Goal: Transaction & Acquisition: Obtain resource

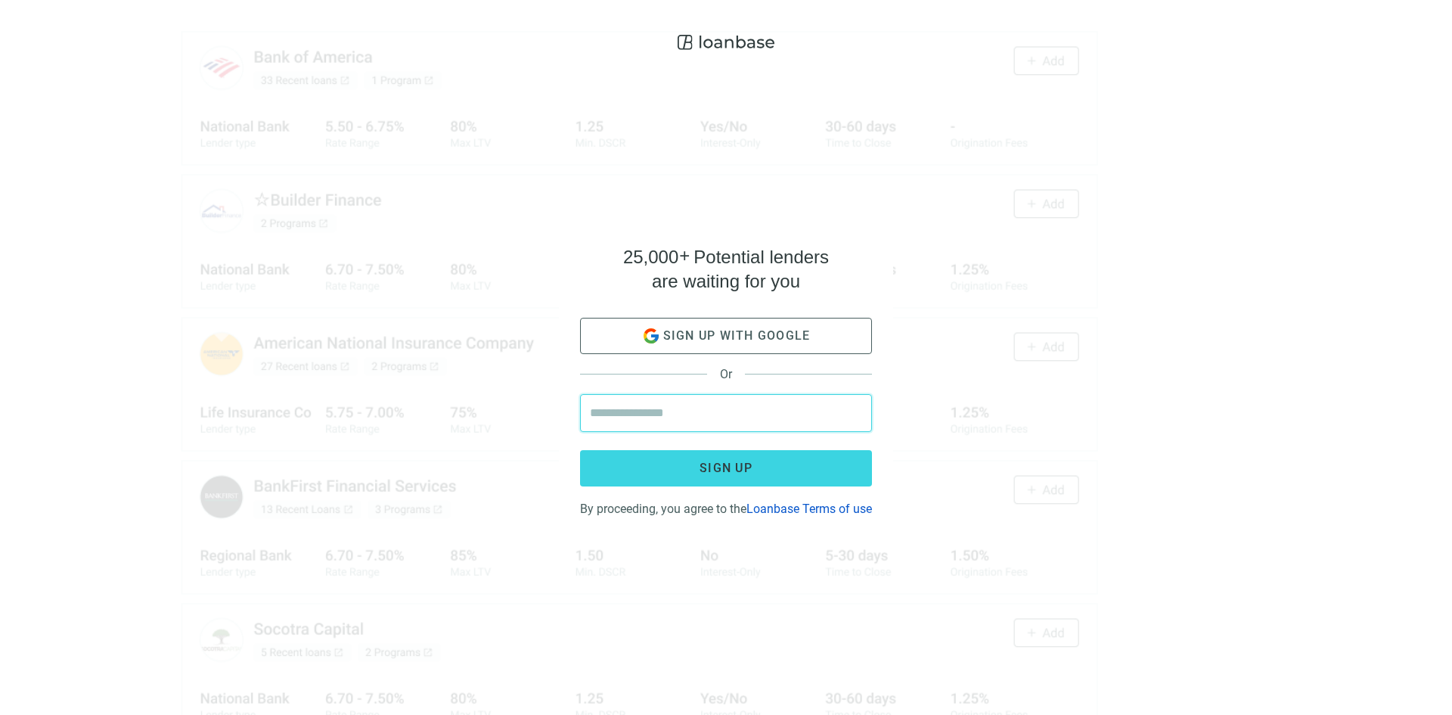
click at [635, 402] on input "email" at bounding box center [726, 413] width 272 height 36
type input "**********"
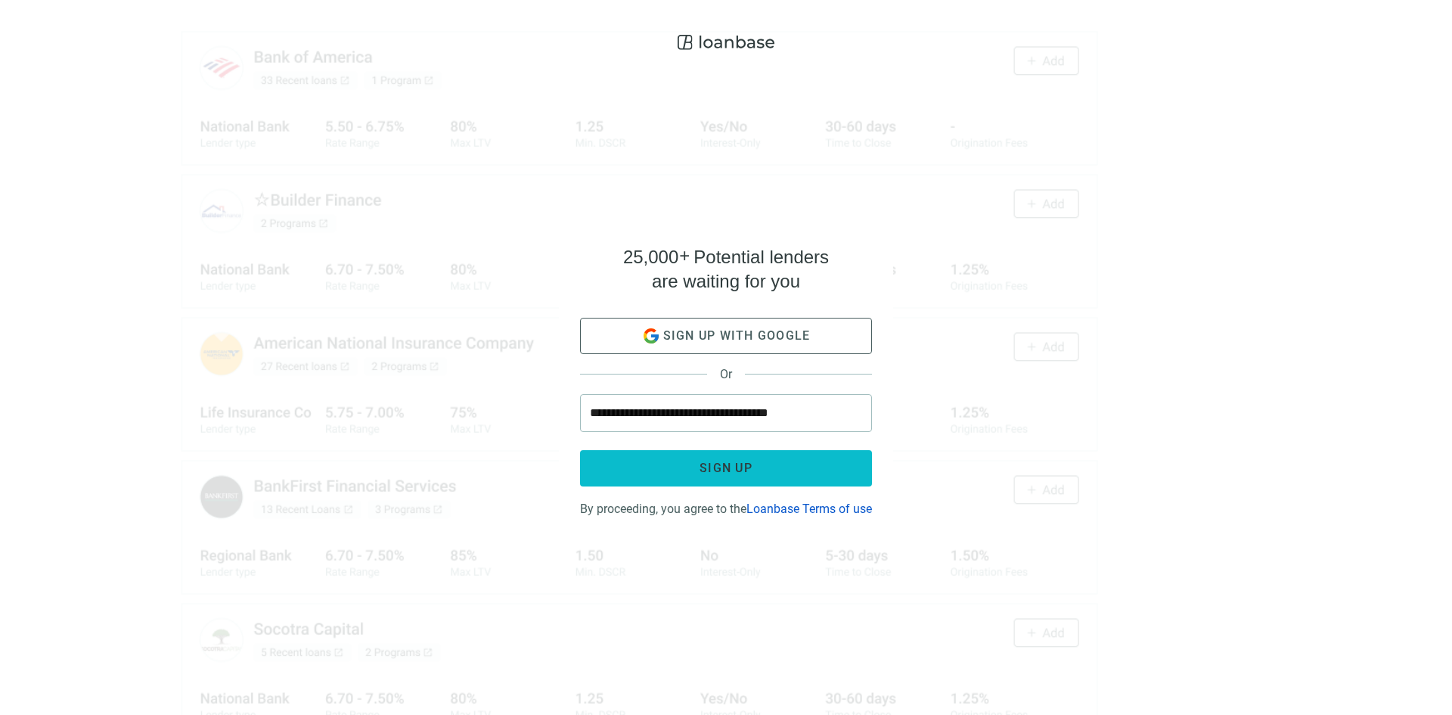
click at [688, 461] on button "Sign up" at bounding box center [726, 468] width 292 height 36
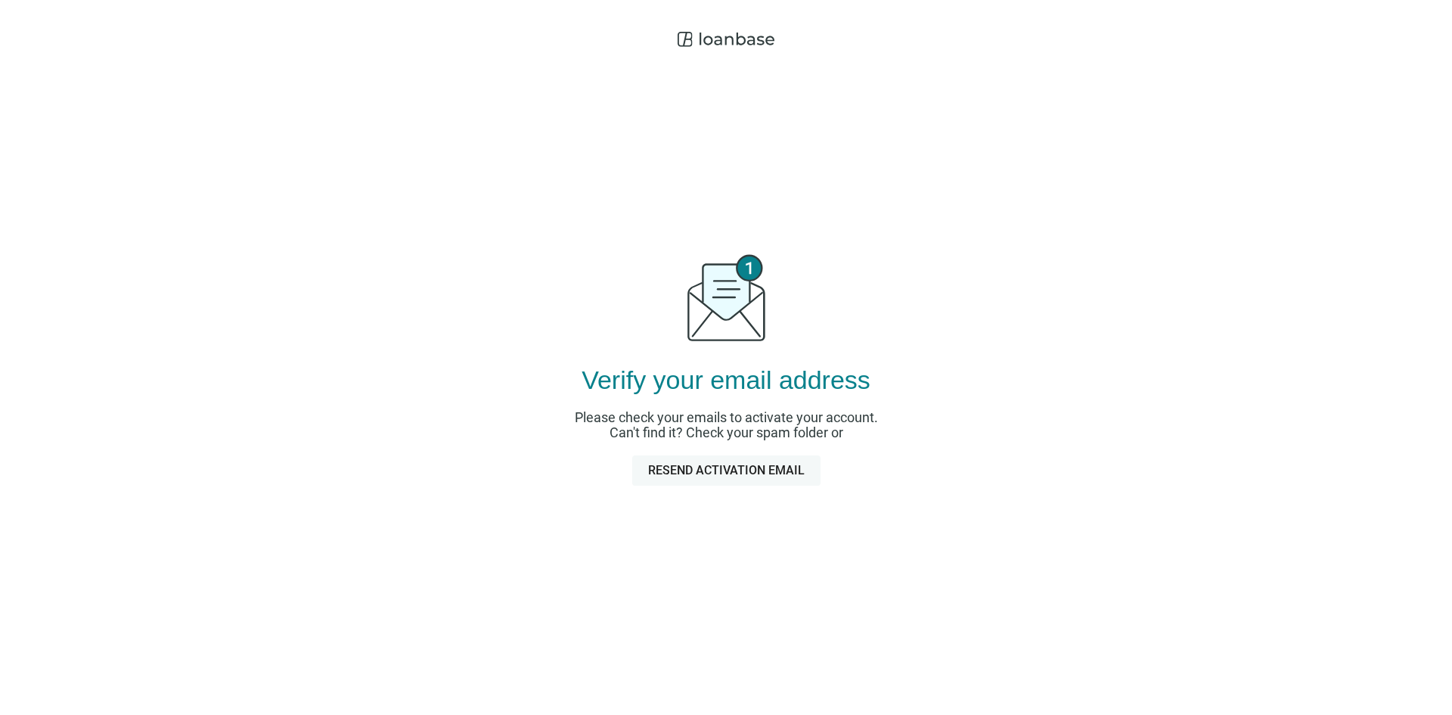
click at [708, 464] on span "Resend activation email" at bounding box center [726, 470] width 157 height 14
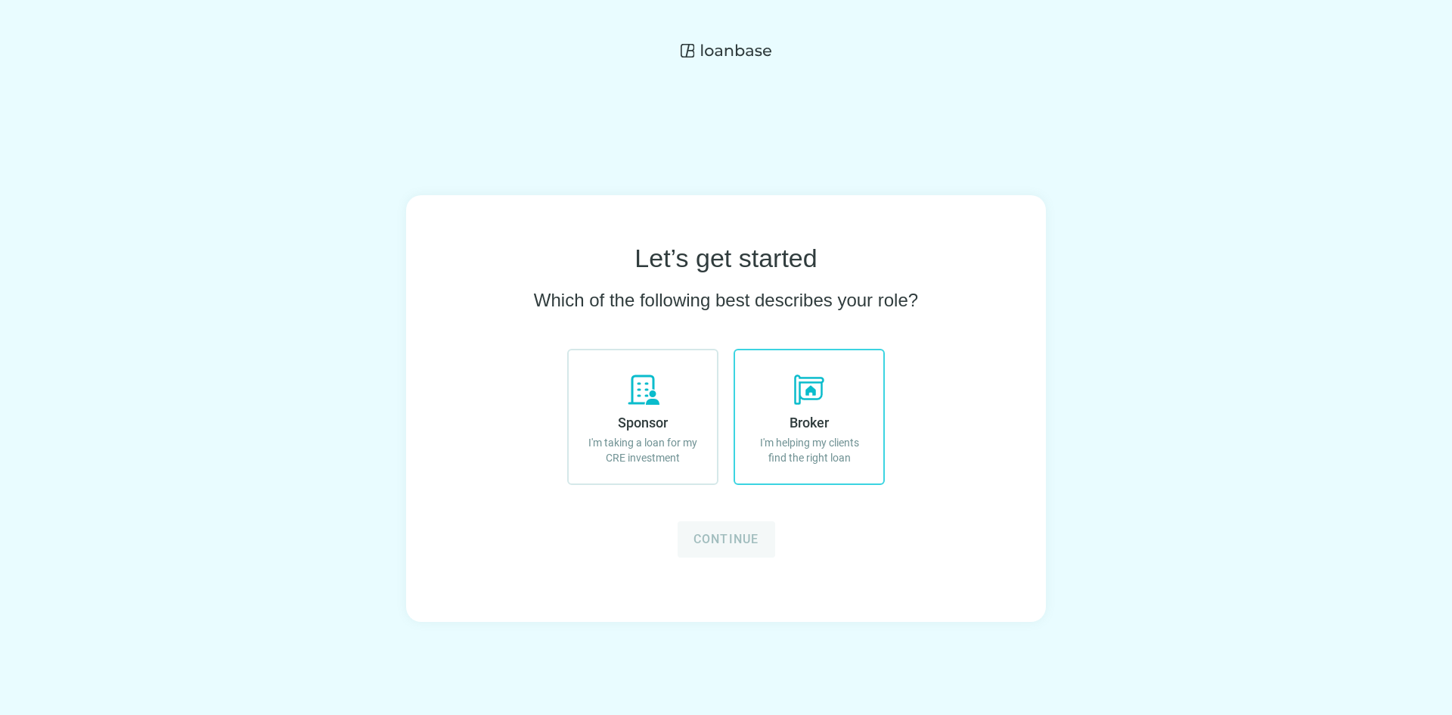
click at [857, 409] on label "Broker I'm helping my clients find the right loan" at bounding box center [809, 417] width 151 height 136
click at [738, 536] on span "Continue" at bounding box center [727, 539] width 66 height 14
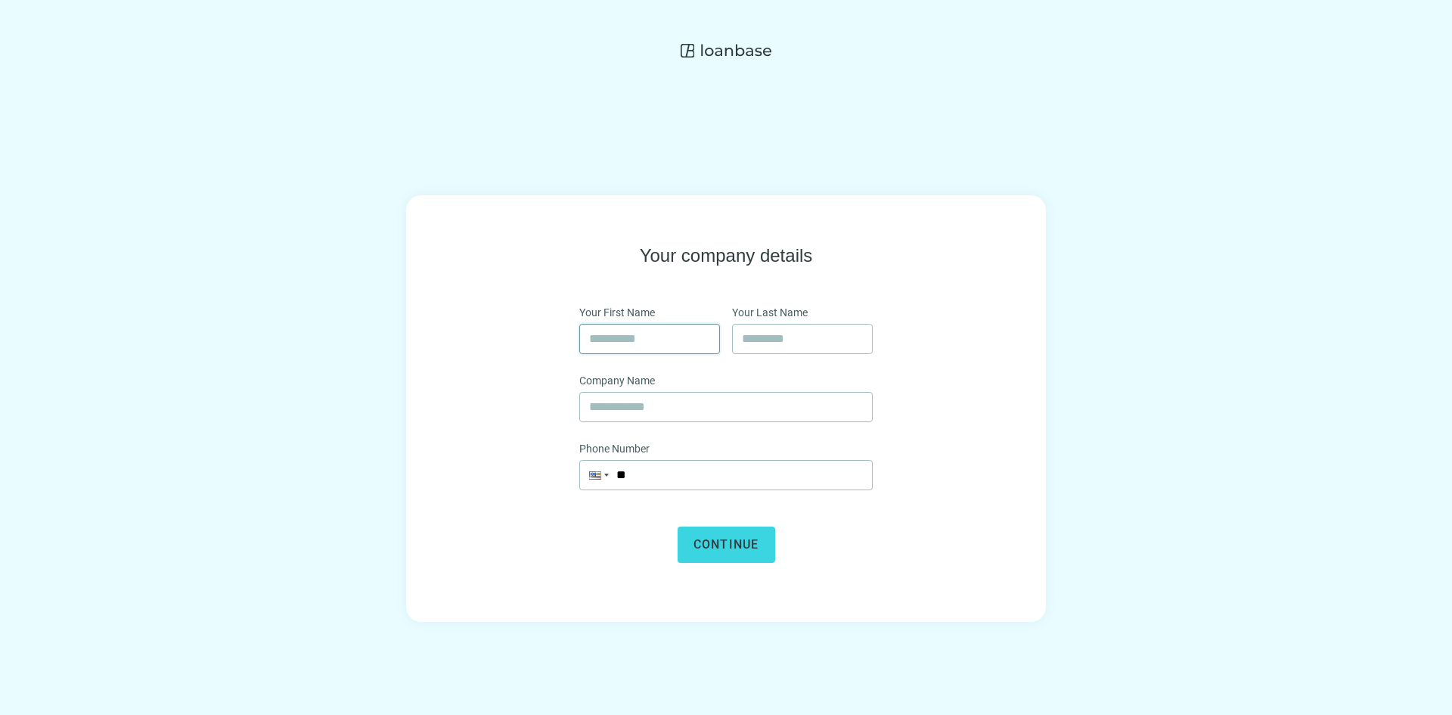
click at [645, 338] on input "text" at bounding box center [649, 339] width 121 height 29
type input "******"
click at [781, 344] on input "text" at bounding box center [802, 339] width 121 height 29
type input "*********"
click at [623, 413] on input "text" at bounding box center [726, 407] width 274 height 29
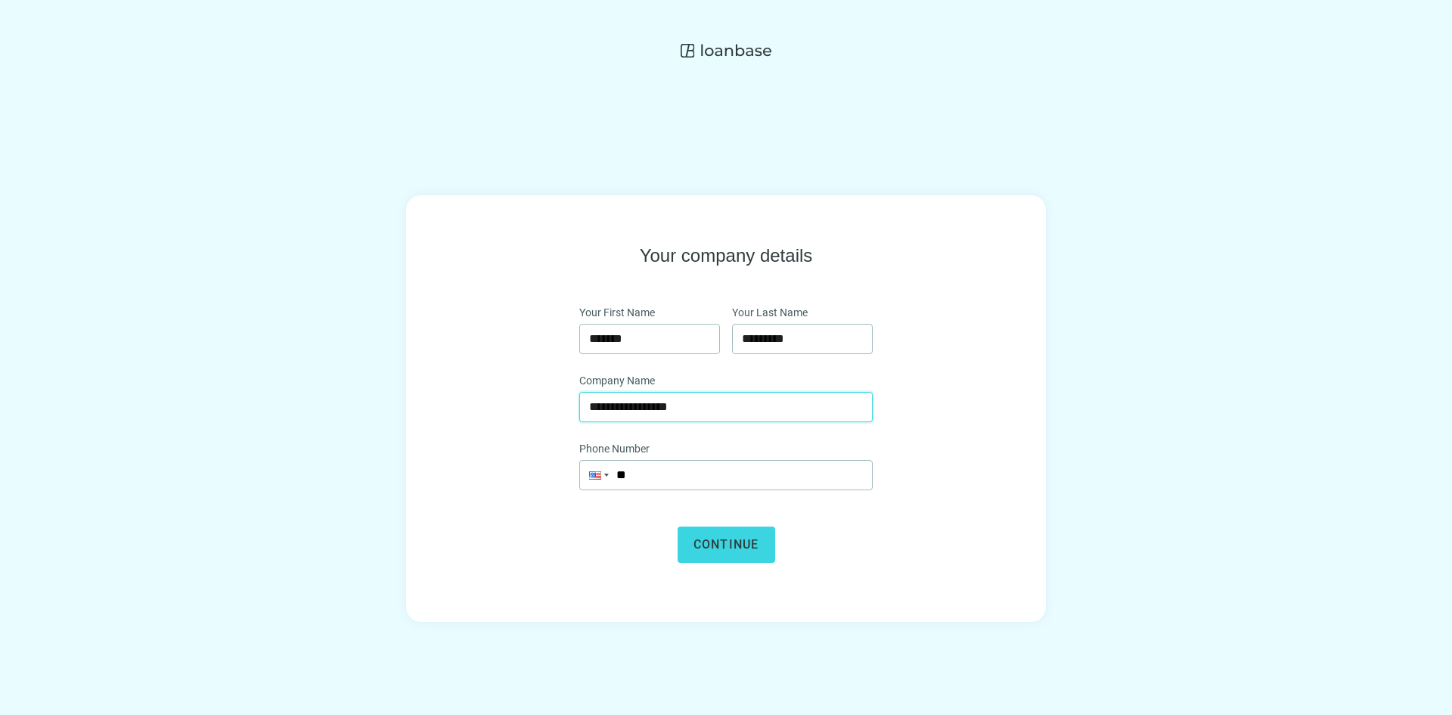
type input "**********"
click at [710, 544] on span "Continue" at bounding box center [727, 544] width 66 height 14
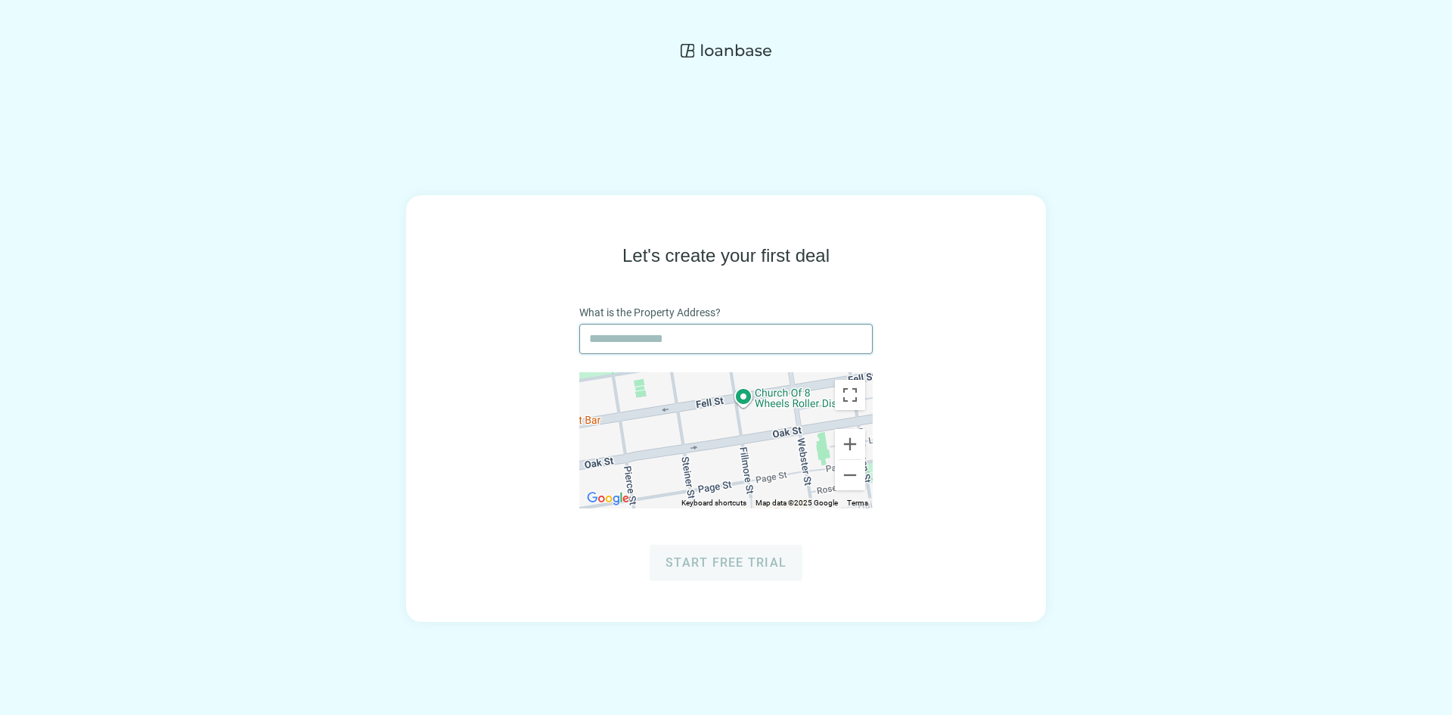
click at [620, 343] on input "text" at bounding box center [726, 339] width 274 height 29
type input "**********"
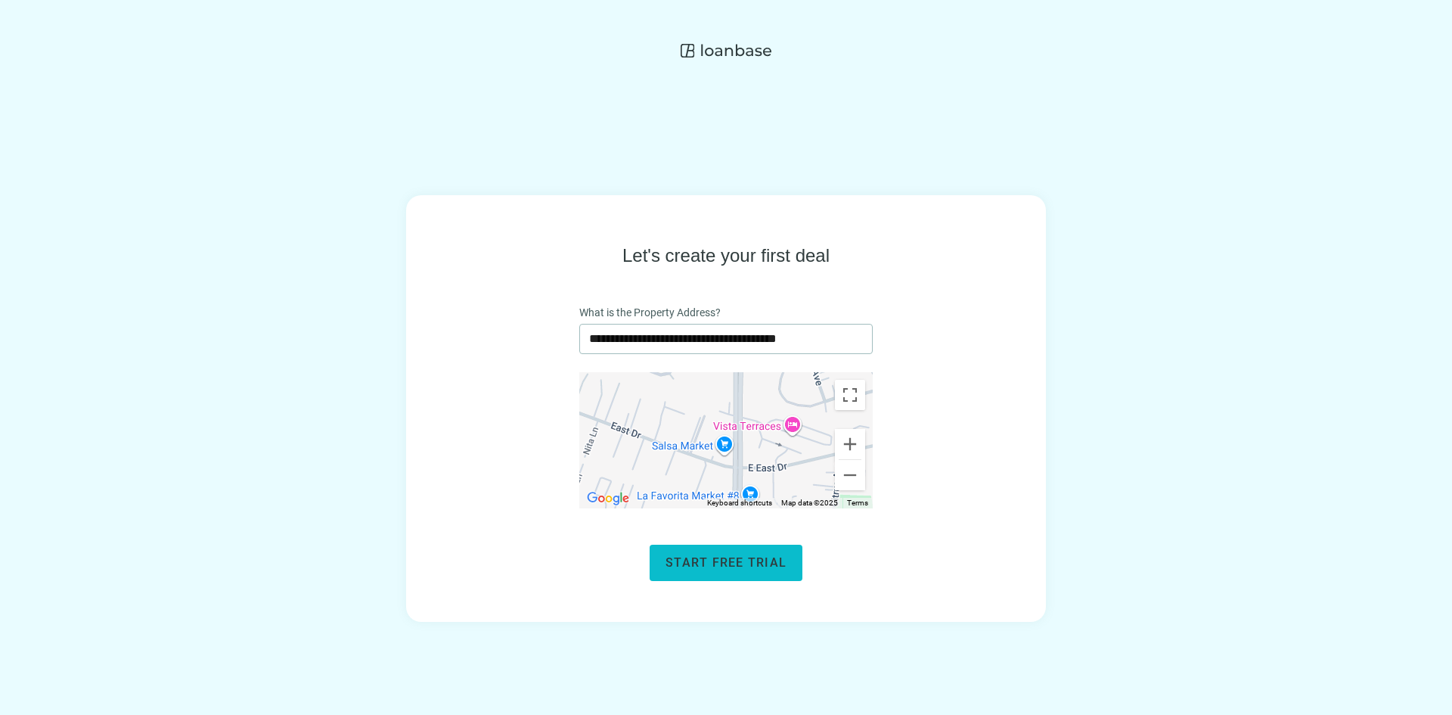
click at [750, 573] on button "Start free trial" at bounding box center [726, 563] width 153 height 36
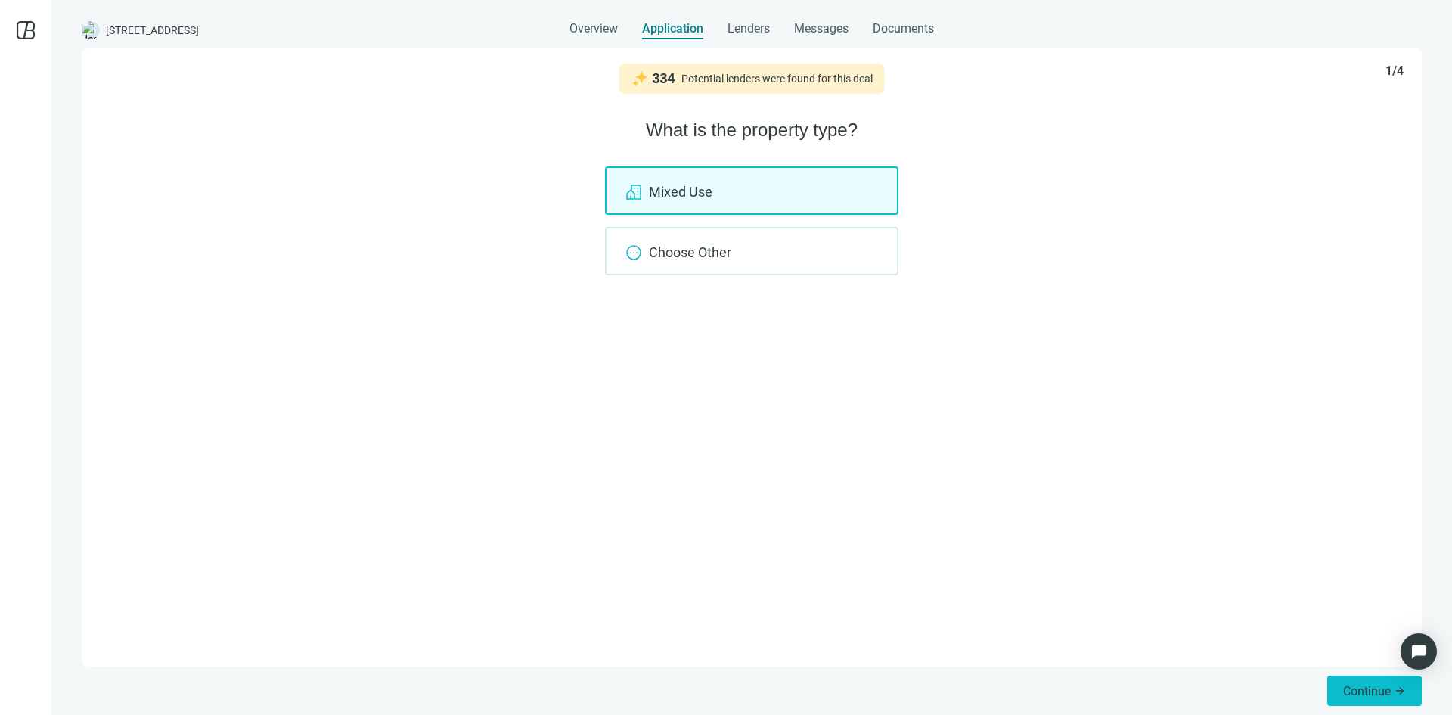
click at [1372, 692] on span "Continue" at bounding box center [1368, 691] width 48 height 14
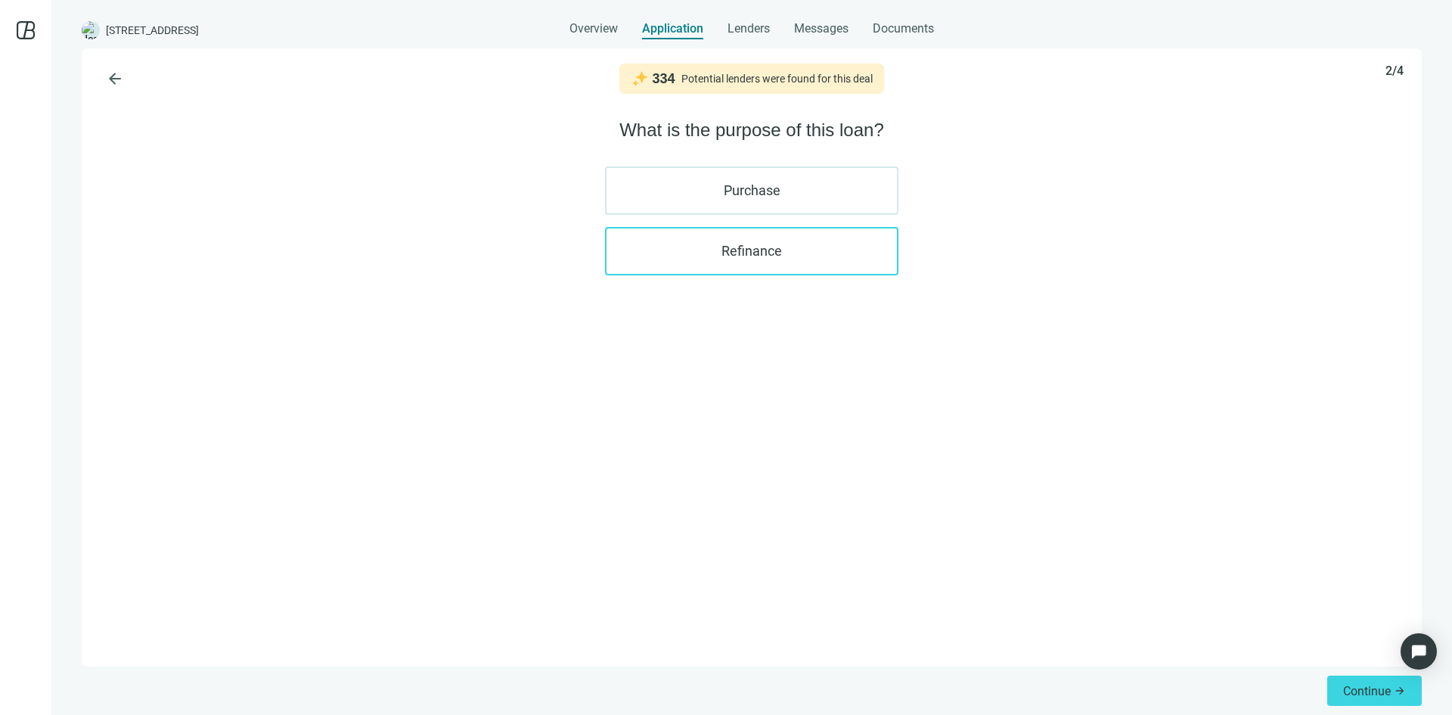
click at [766, 251] on label "Refinance" at bounding box center [752, 251] width 294 height 48
click at [1349, 685] on span "Continue" at bounding box center [1368, 691] width 48 height 14
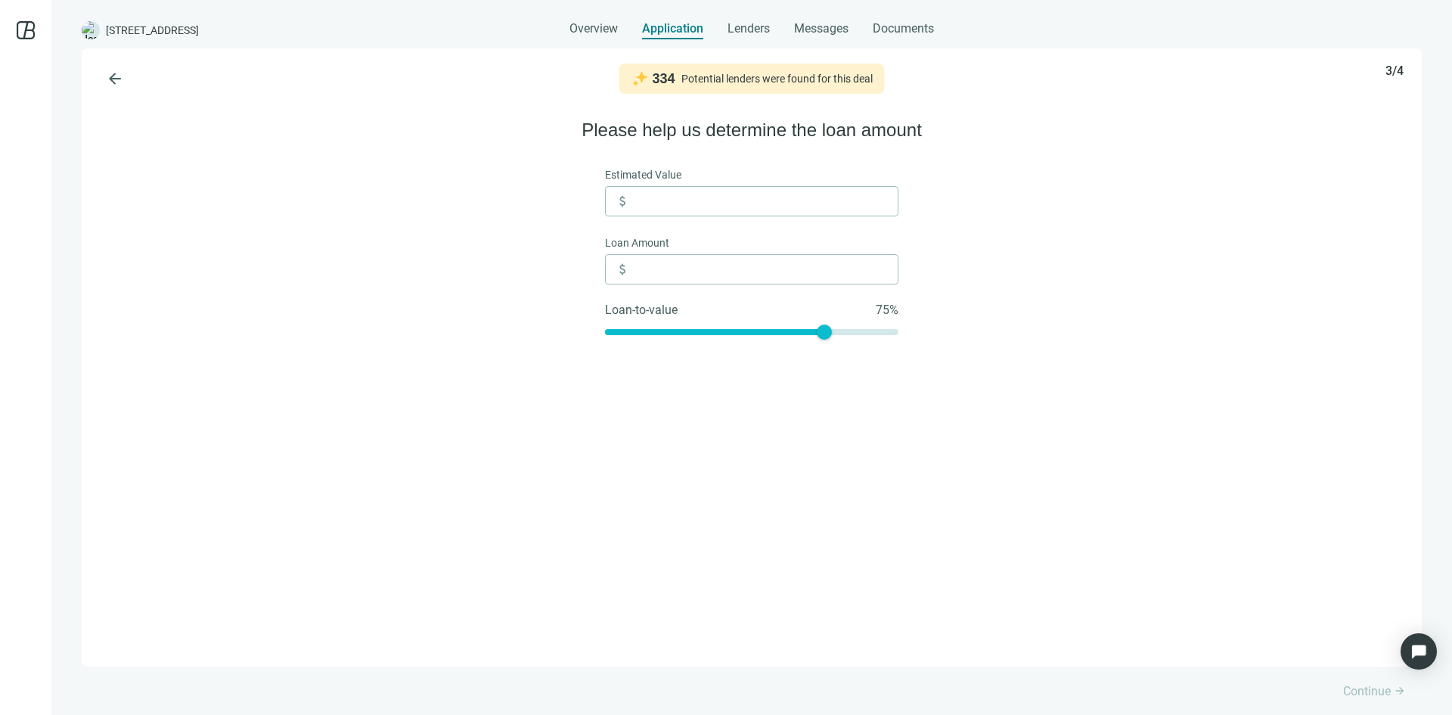
click at [598, 25] on span "Overview" at bounding box center [594, 28] width 48 height 15
click at [685, 197] on input at bounding box center [765, 201] width 265 height 29
type input "*"
type input "**"
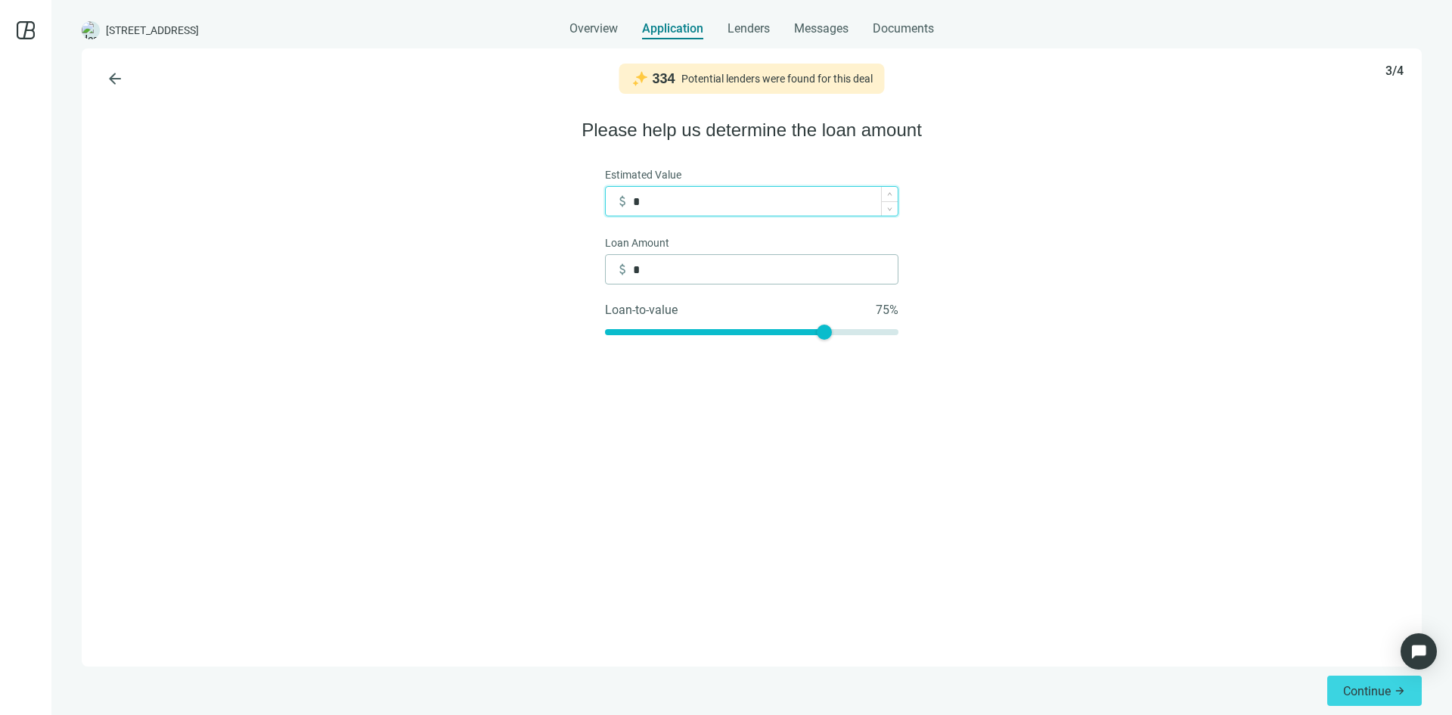
type input "**"
type input "***"
type input "*****"
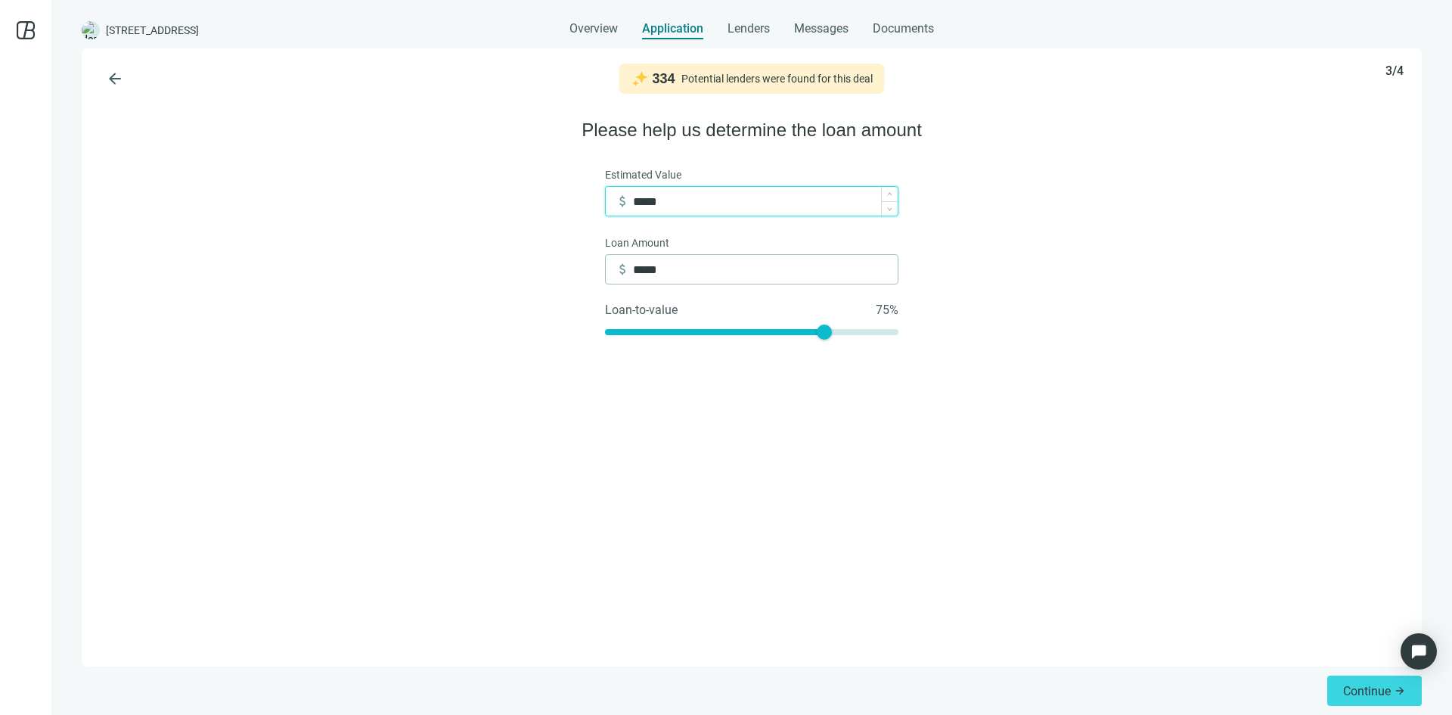
type input "******"
type input "*******"
type input "*********"
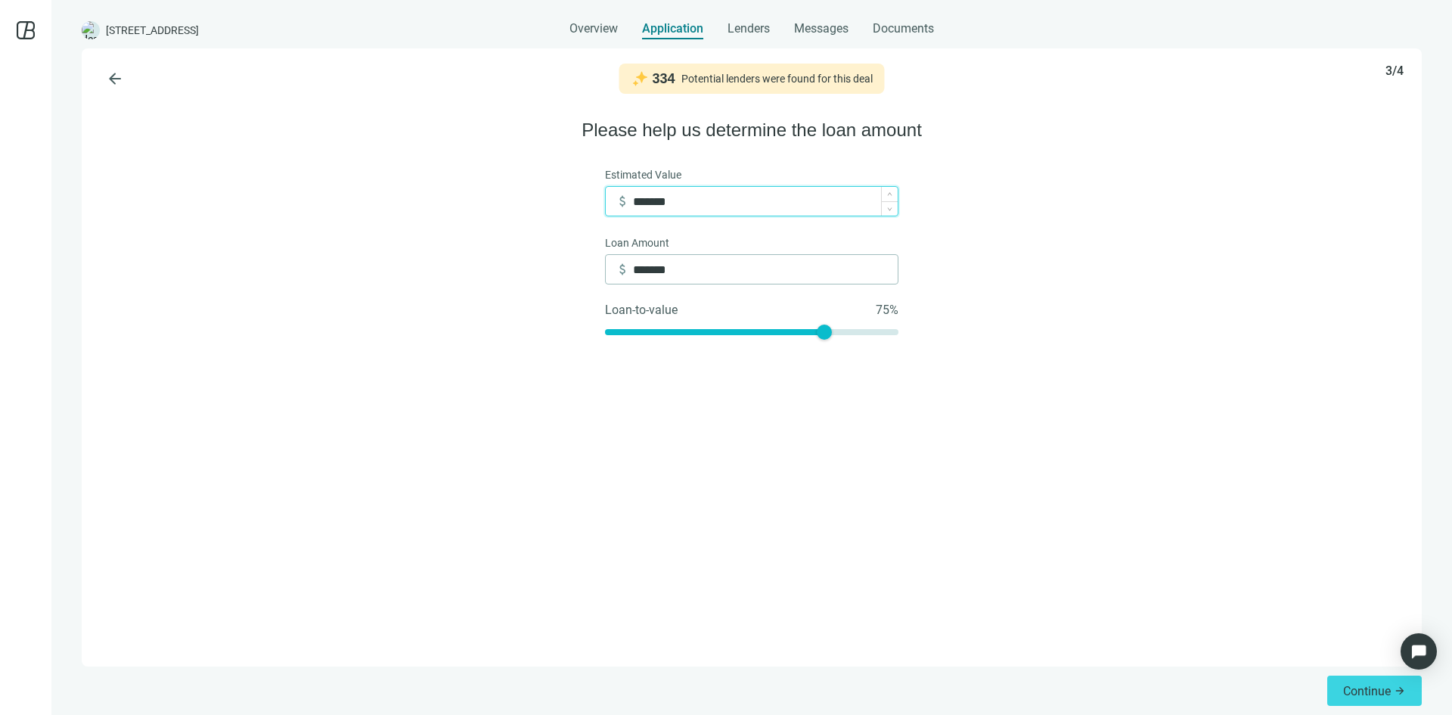
type input "*********"
click at [1366, 691] on span "Continue" at bounding box center [1368, 691] width 48 height 14
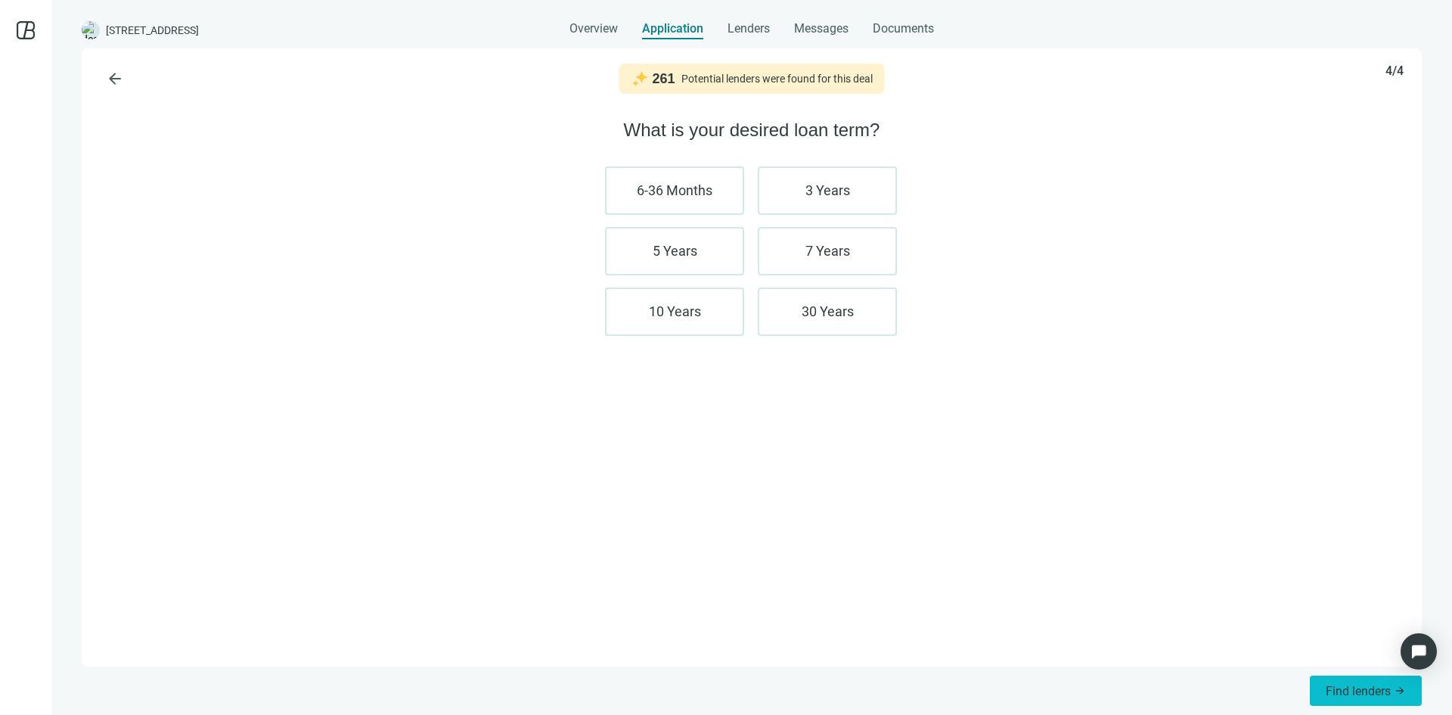
click at [1369, 696] on span "Find lenders" at bounding box center [1358, 691] width 65 height 14
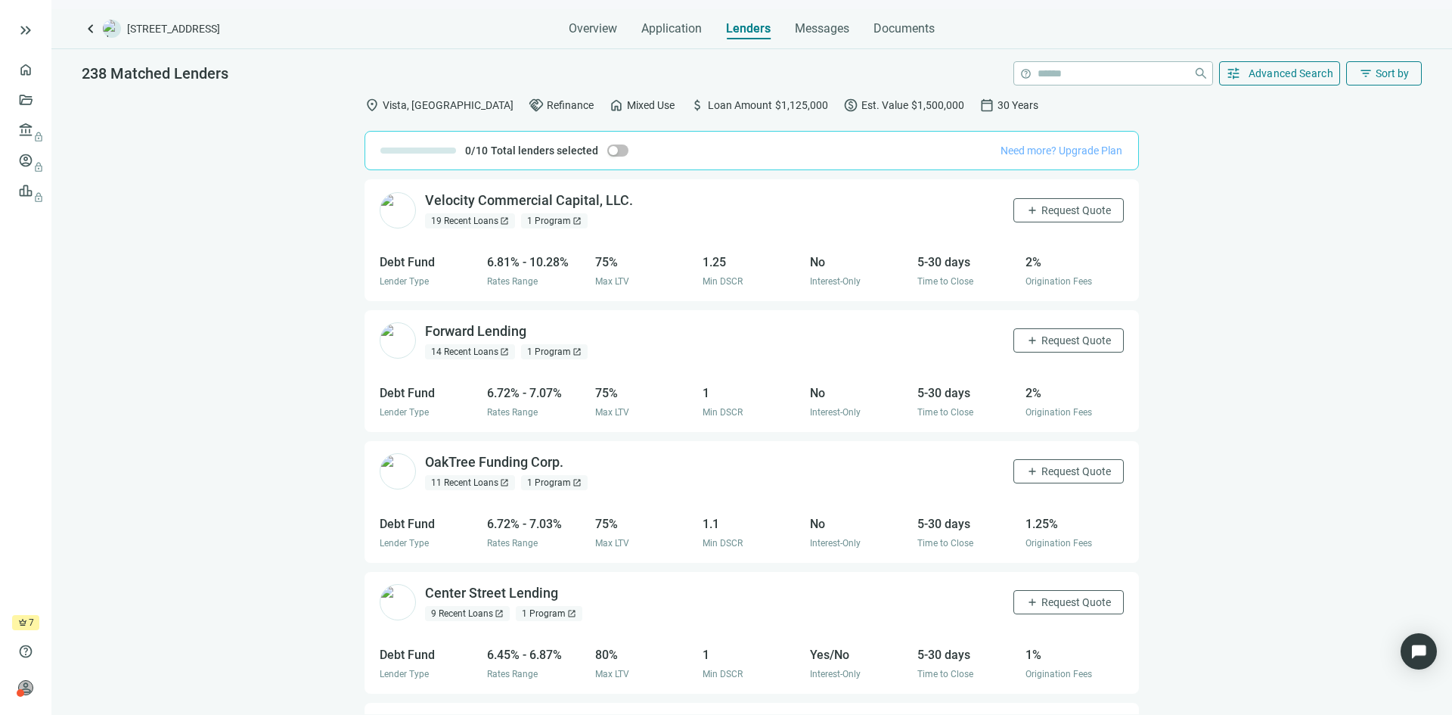
click at [1030, 145] on span "Need more? Upgrade Plan" at bounding box center [1062, 150] width 122 height 12
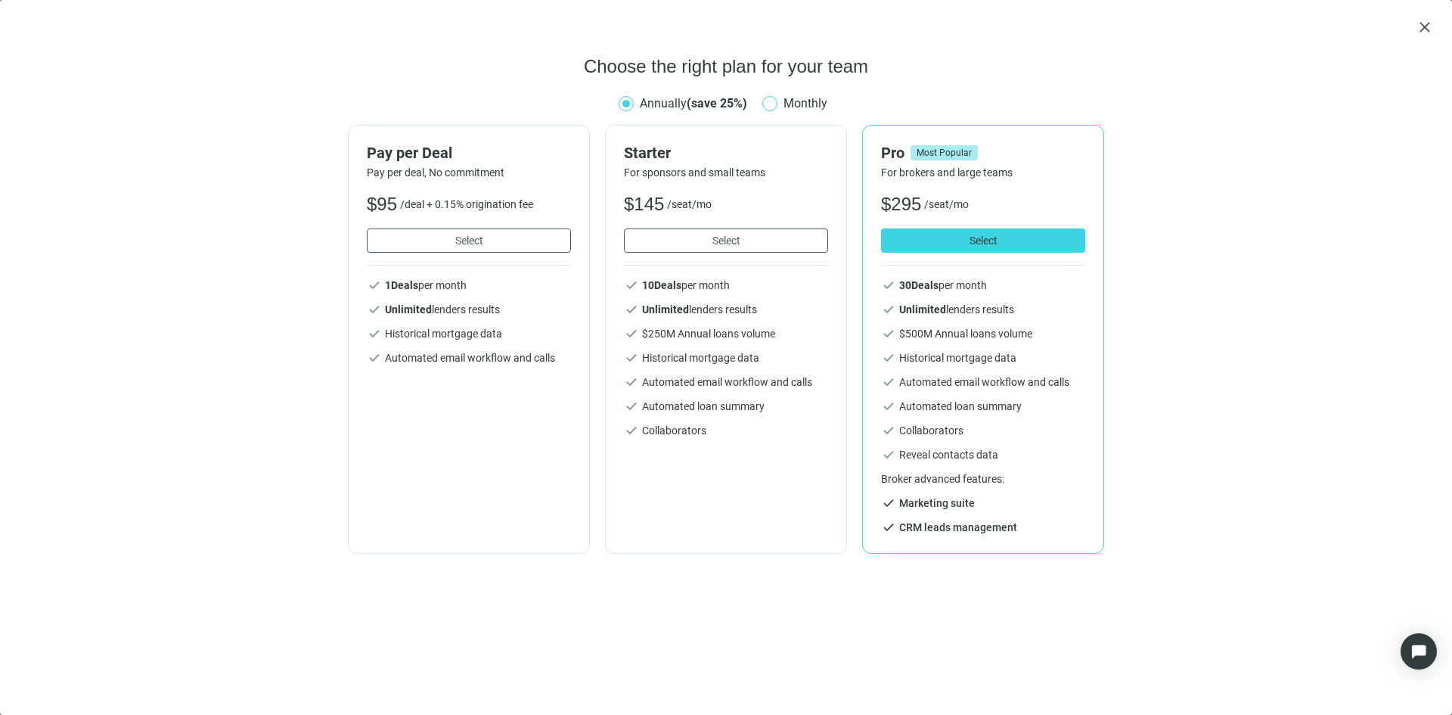
click at [778, 111] on label "Monthly" at bounding box center [798, 103] width 71 height 19
click at [478, 235] on span "Select" at bounding box center [469, 241] width 28 height 12
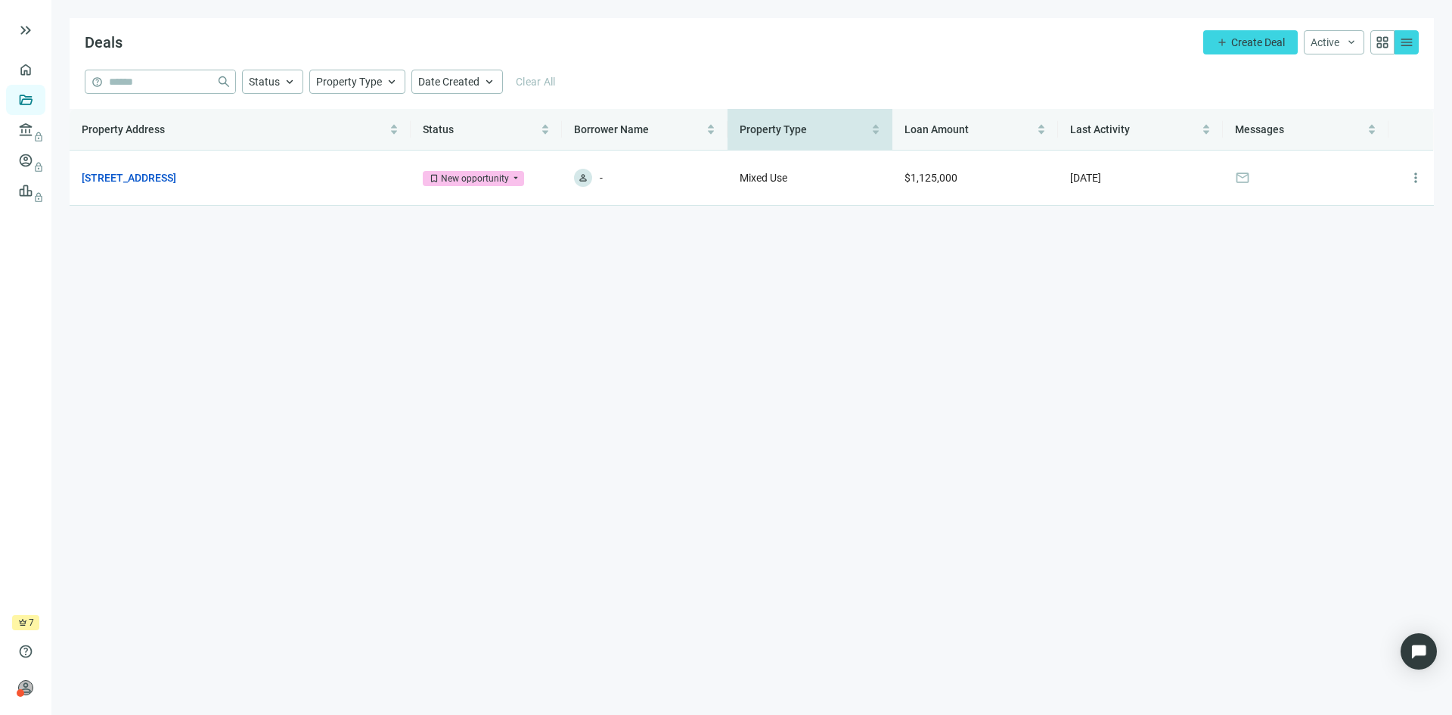
click at [793, 123] on span "Property Type" at bounding box center [773, 129] width 67 height 12
click at [763, 175] on span "Mixed Use" at bounding box center [764, 178] width 48 height 12
click at [124, 177] on link "[STREET_ADDRESS]" at bounding box center [129, 177] width 95 height 17
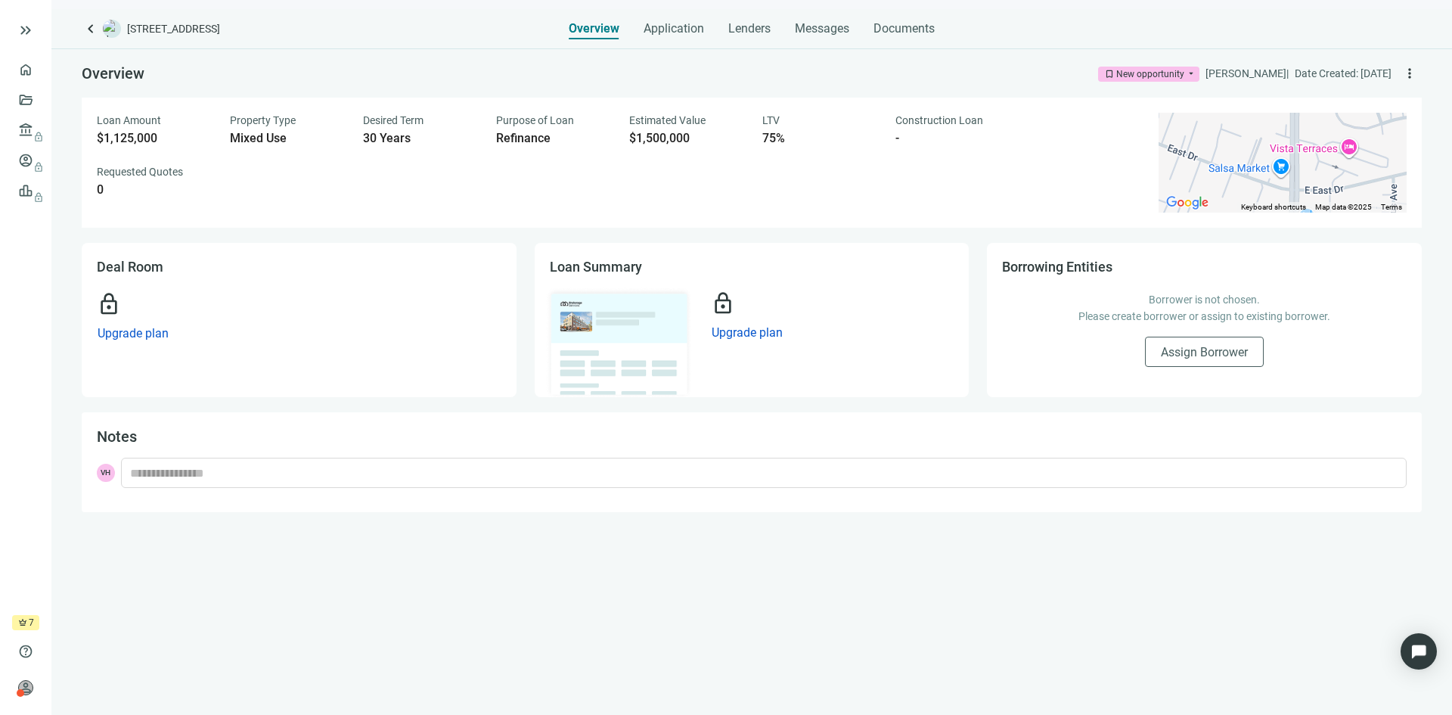
click at [622, 133] on div "Loan Amount $1,125,000 Property Type Mixed Use Desired Term 30 Years Purpose of…" at bounding box center [619, 155] width 1044 height 85
click at [121, 120] on span "Loan Amount" at bounding box center [129, 120] width 64 height 12
click at [24, 687] on span "person" at bounding box center [25, 687] width 15 height 15
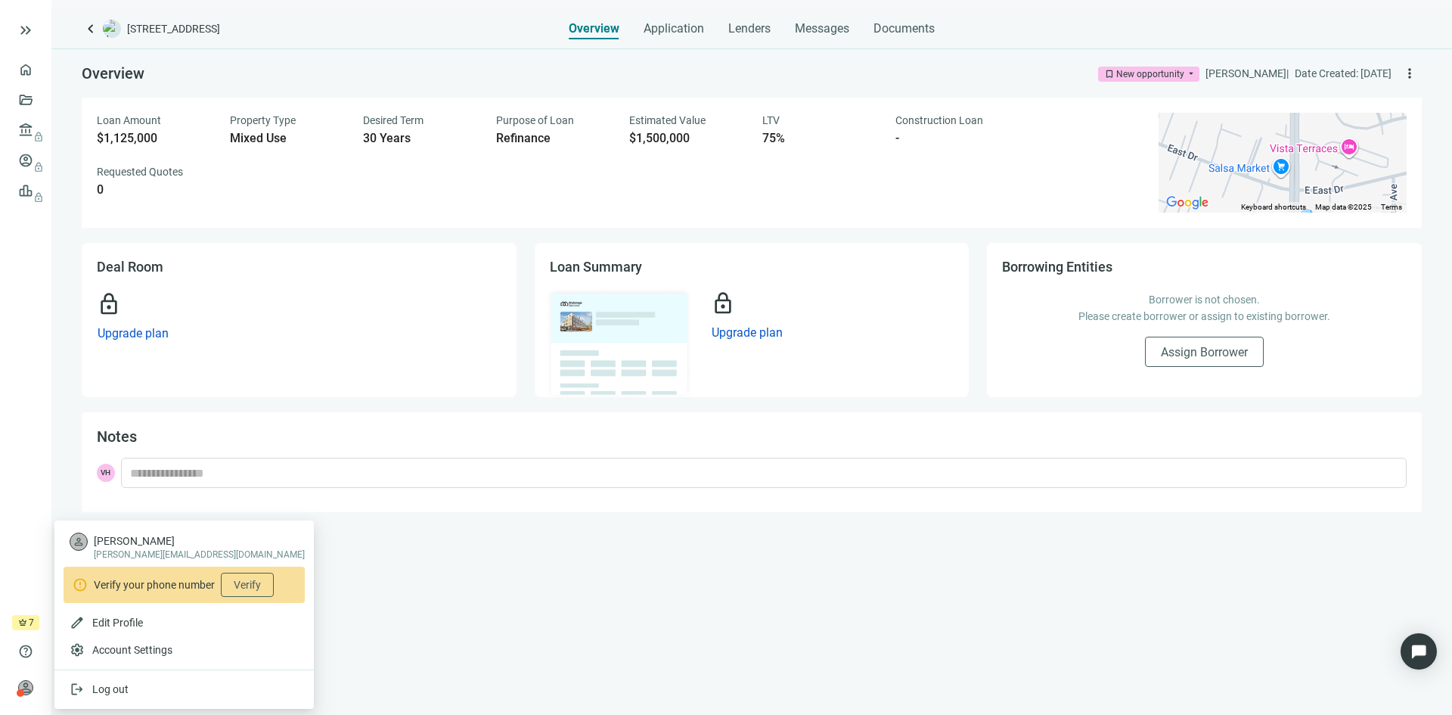
click at [25, 618] on span "crown" at bounding box center [22, 622] width 9 height 9
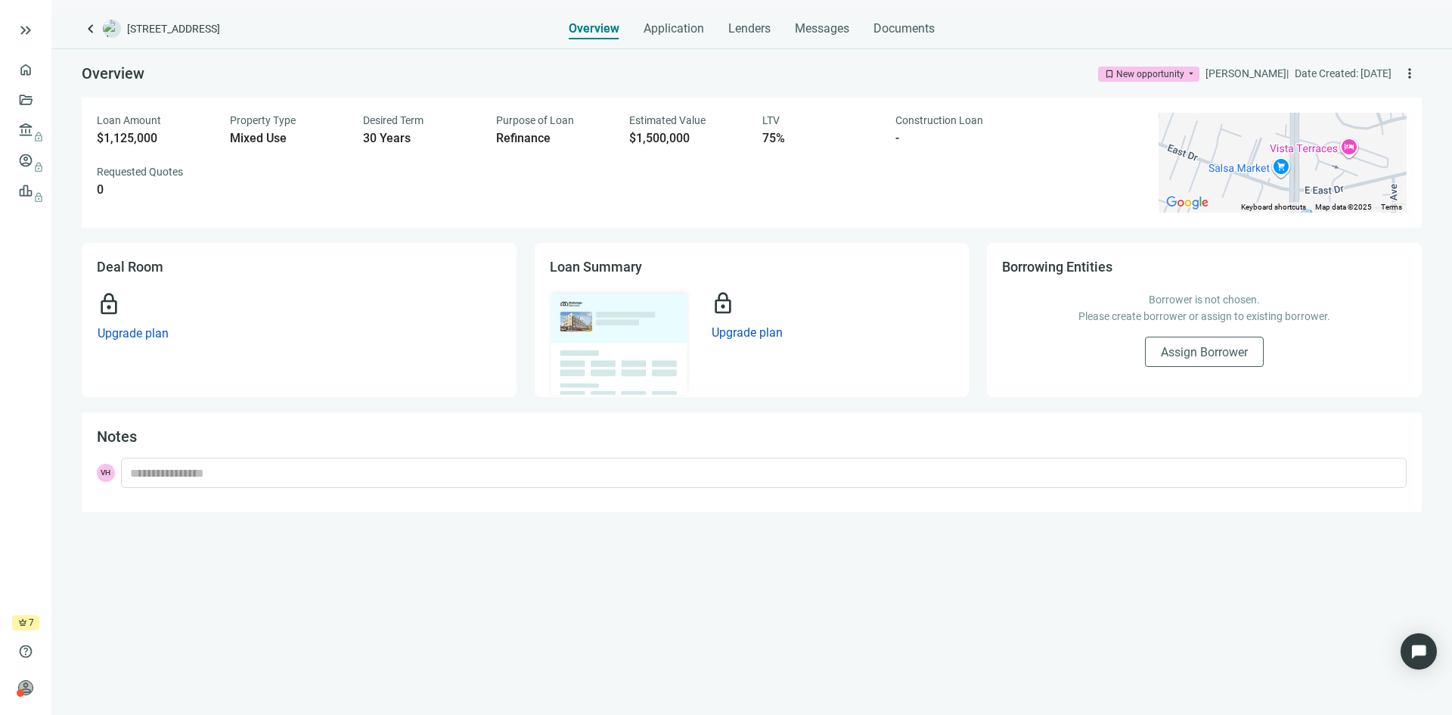
click at [20, 623] on span "crown" at bounding box center [22, 622] width 9 height 9
click at [682, 22] on span "Application" at bounding box center [674, 28] width 61 height 15
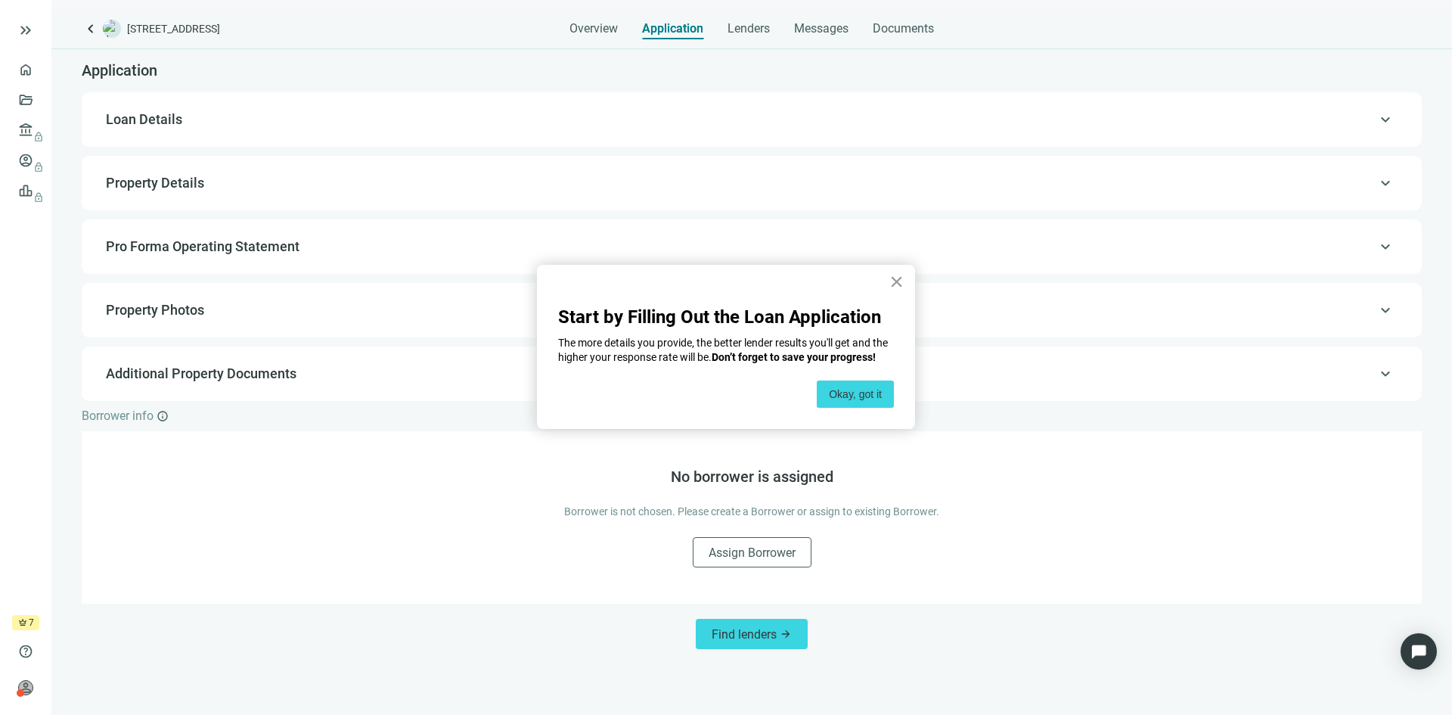
click at [894, 288] on button "×" at bounding box center [897, 281] width 14 height 24
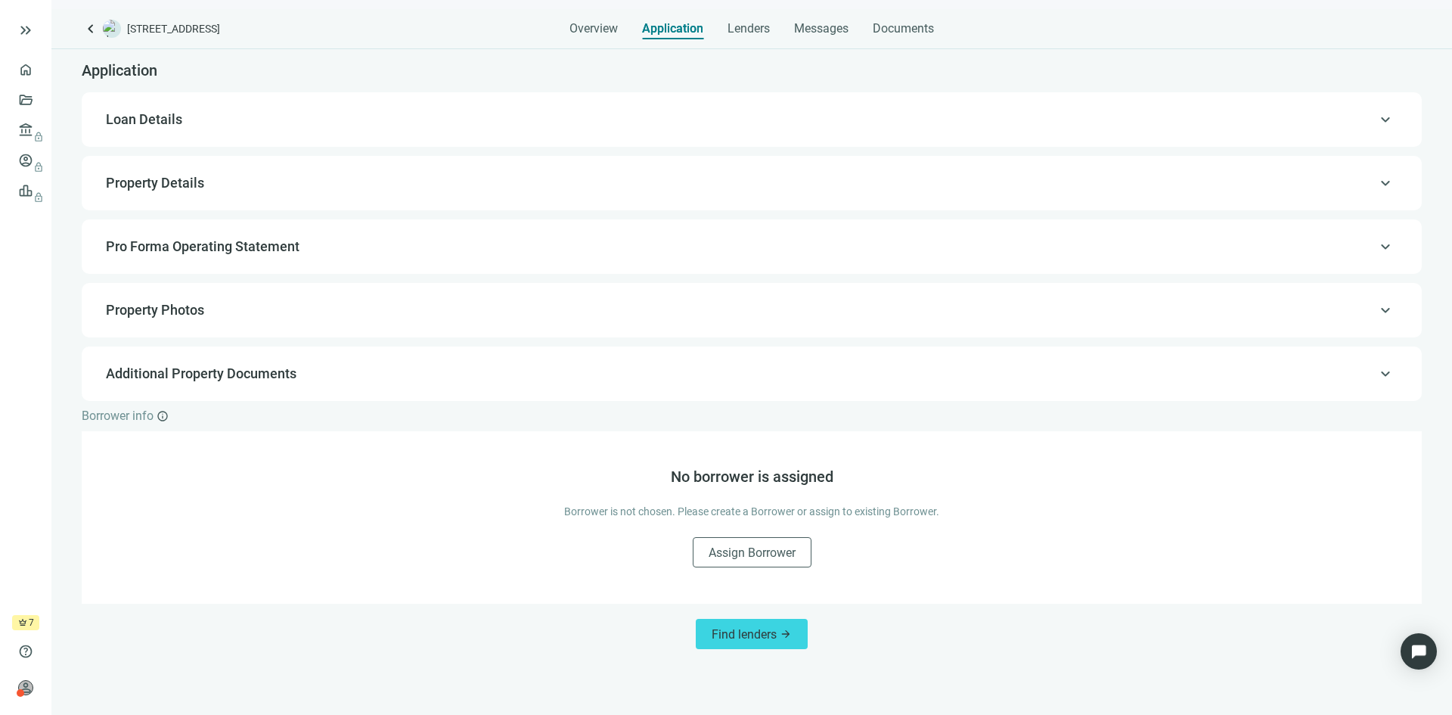
click at [222, 118] on span "Loan Details" at bounding box center [750, 119] width 1289 height 18
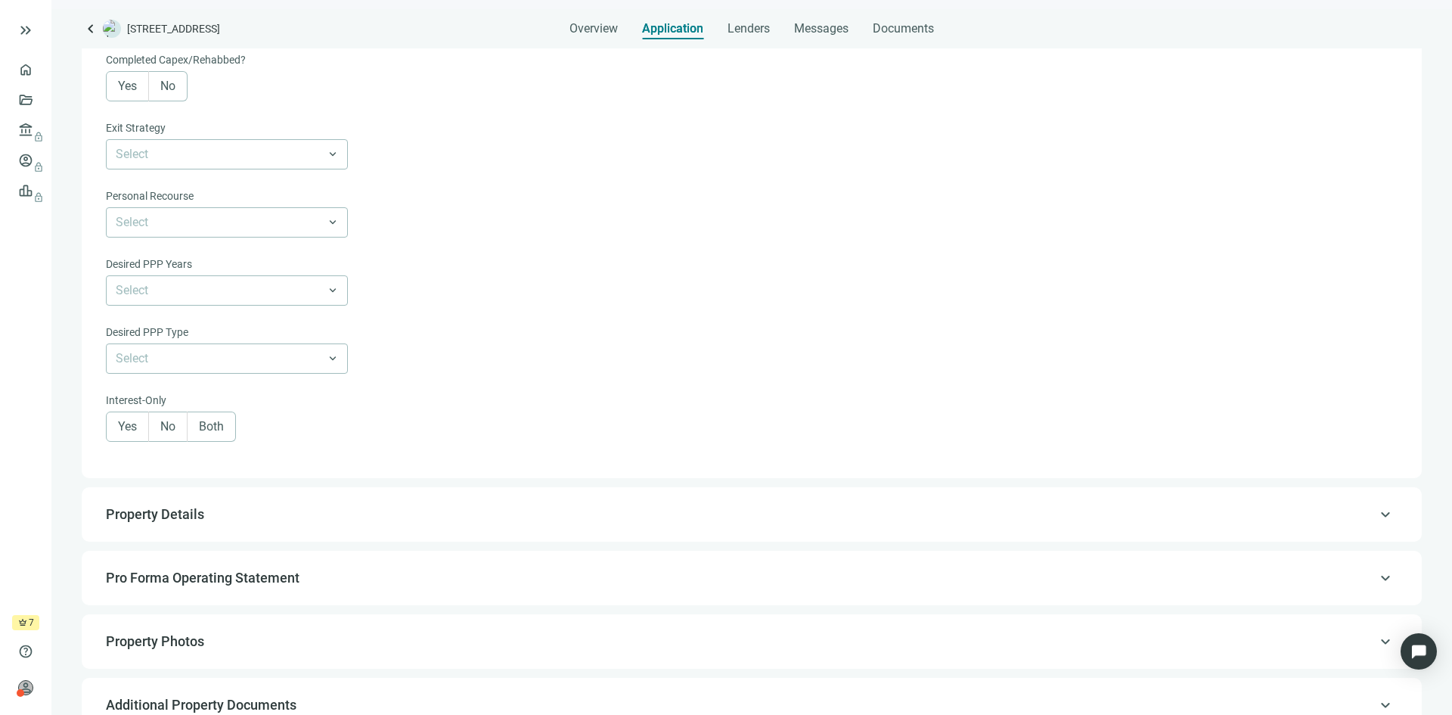
scroll to position [832, 0]
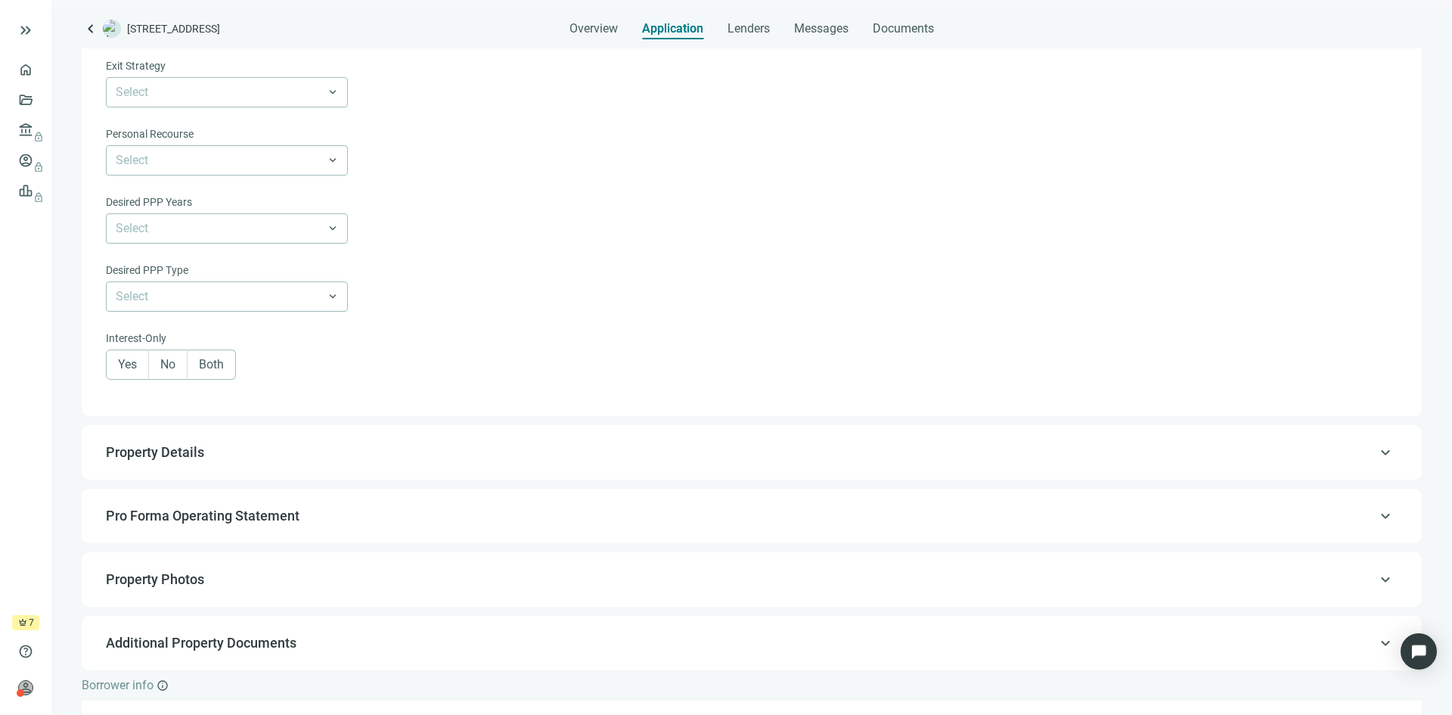
click at [161, 453] on span "Property Details" at bounding box center [155, 452] width 98 height 16
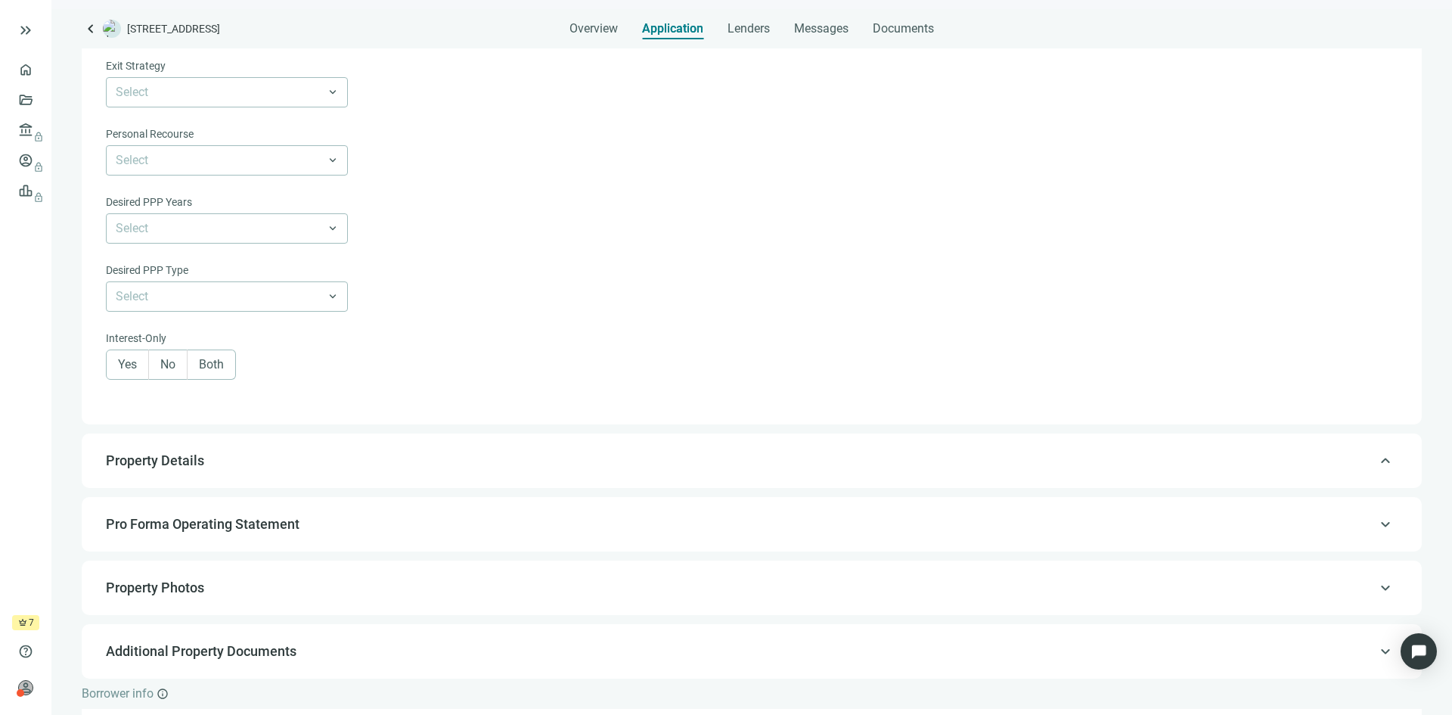
type input "*"
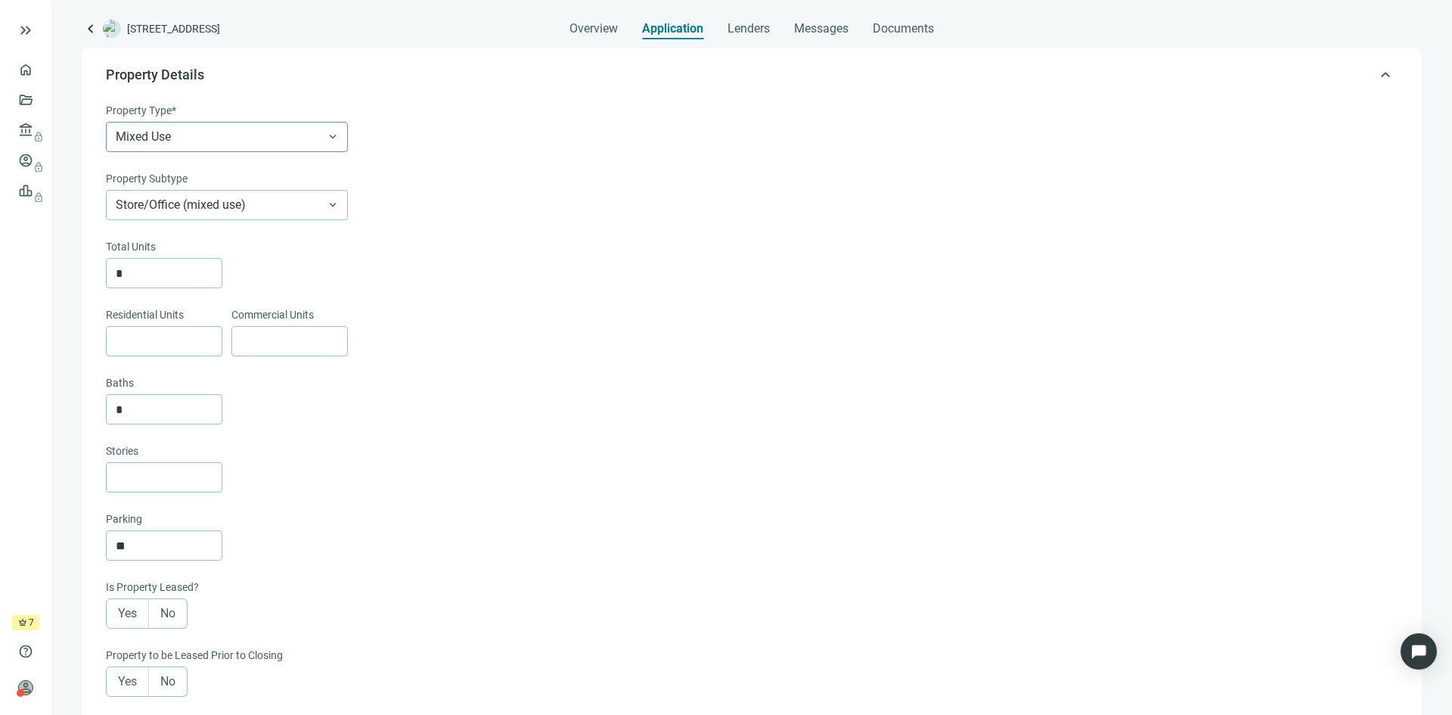
click at [259, 142] on span "Mixed Use" at bounding box center [227, 137] width 222 height 29
click at [194, 200] on div "General Commercial" at bounding box center [227, 194] width 224 height 19
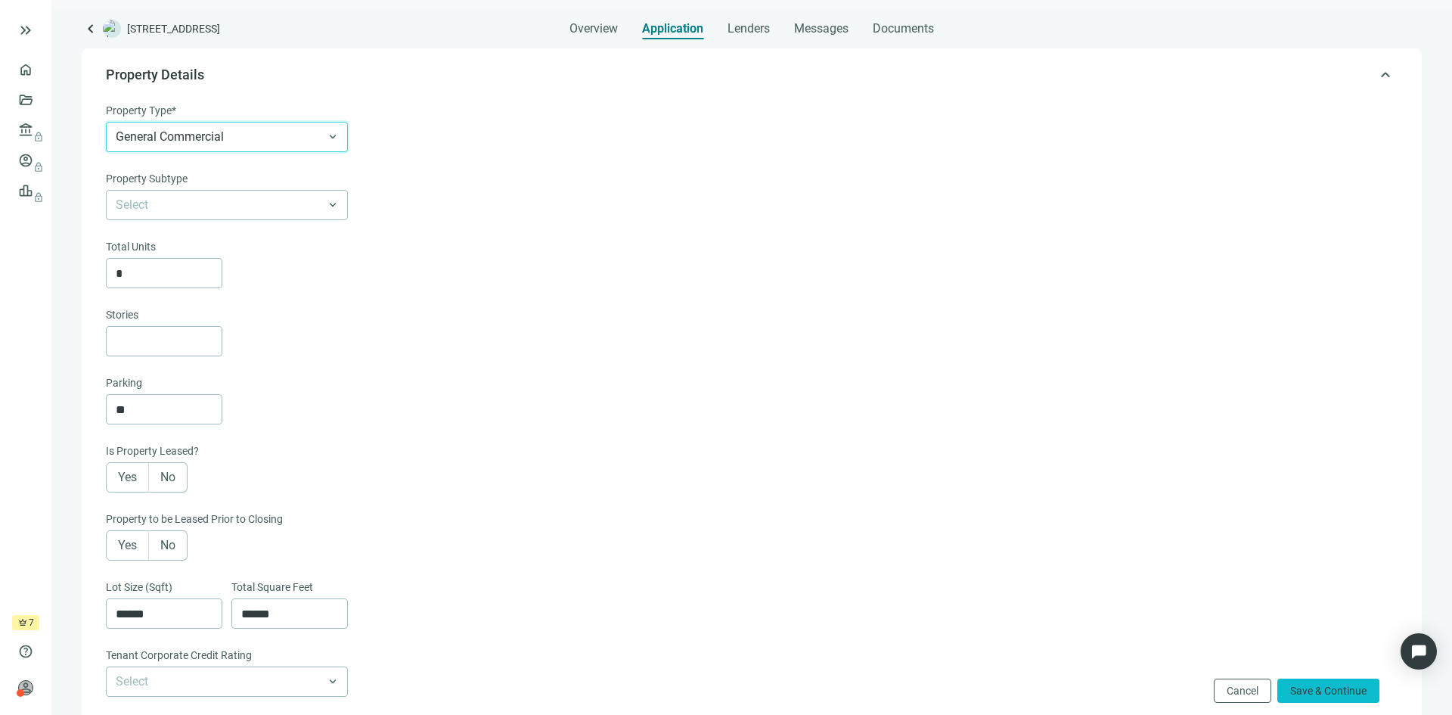
click at [1331, 690] on span "Save & Continue" at bounding box center [1329, 691] width 76 height 12
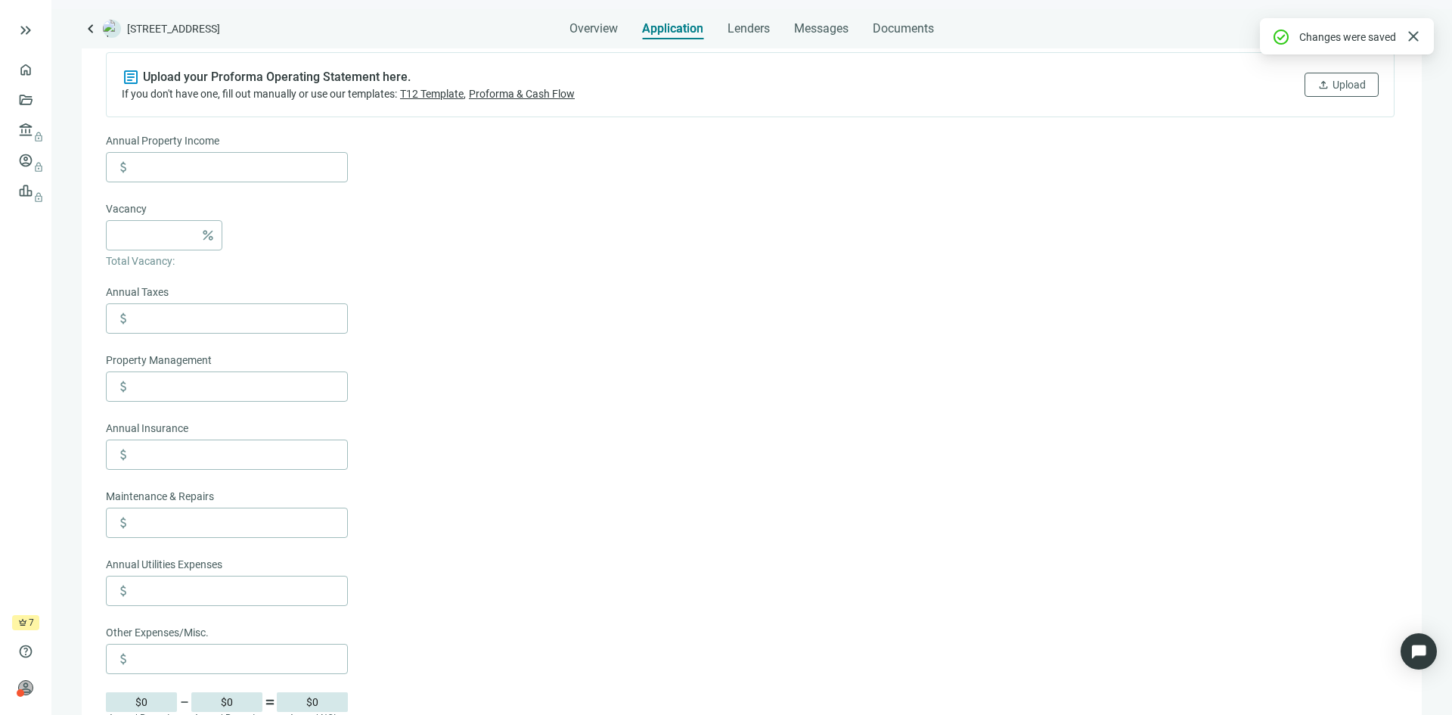
scroll to position [247, 0]
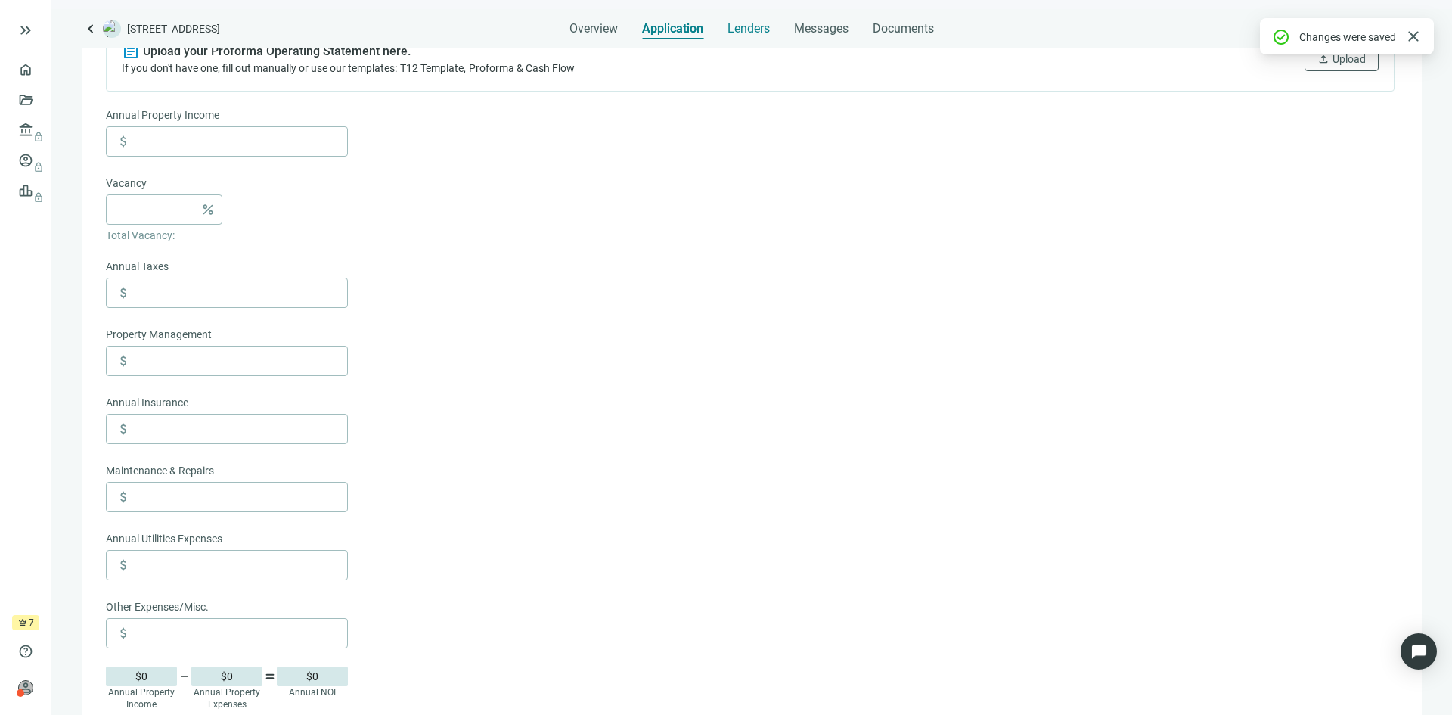
click at [753, 26] on span "Lenders" at bounding box center [749, 28] width 42 height 15
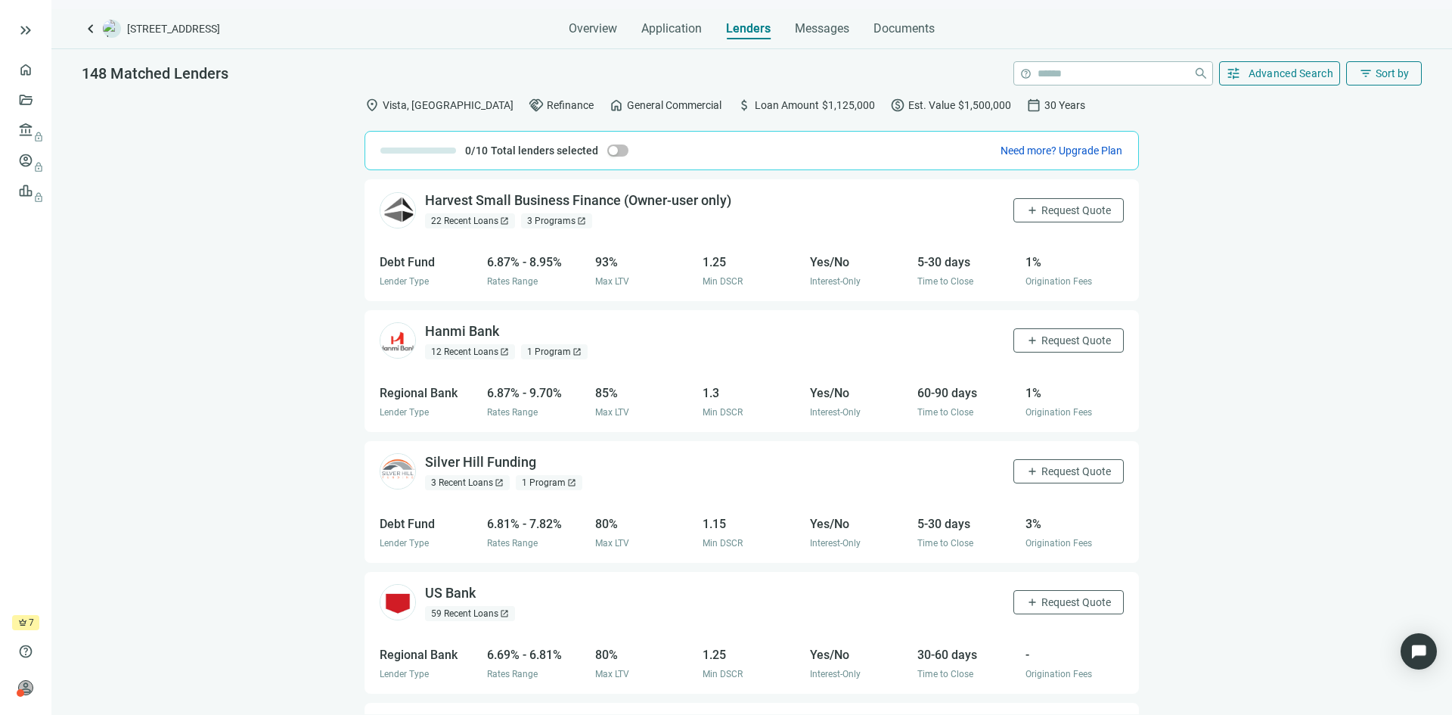
click at [1026, 278] on span "Origination Fees" at bounding box center [1059, 281] width 67 height 11
click at [1058, 268] on div "1%" at bounding box center [1075, 262] width 98 height 19
click at [544, 345] on div "1 Program open_in_new" at bounding box center [554, 351] width 67 height 15
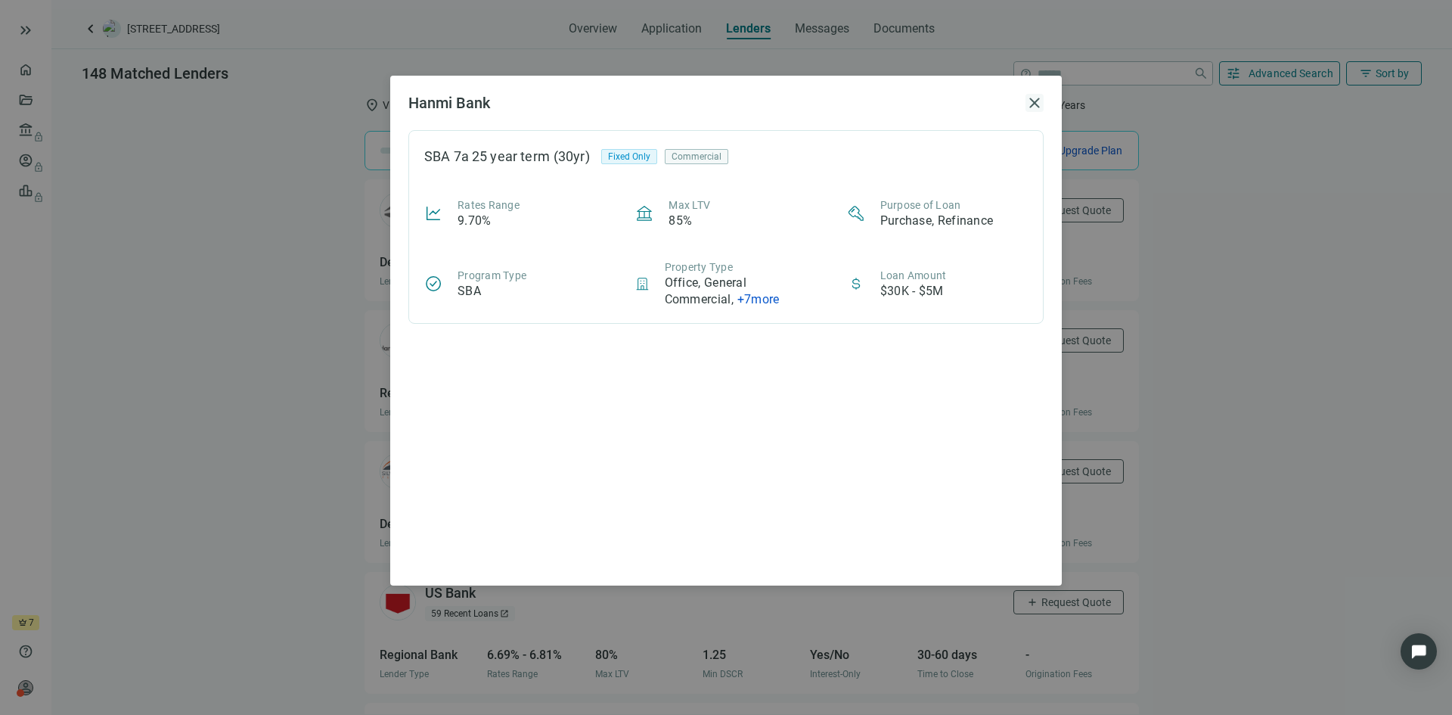
click at [1037, 99] on span "close" at bounding box center [1035, 103] width 18 height 18
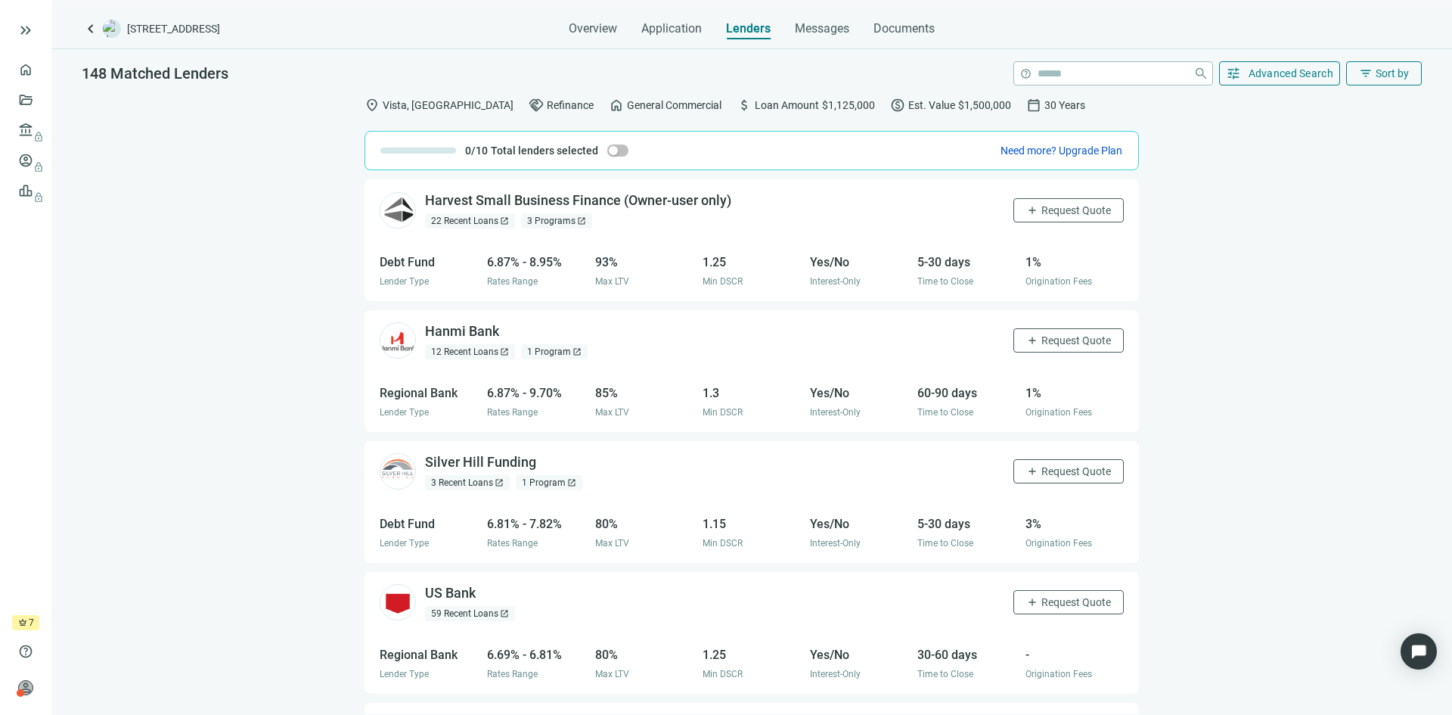
click at [555, 220] on div "3 Programs open_in_new" at bounding box center [556, 220] width 71 height 15
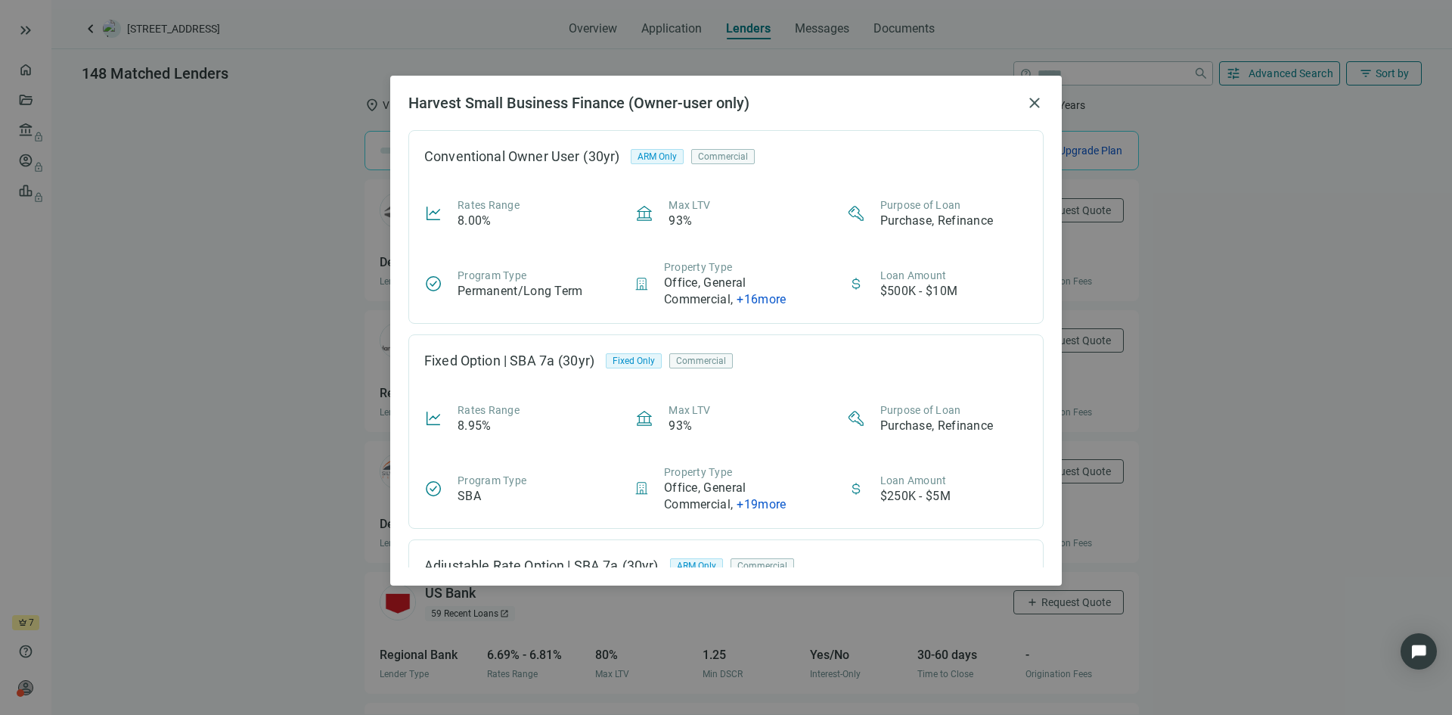
click at [718, 158] on div "Commercial" at bounding box center [723, 156] width 64 height 15
click at [667, 158] on span "ARM Only" at bounding box center [657, 156] width 39 height 15
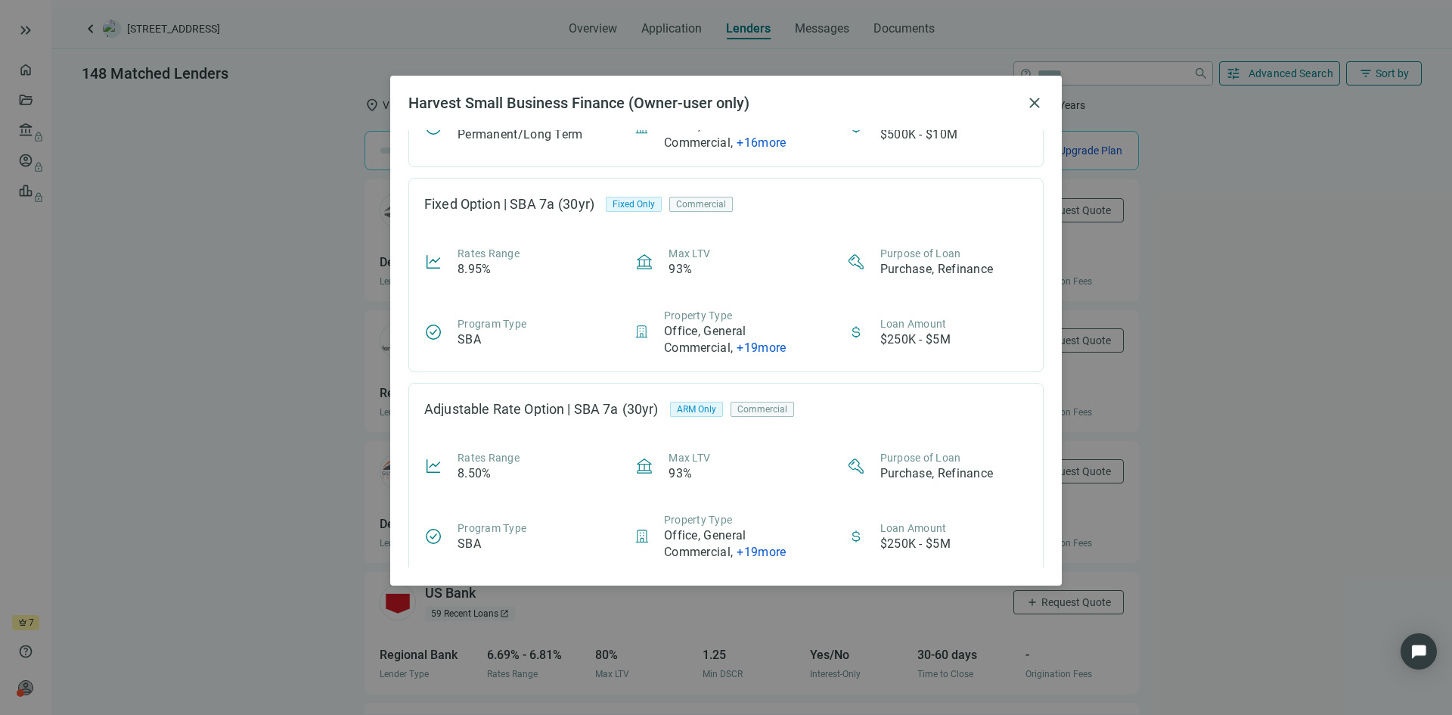
scroll to position [166, 0]
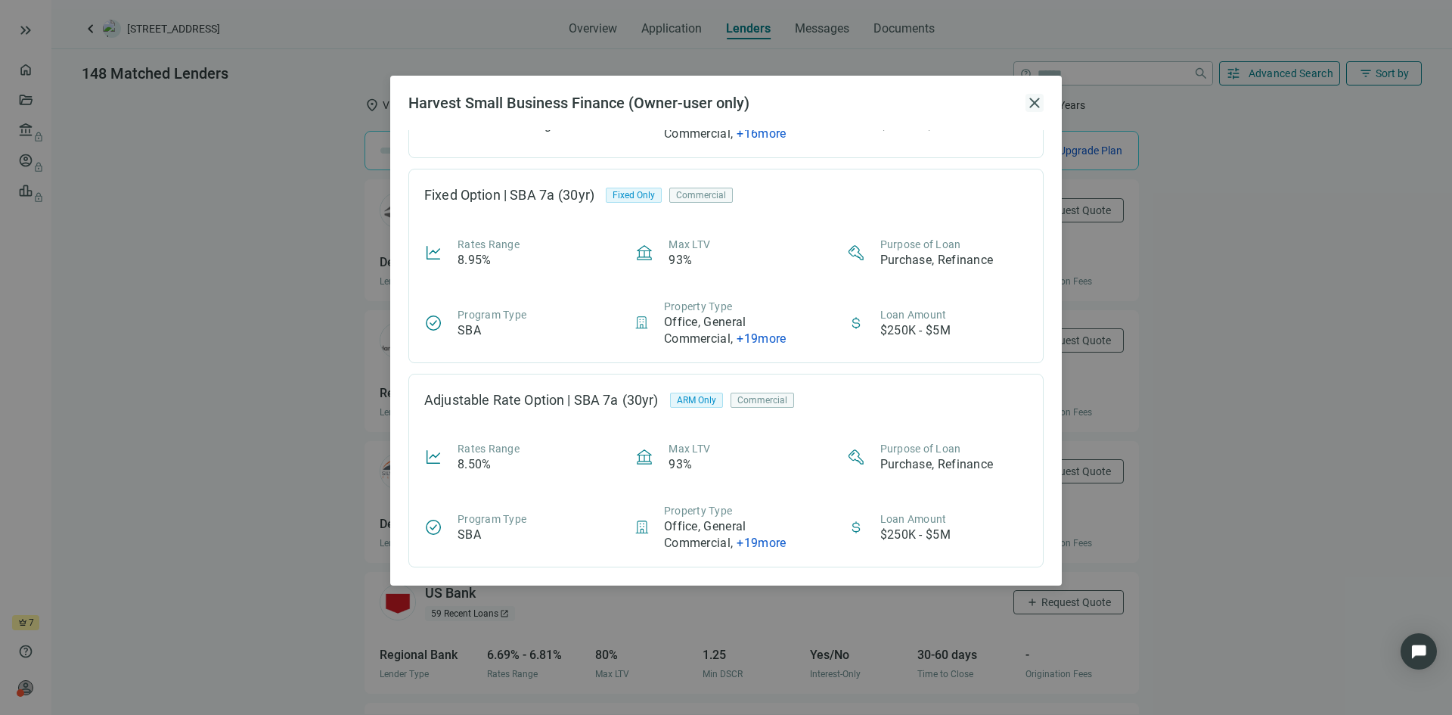
click at [1036, 101] on span "close" at bounding box center [1035, 103] width 18 height 18
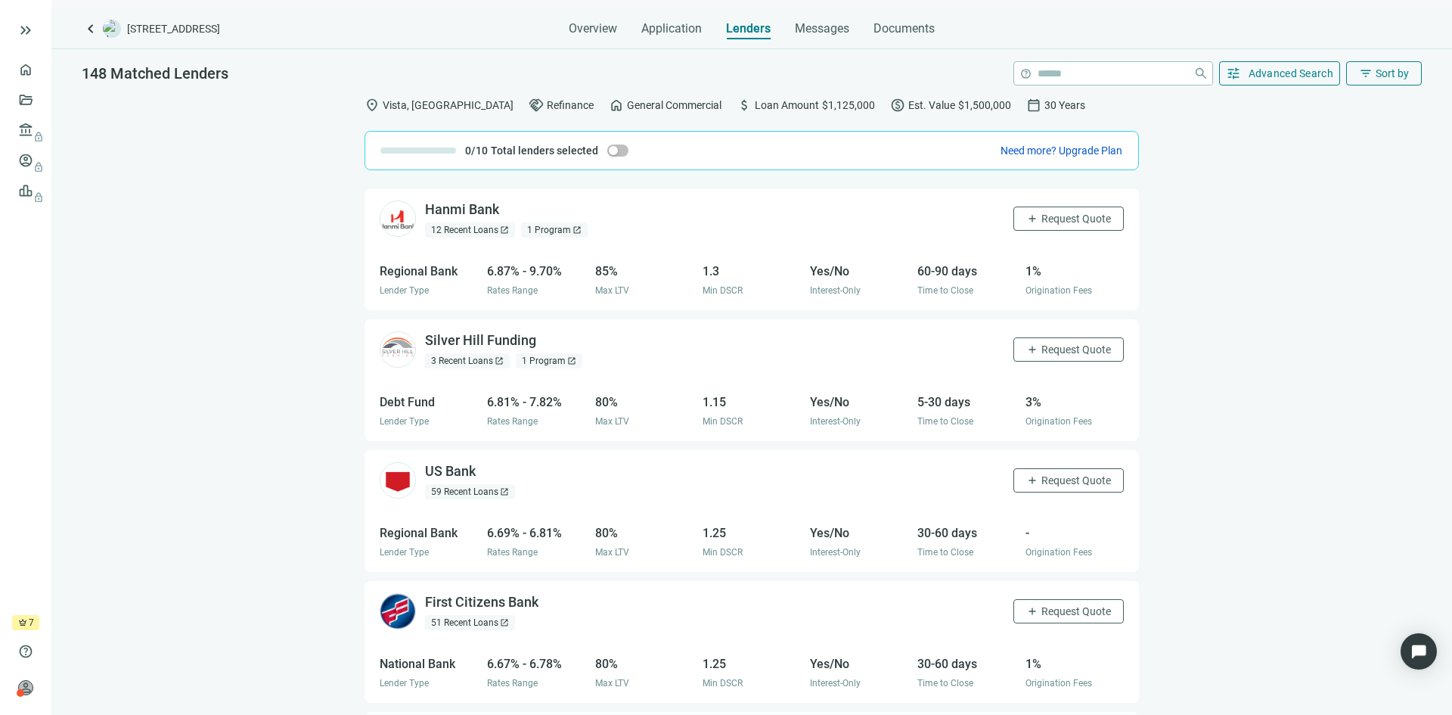
scroll to position [151, 0]
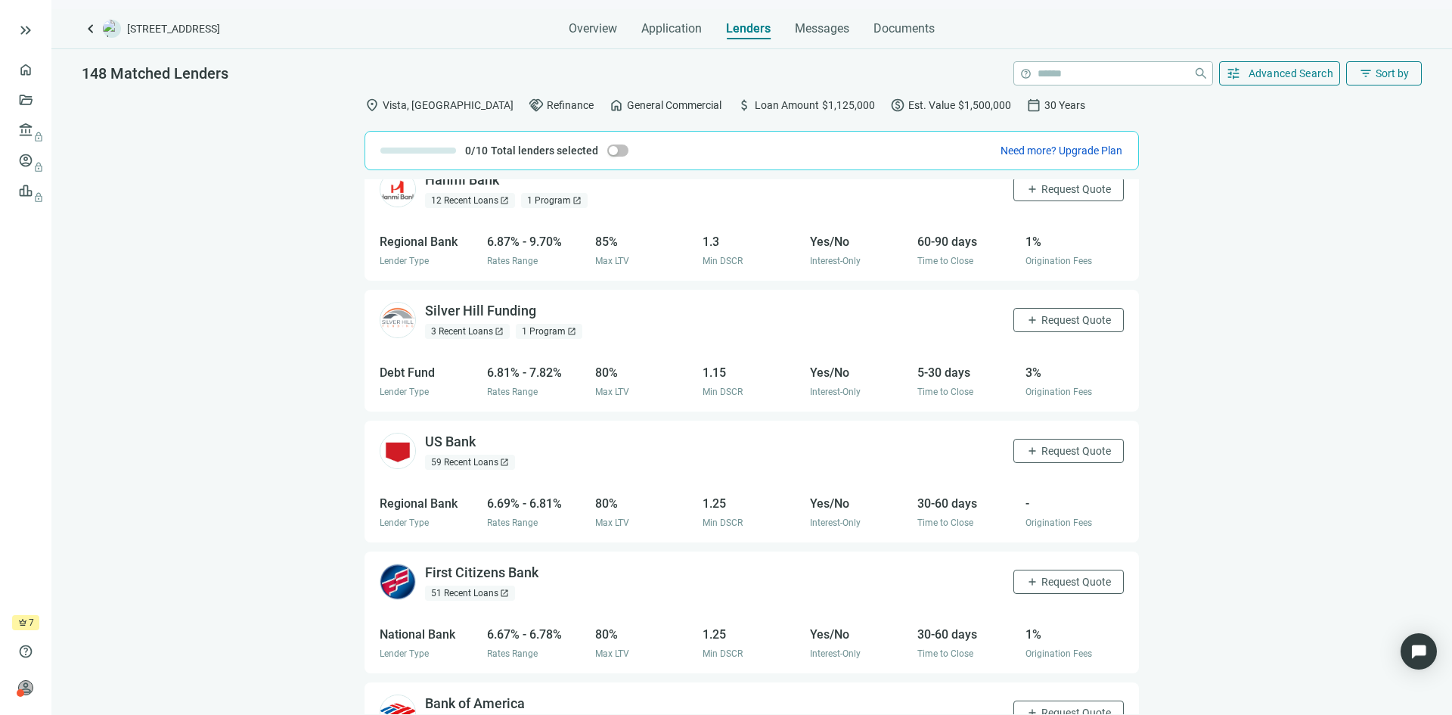
click at [1026, 373] on div "3%" at bounding box center [1075, 372] width 98 height 19
click at [475, 330] on div "3 Recent Loans open_in_new" at bounding box center [467, 331] width 85 height 15
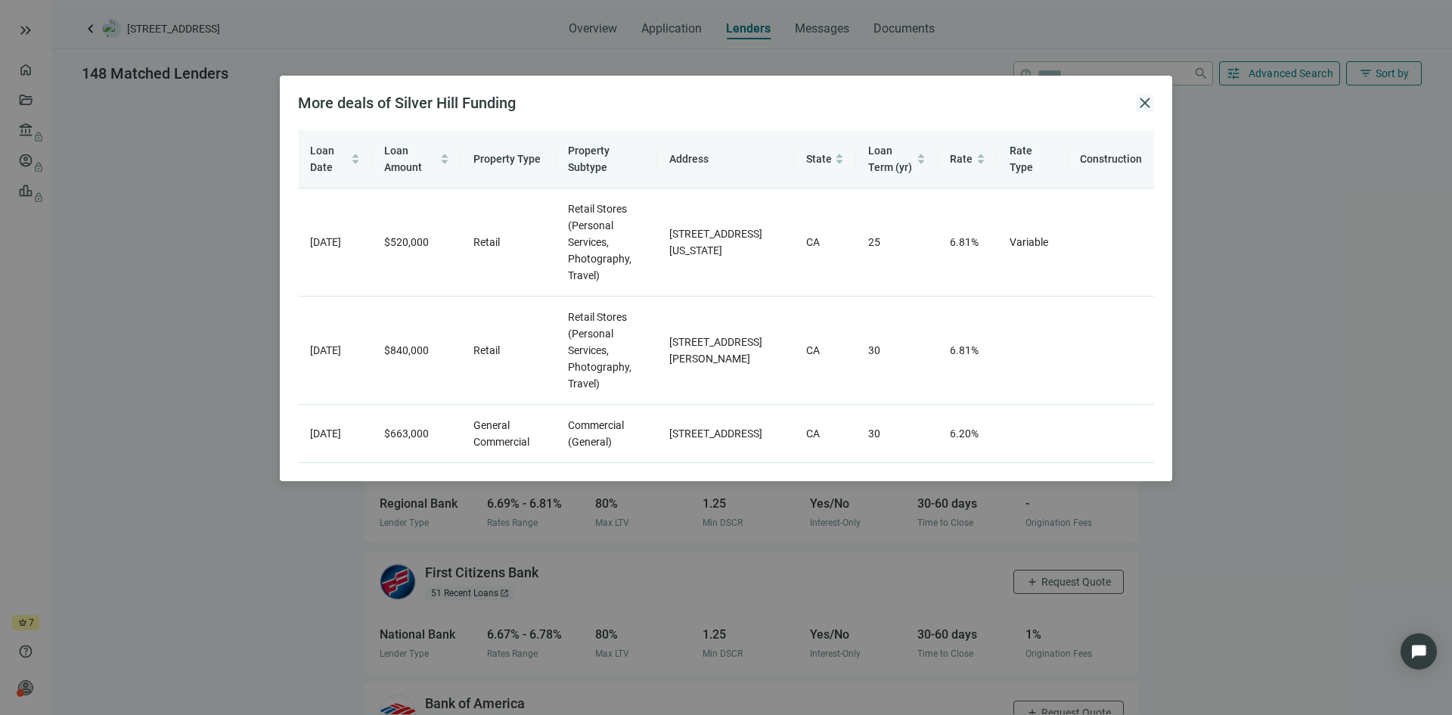
click at [1148, 103] on span "close" at bounding box center [1145, 103] width 18 height 18
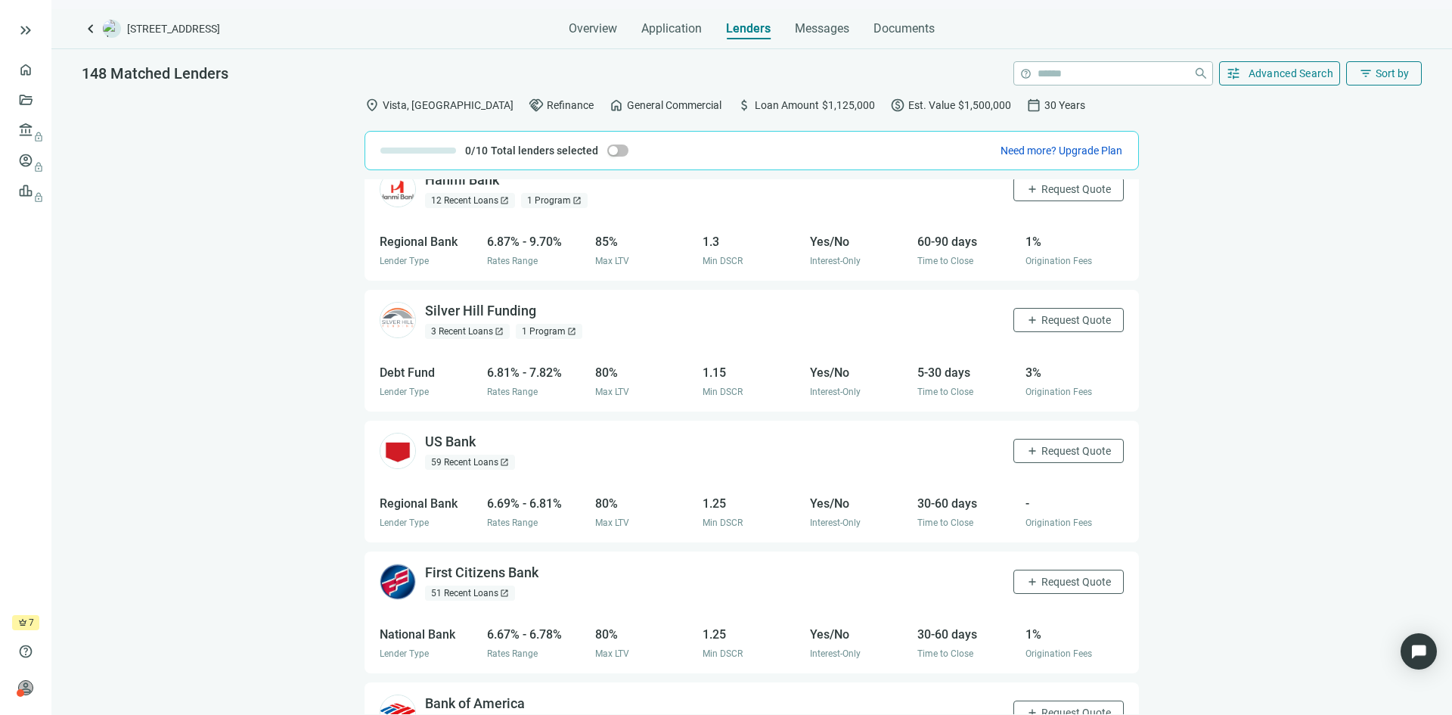
click at [480, 200] on div "12 Recent Loans open_in_new" at bounding box center [470, 200] width 90 height 15
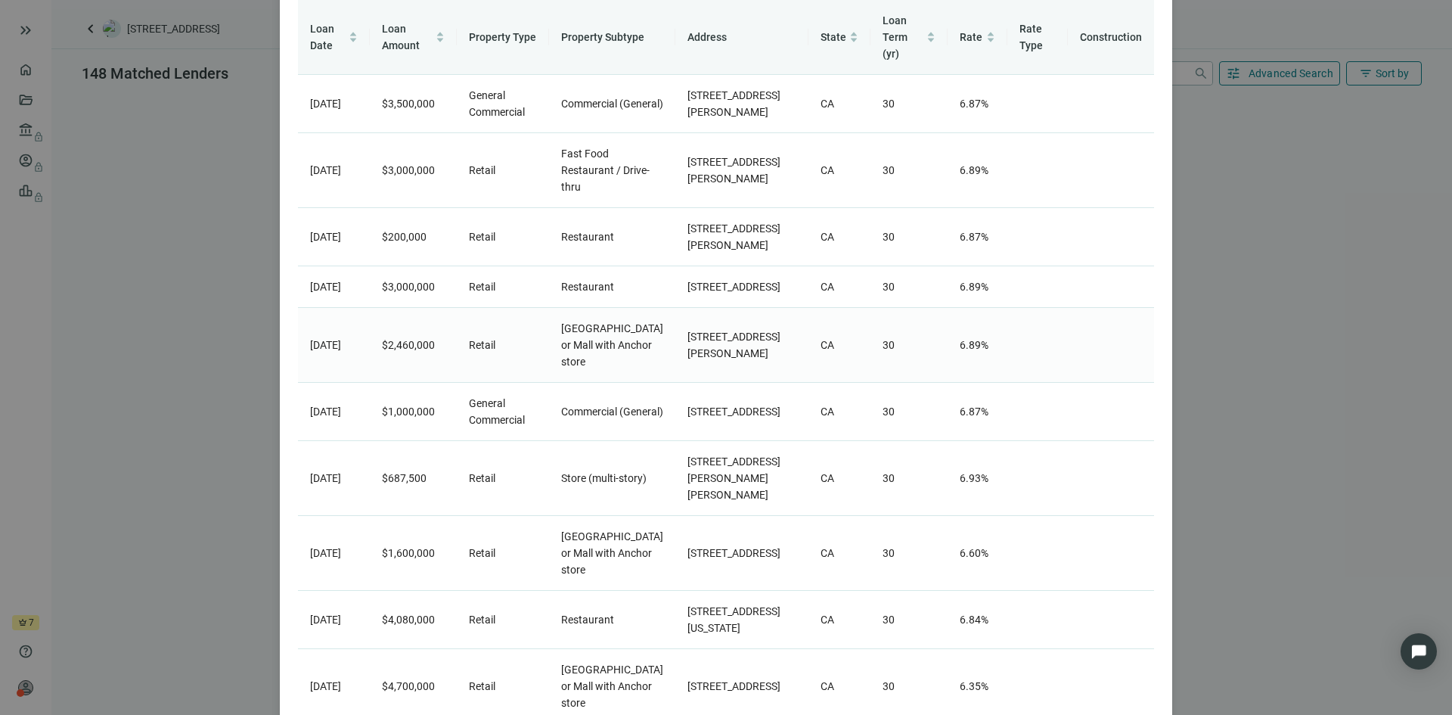
scroll to position [0, 0]
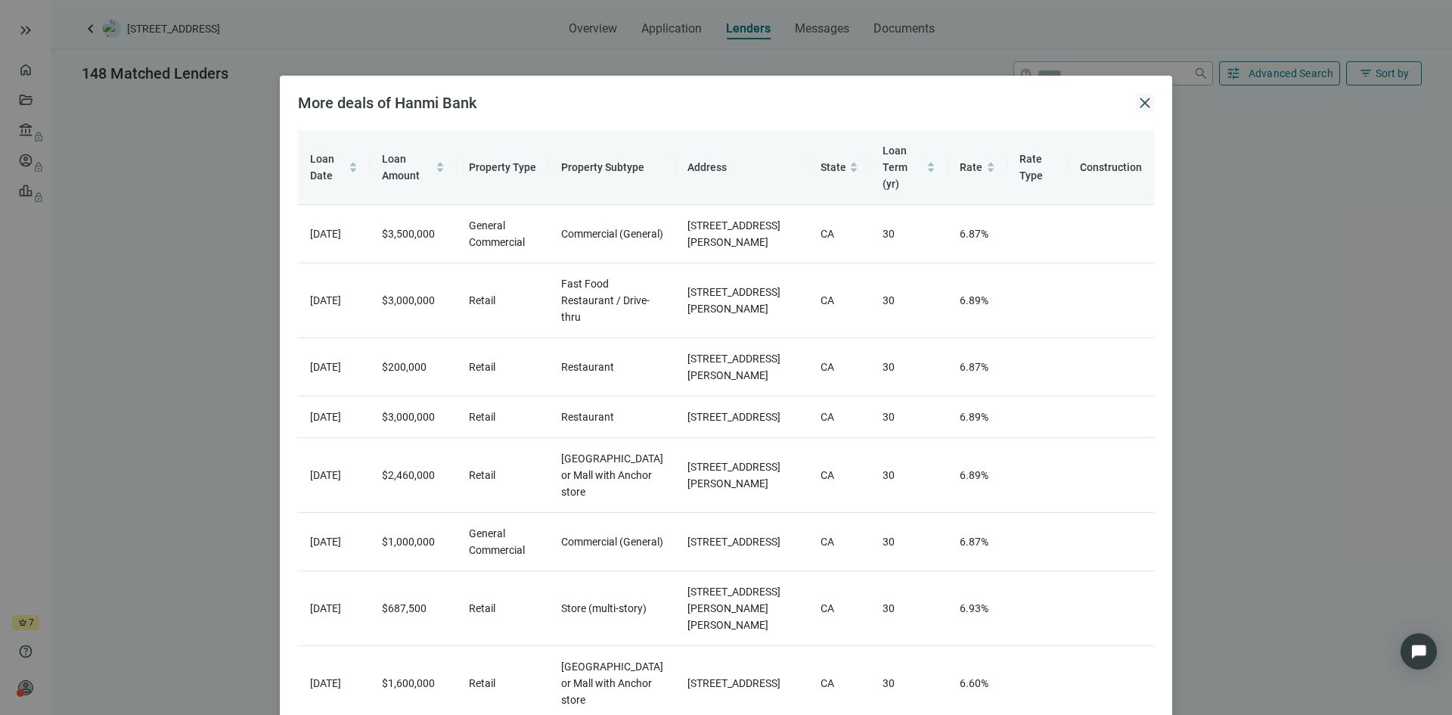
click at [1136, 99] on span "close" at bounding box center [1145, 103] width 18 height 18
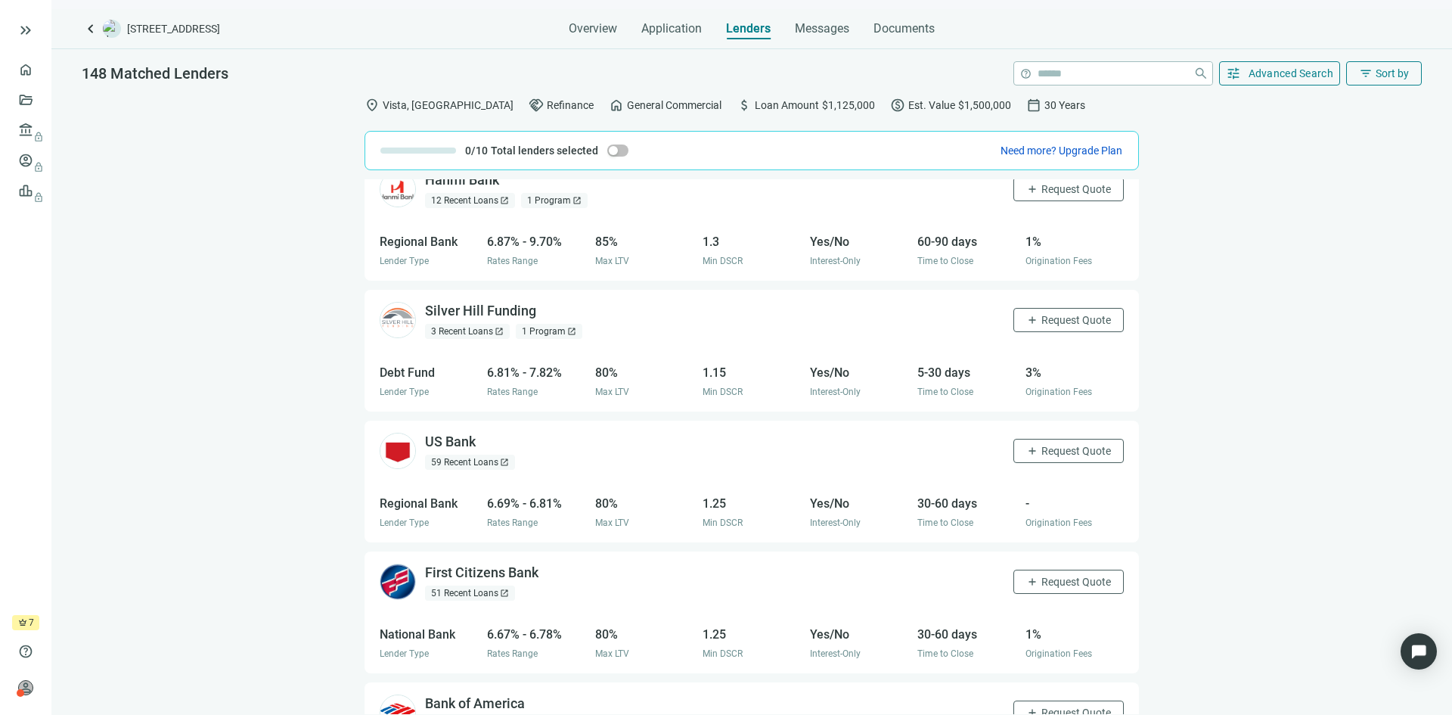
click at [550, 194] on div "1 Program open_in_new" at bounding box center [554, 200] width 67 height 15
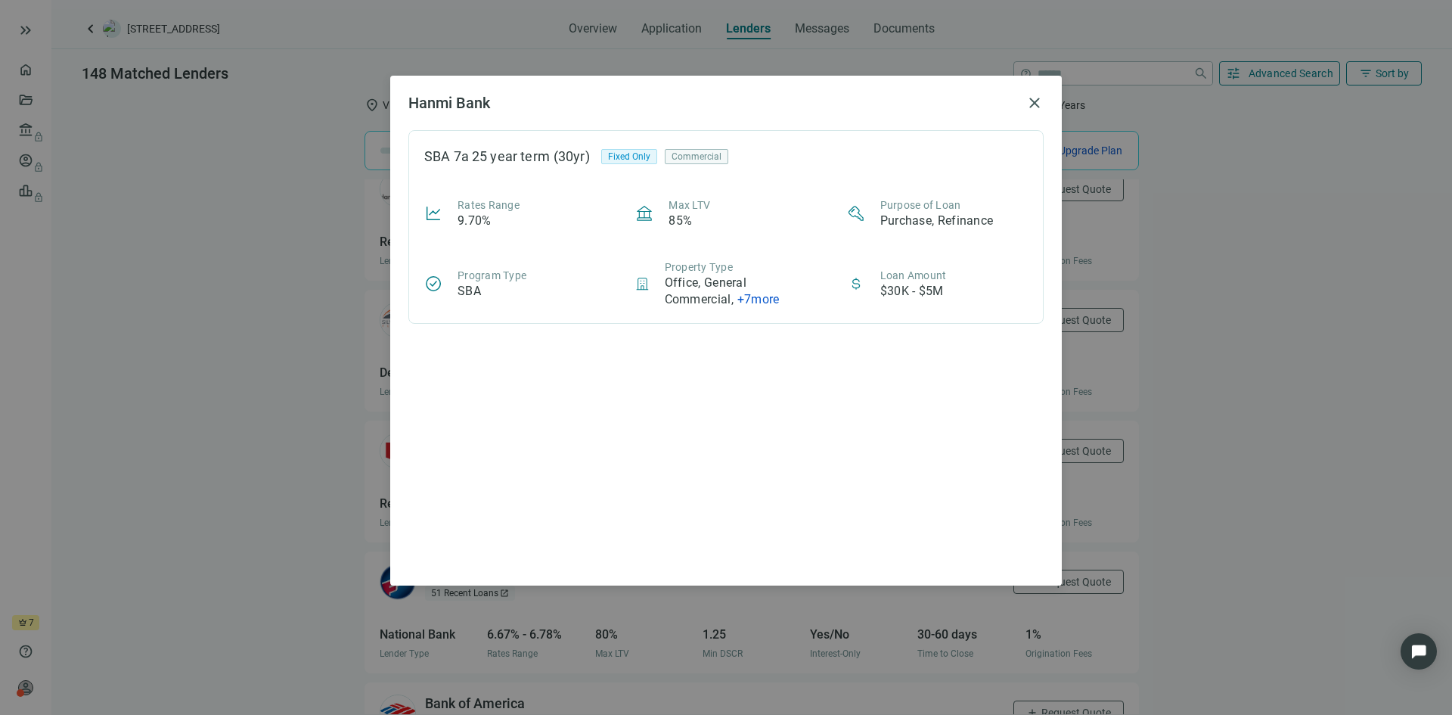
click at [765, 298] on span "+ 7 more" at bounding box center [759, 299] width 42 height 14
click at [772, 207] on div "Max LTV 85%" at bounding box center [725, 213] width 181 height 32
click at [1036, 98] on span "close" at bounding box center [1035, 103] width 18 height 18
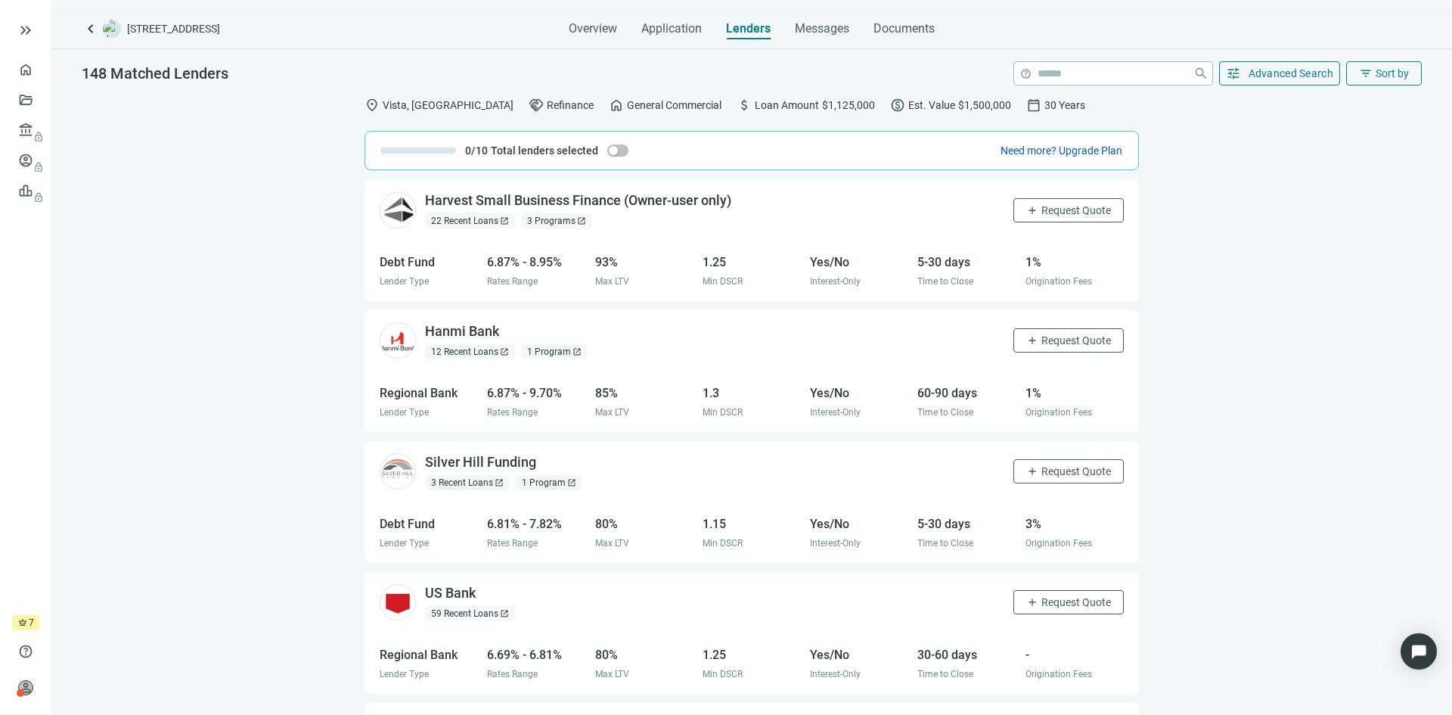
click at [476, 214] on div "22 Recent Loans open_in_new" at bounding box center [470, 220] width 90 height 15
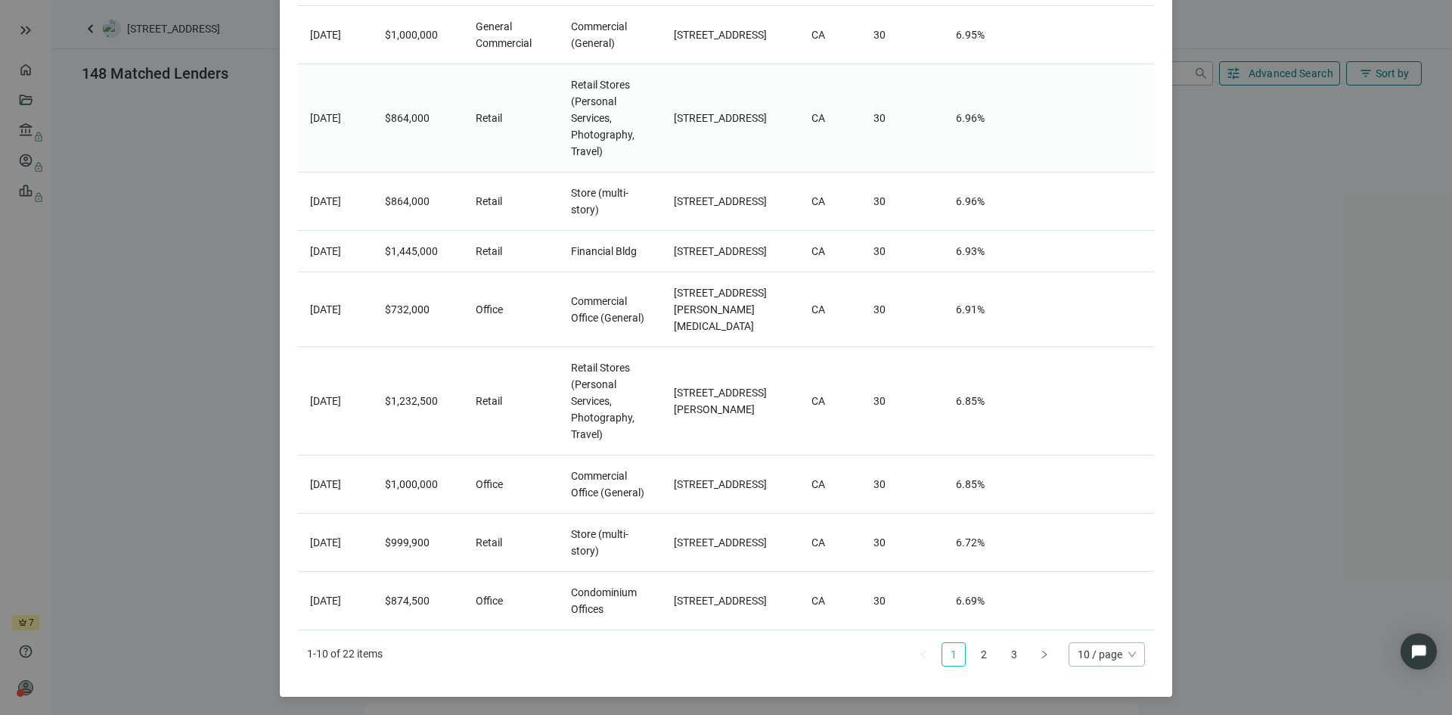
scroll to position [290, 0]
click at [1014, 654] on link "3" at bounding box center [1014, 654] width 23 height 23
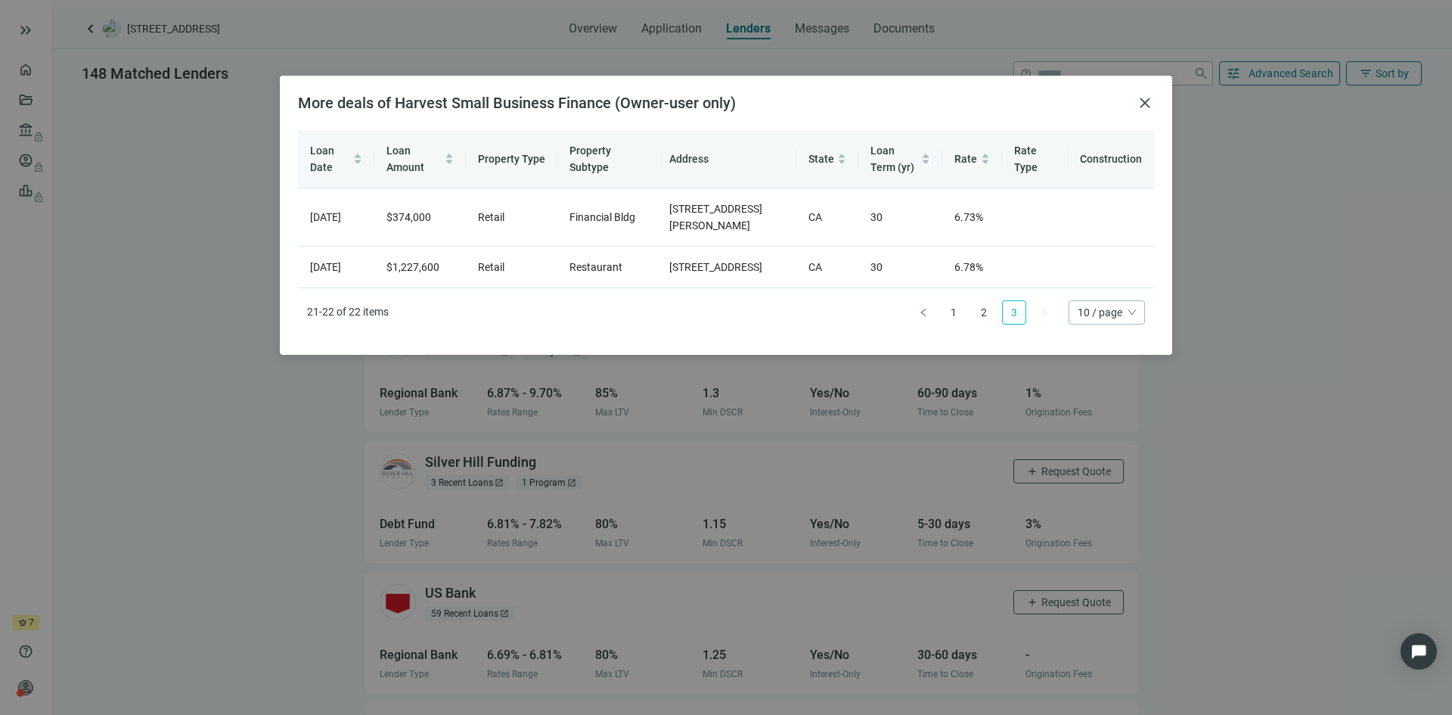
scroll to position [0, 0]
click at [983, 324] on link "2" at bounding box center [984, 312] width 23 height 23
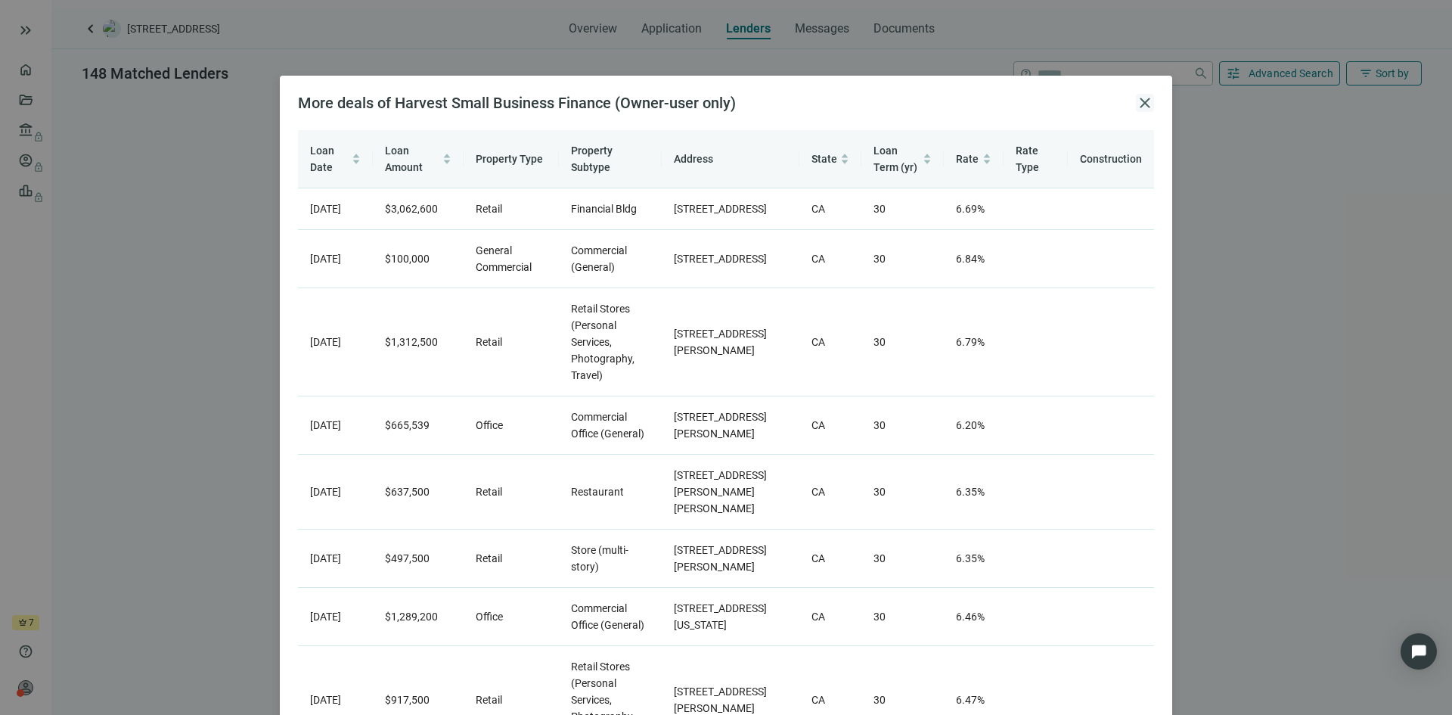
click at [1136, 102] on span "close" at bounding box center [1145, 103] width 18 height 18
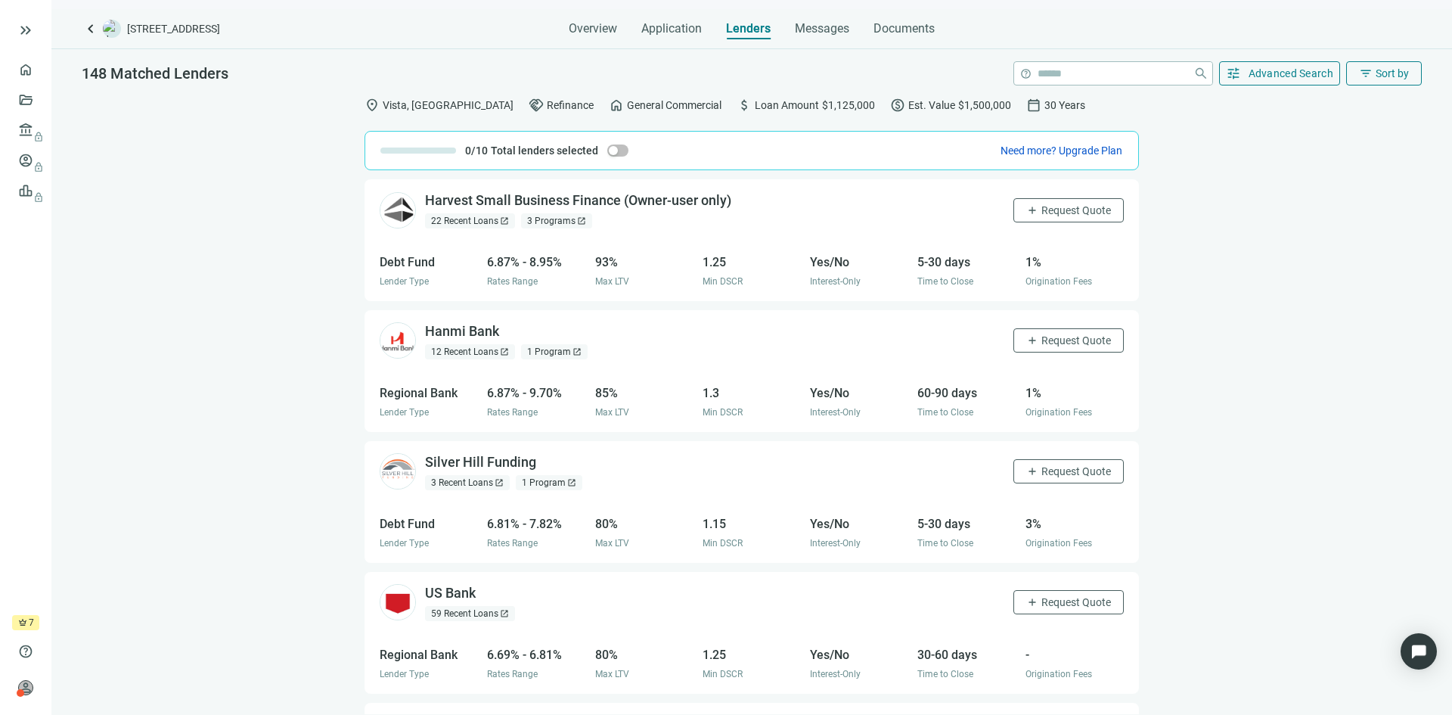
click at [412, 265] on div "Debt Fund" at bounding box center [429, 262] width 98 height 19
click at [564, 218] on div "3 Programs open_in_new" at bounding box center [556, 220] width 71 height 15
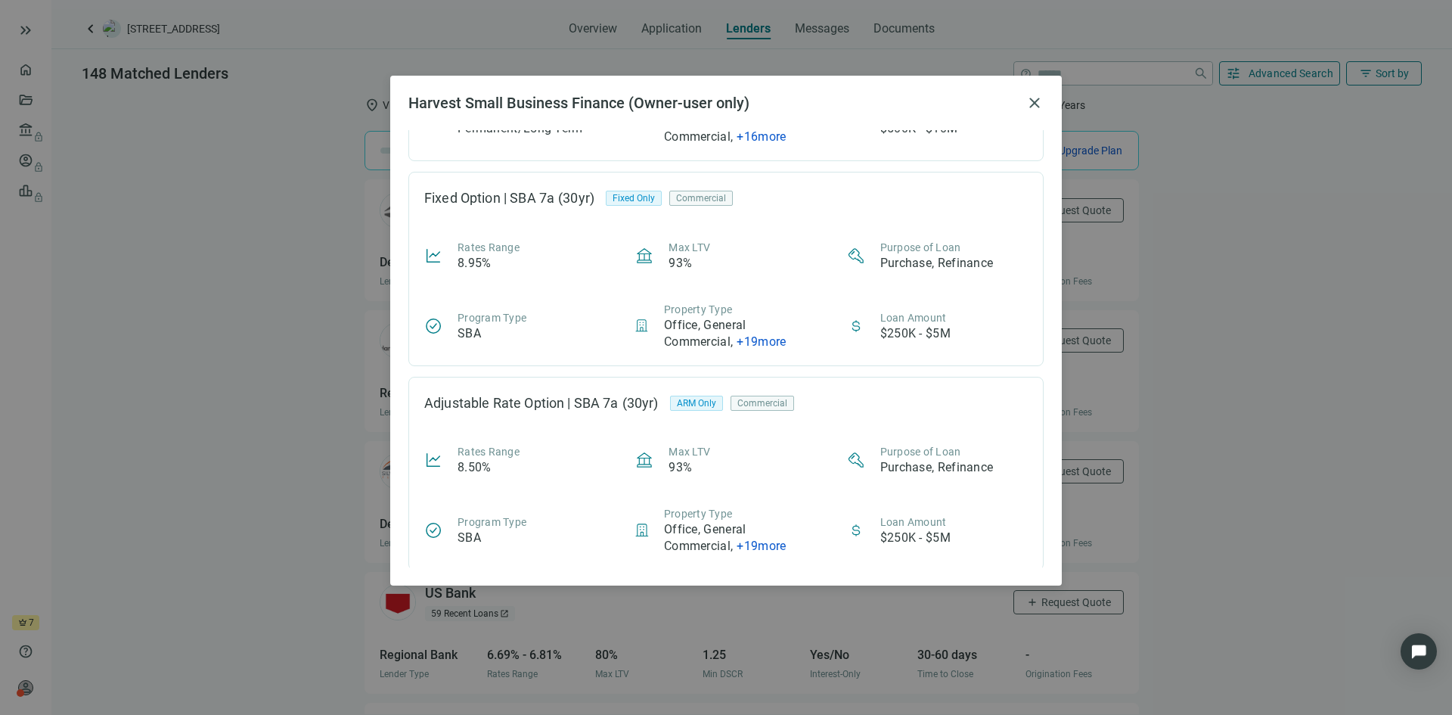
scroll to position [166, 0]
click at [1031, 95] on span "close" at bounding box center [1035, 103] width 18 height 18
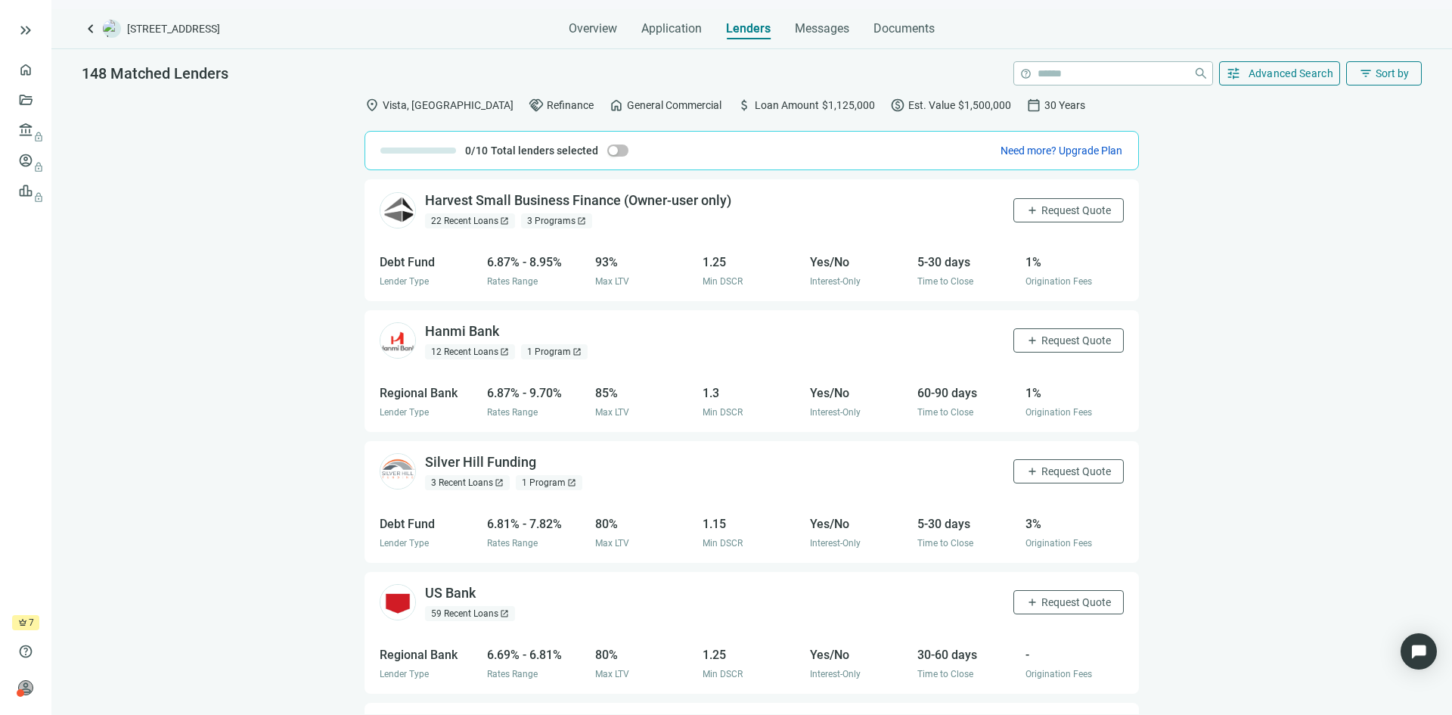
click at [544, 349] on div "1 Program open_in_new" at bounding box center [554, 351] width 67 height 15
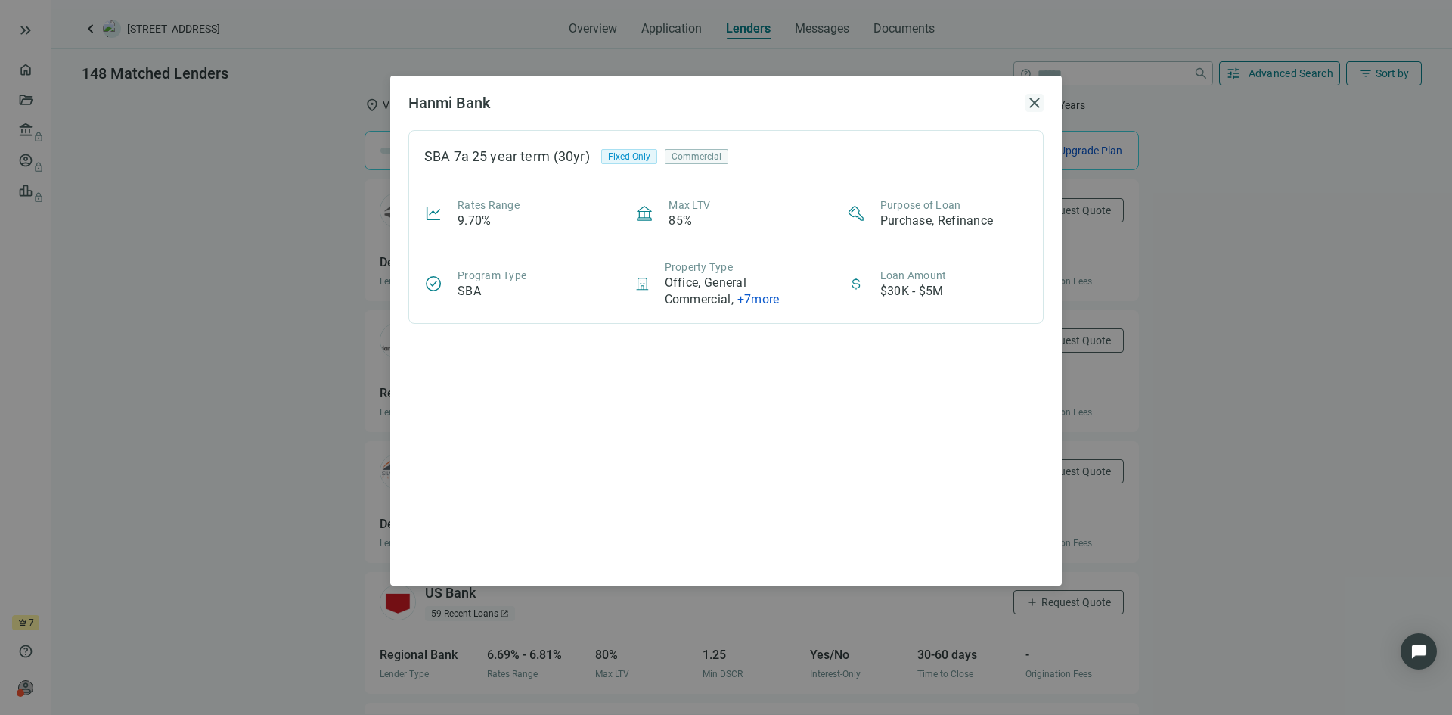
click at [1028, 96] on span "close" at bounding box center [1035, 103] width 18 height 18
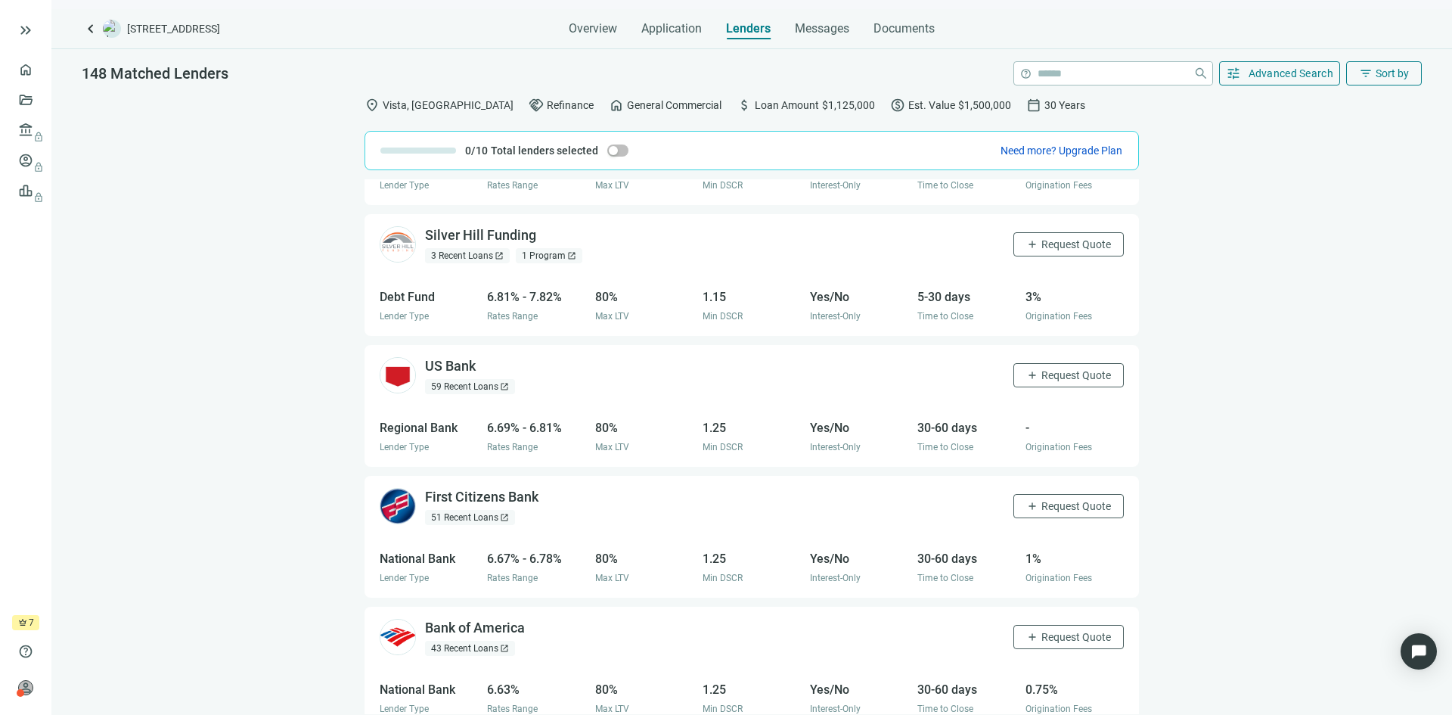
scroll to position [303, 0]
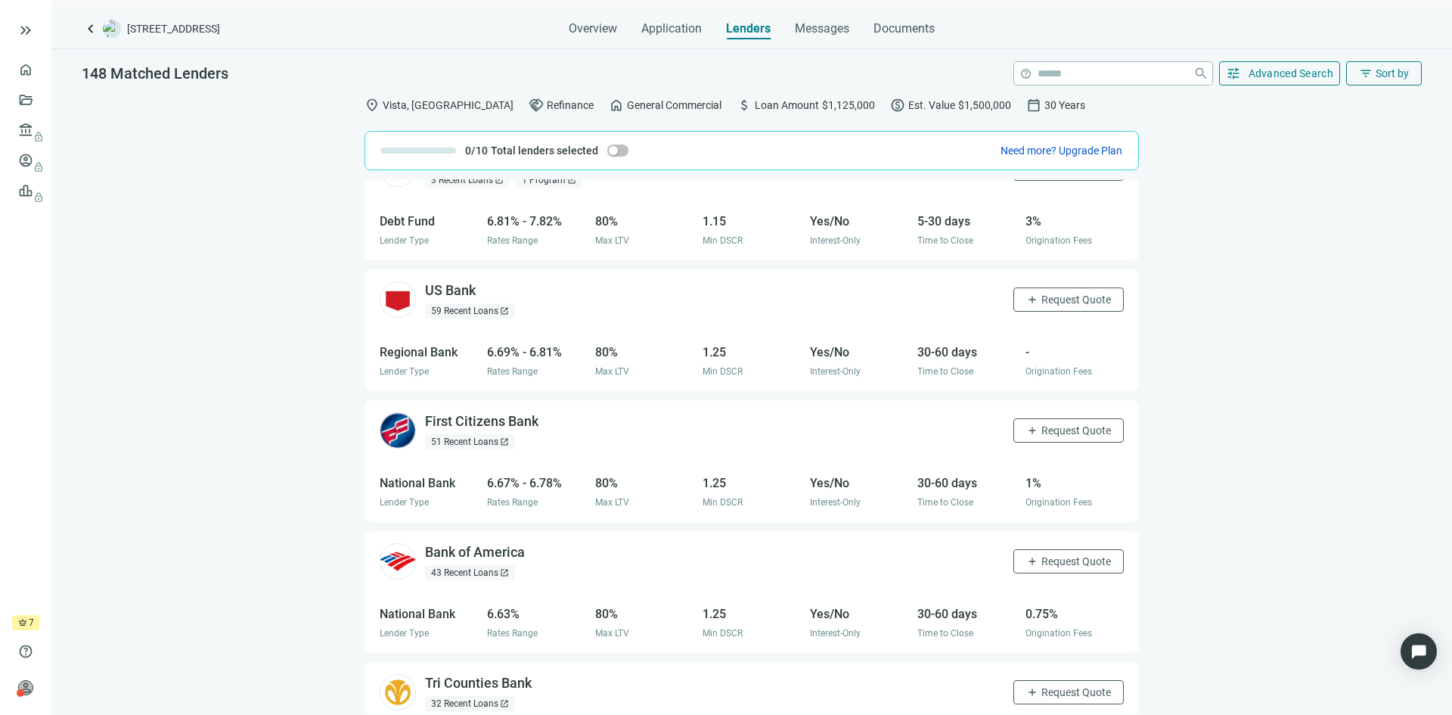
click at [465, 442] on div "51 Recent Loans open_in_new" at bounding box center [470, 441] width 90 height 15
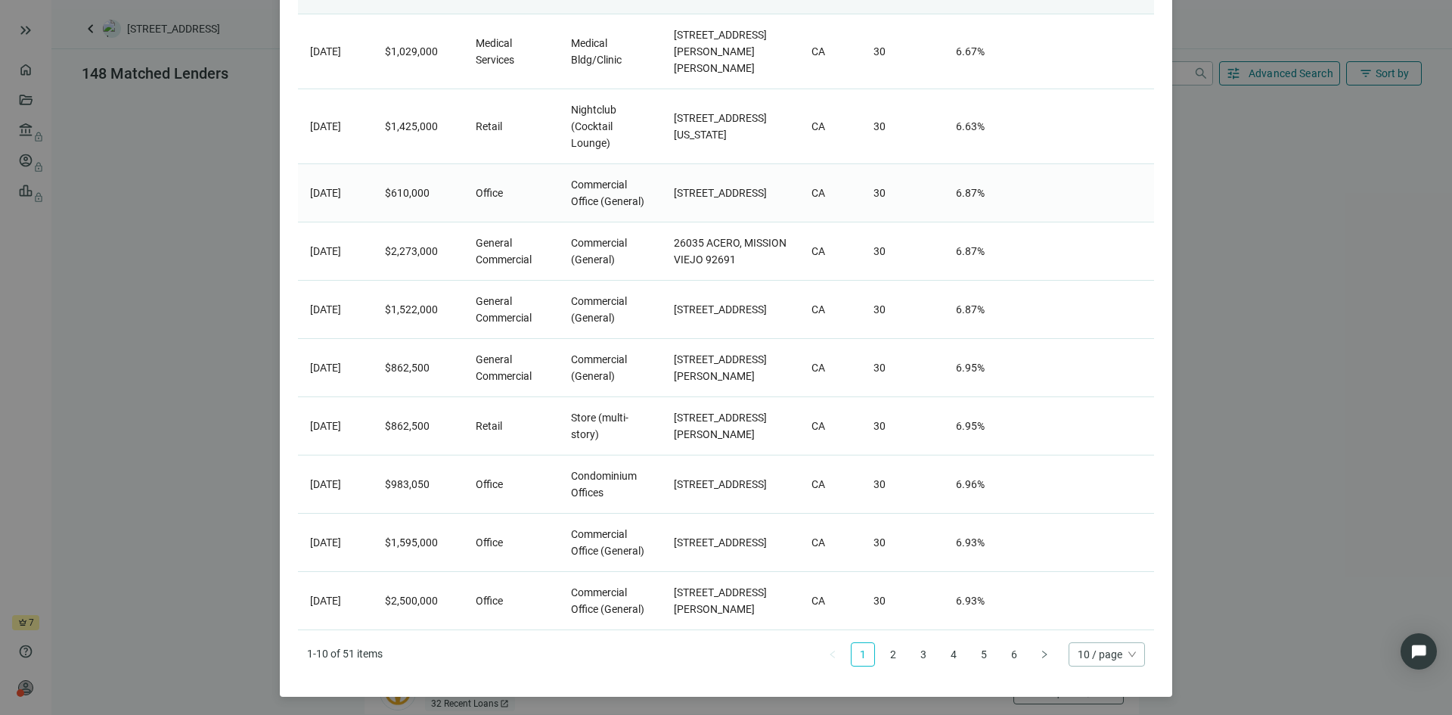
scroll to position [227, 0]
click at [1008, 666] on link "6" at bounding box center [1014, 654] width 23 height 23
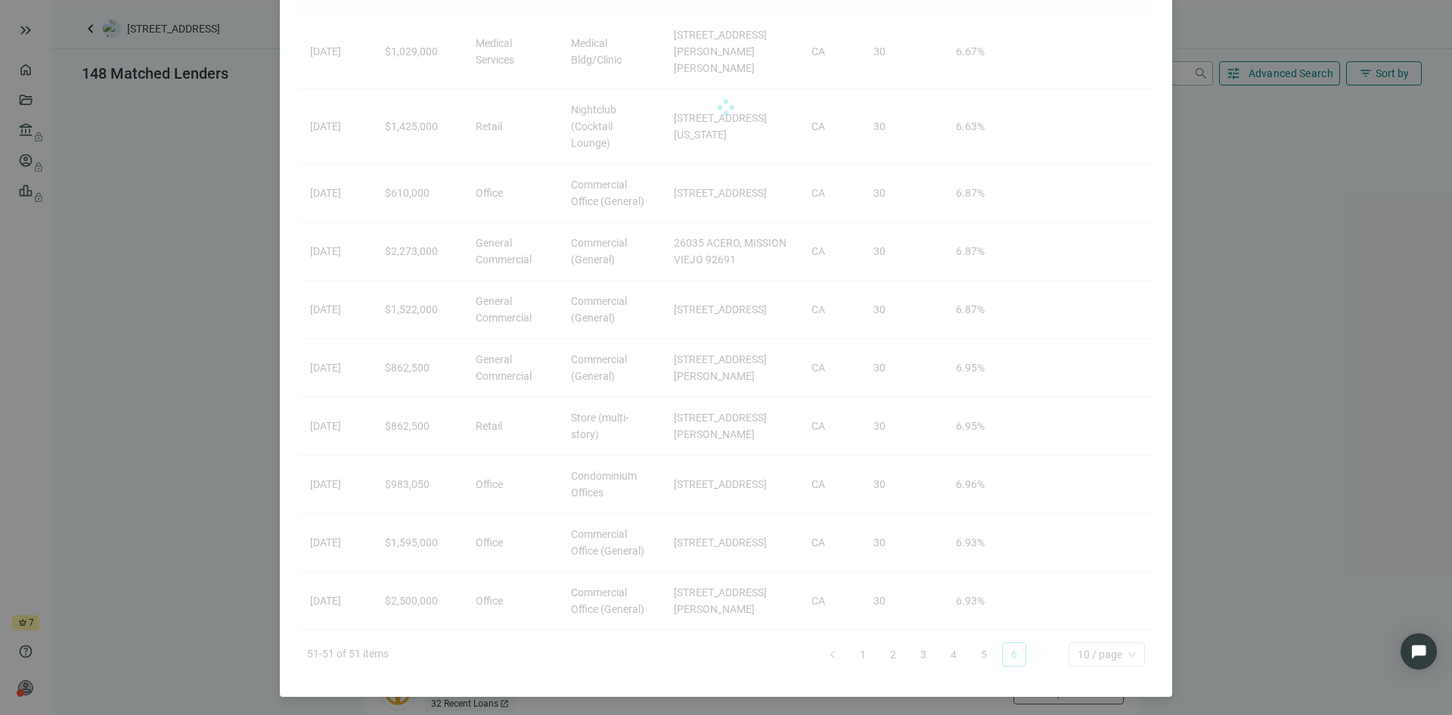
scroll to position [0, 0]
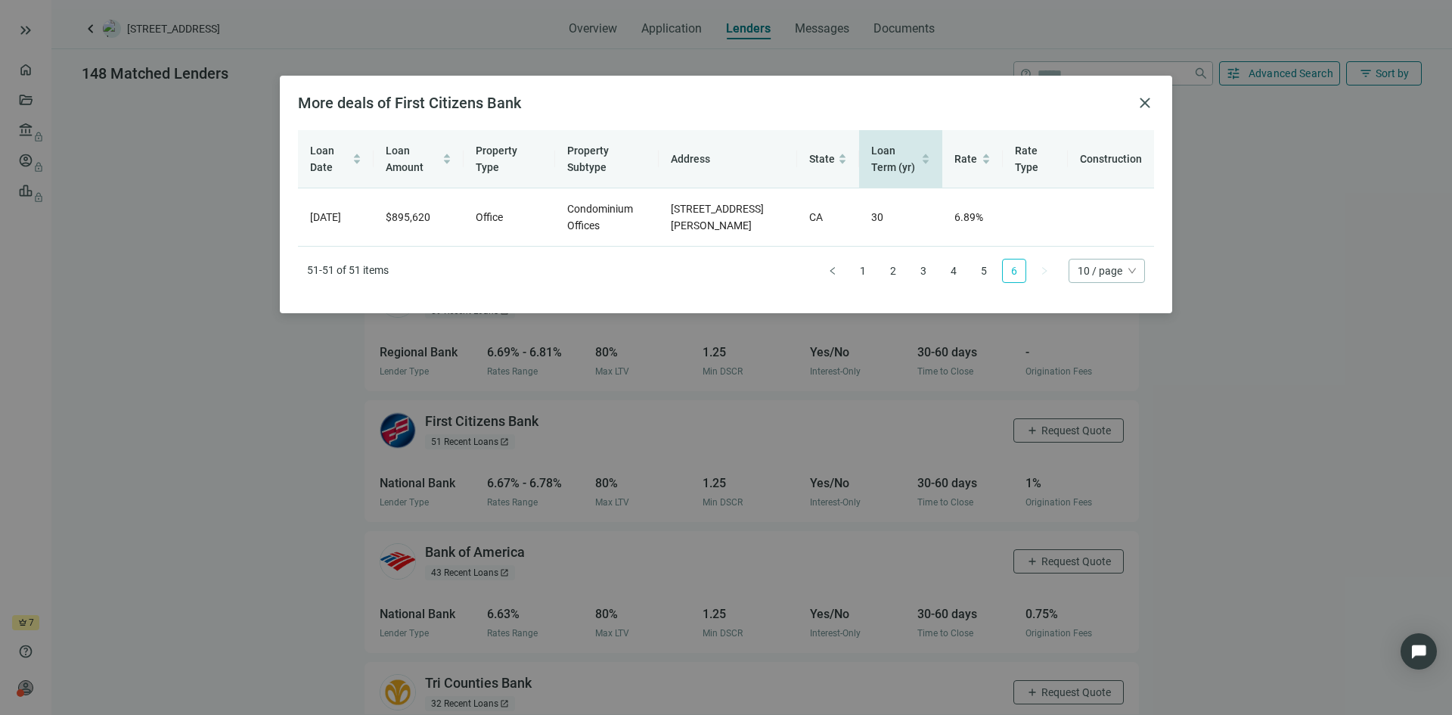
click at [872, 160] on span "Loan Term (yr)" at bounding box center [894, 158] width 47 height 33
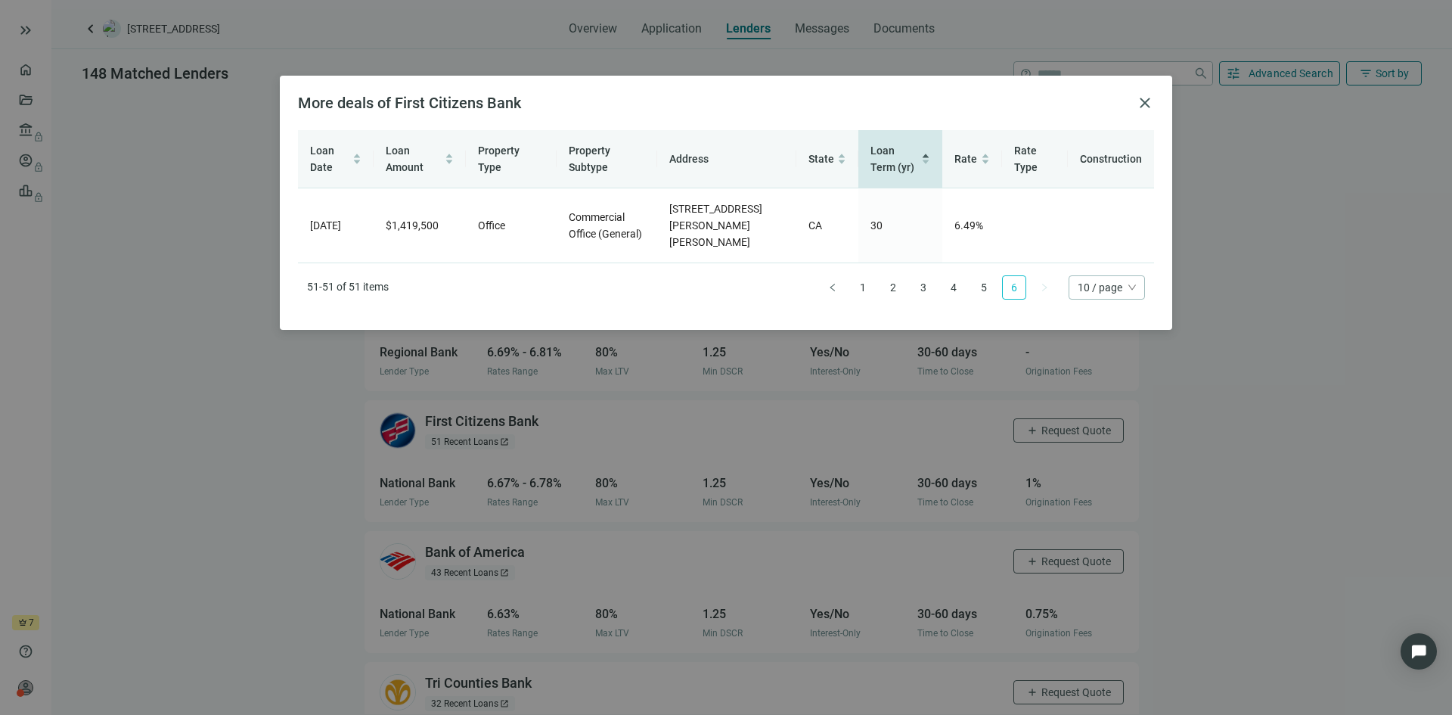
click at [872, 160] on span "Loan Term (yr)" at bounding box center [895, 158] width 48 height 33
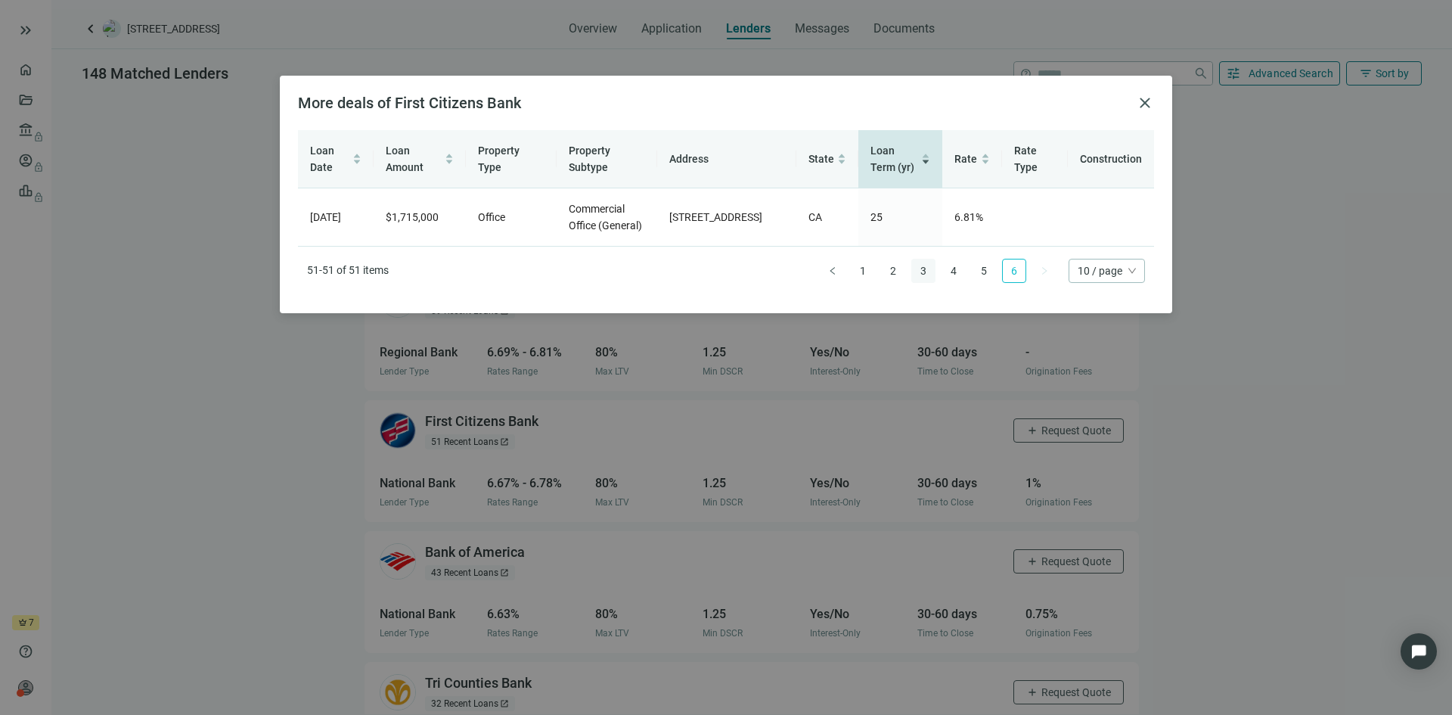
click at [930, 272] on link "3" at bounding box center [923, 270] width 23 height 23
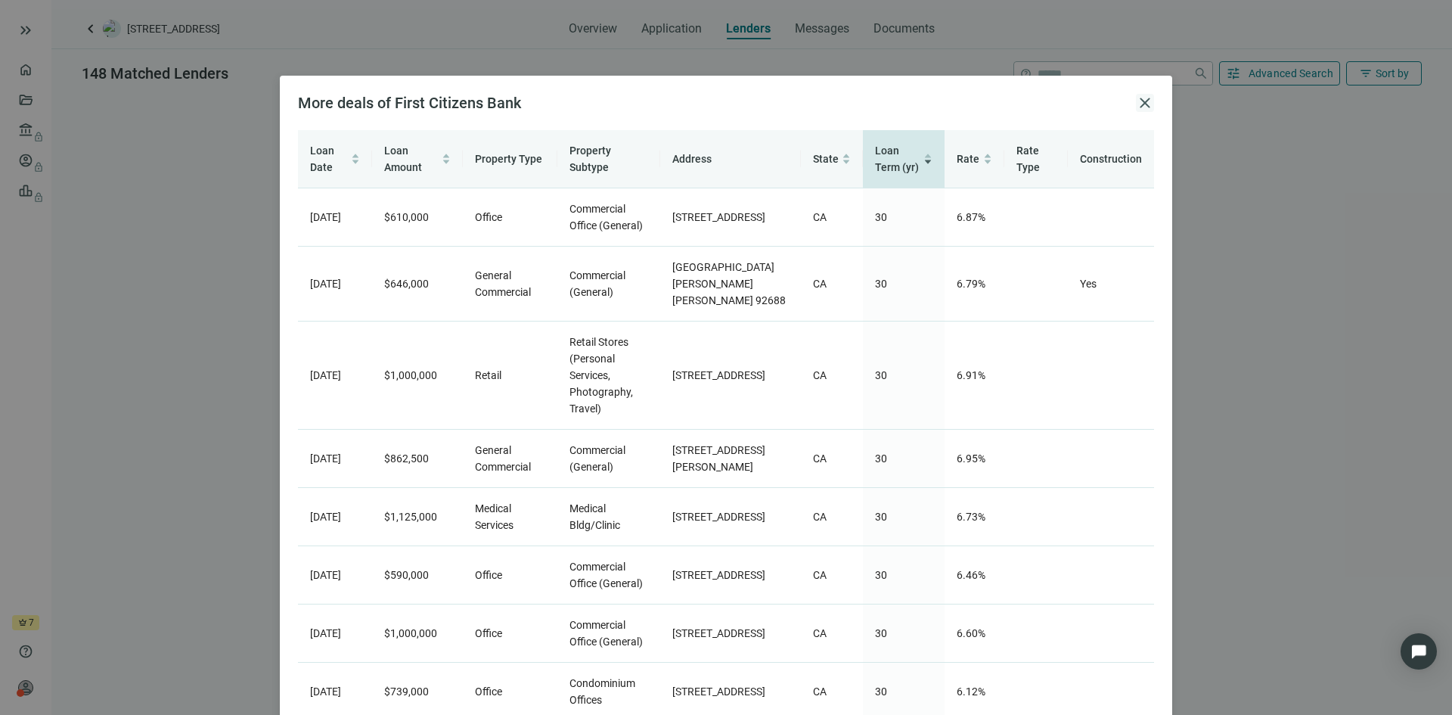
click at [1142, 107] on span "close" at bounding box center [1145, 103] width 18 height 18
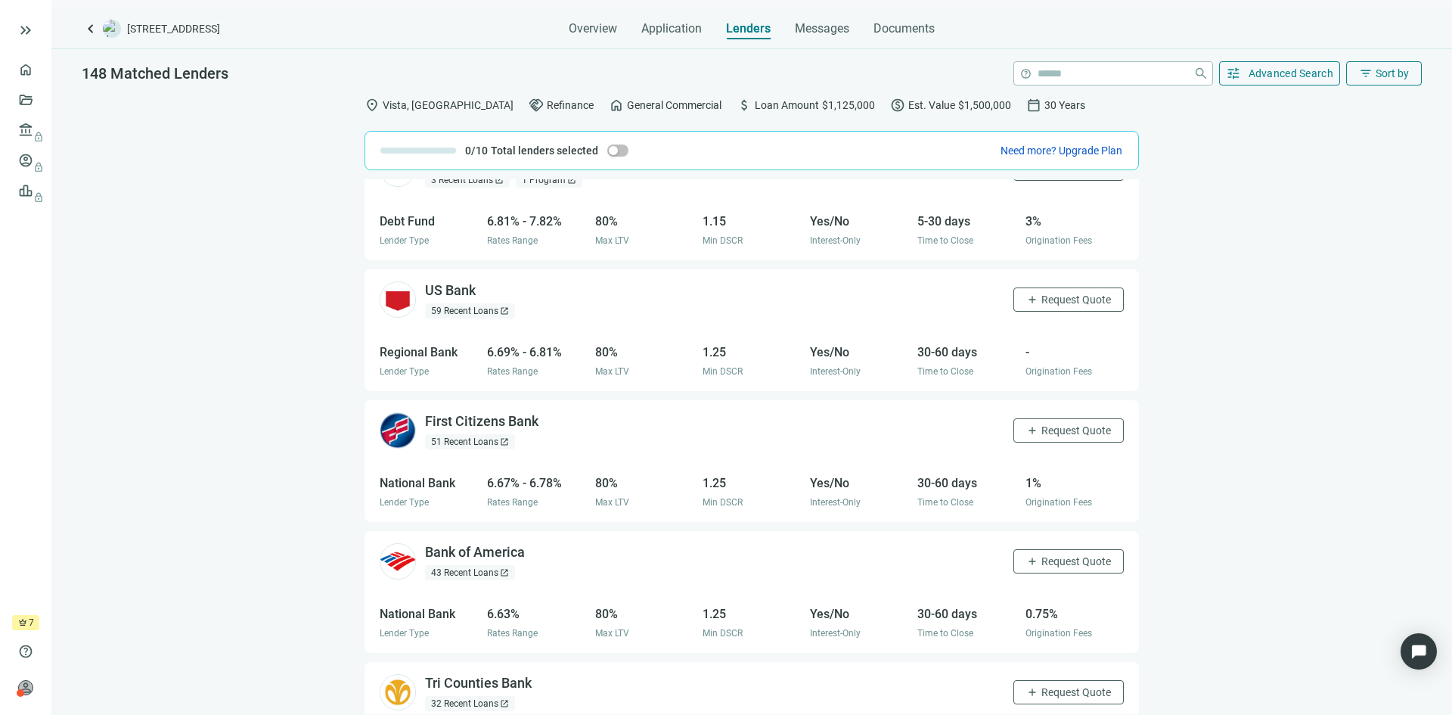
click at [462, 315] on div "59 Recent Loans open_in_new" at bounding box center [470, 310] width 90 height 15
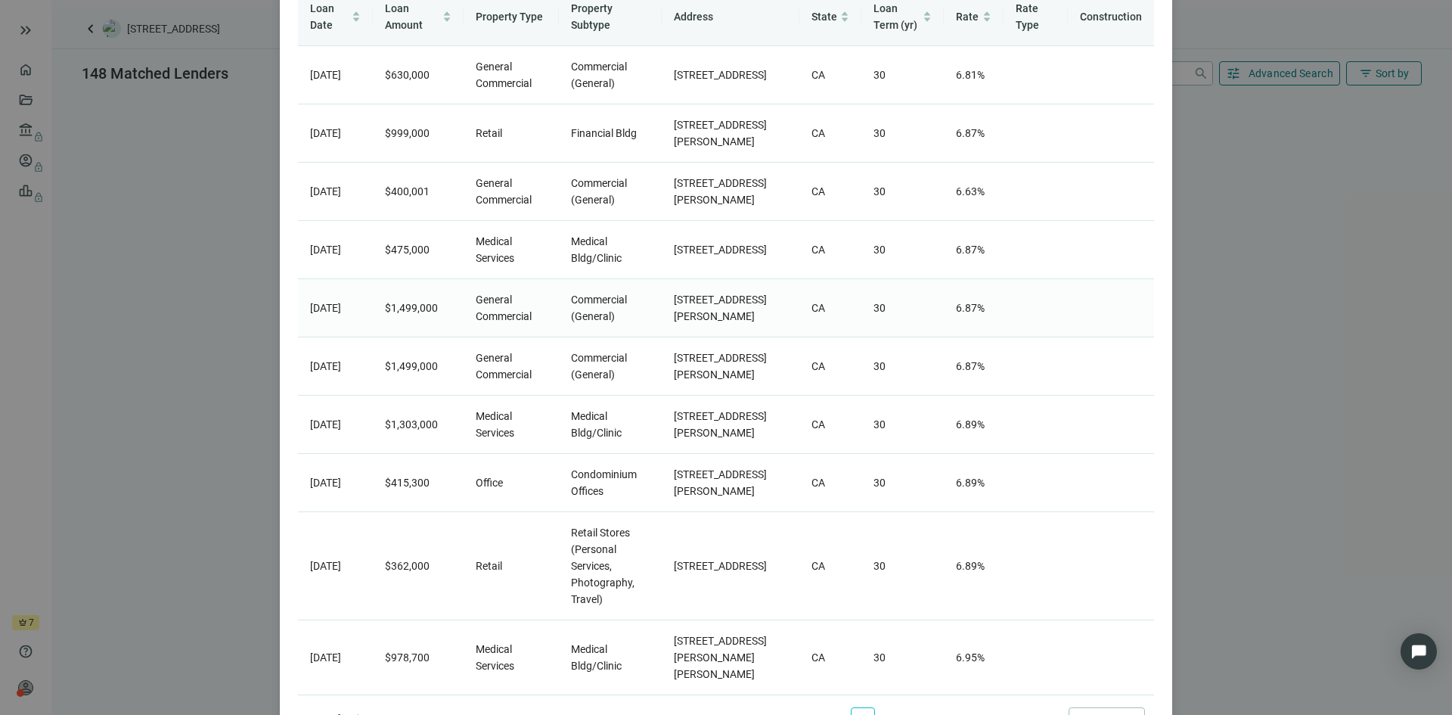
scroll to position [307, 0]
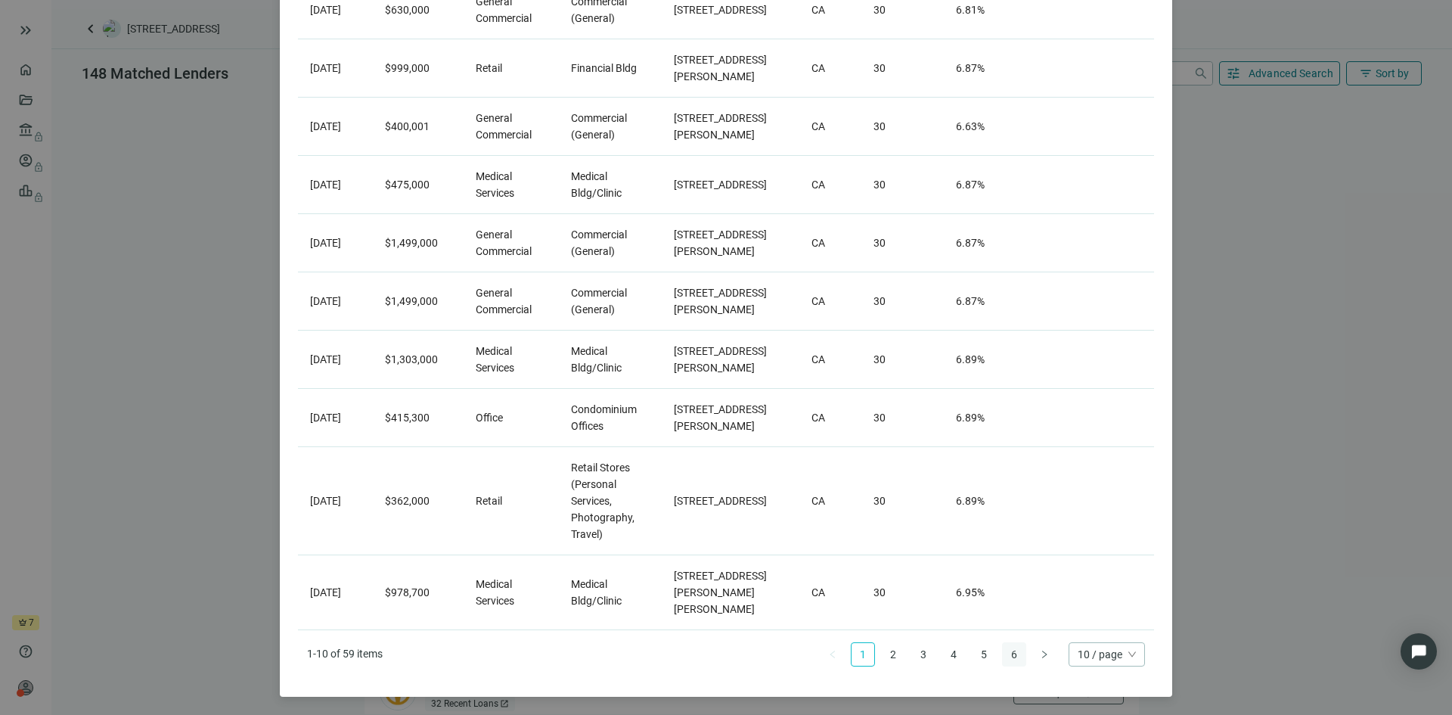
click at [1003, 656] on link "6" at bounding box center [1014, 654] width 23 height 23
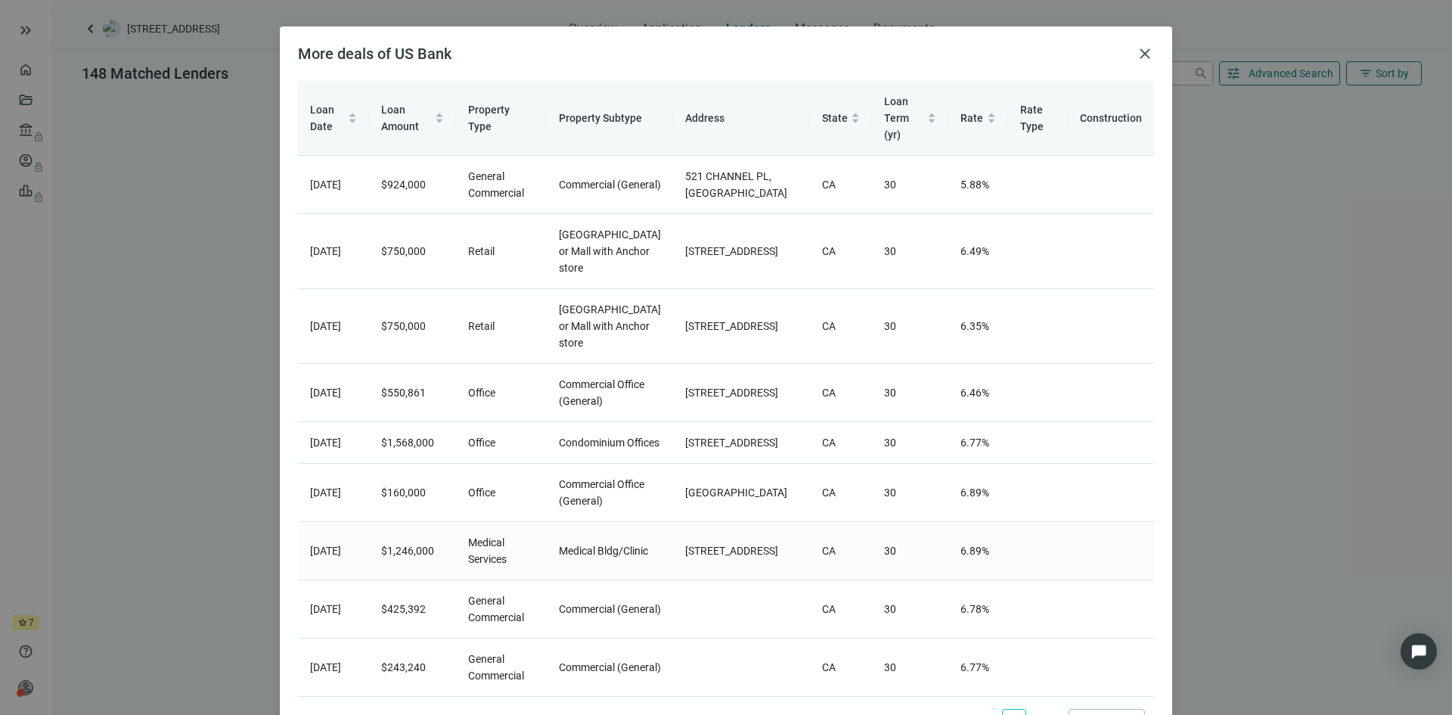
scroll to position [0, 0]
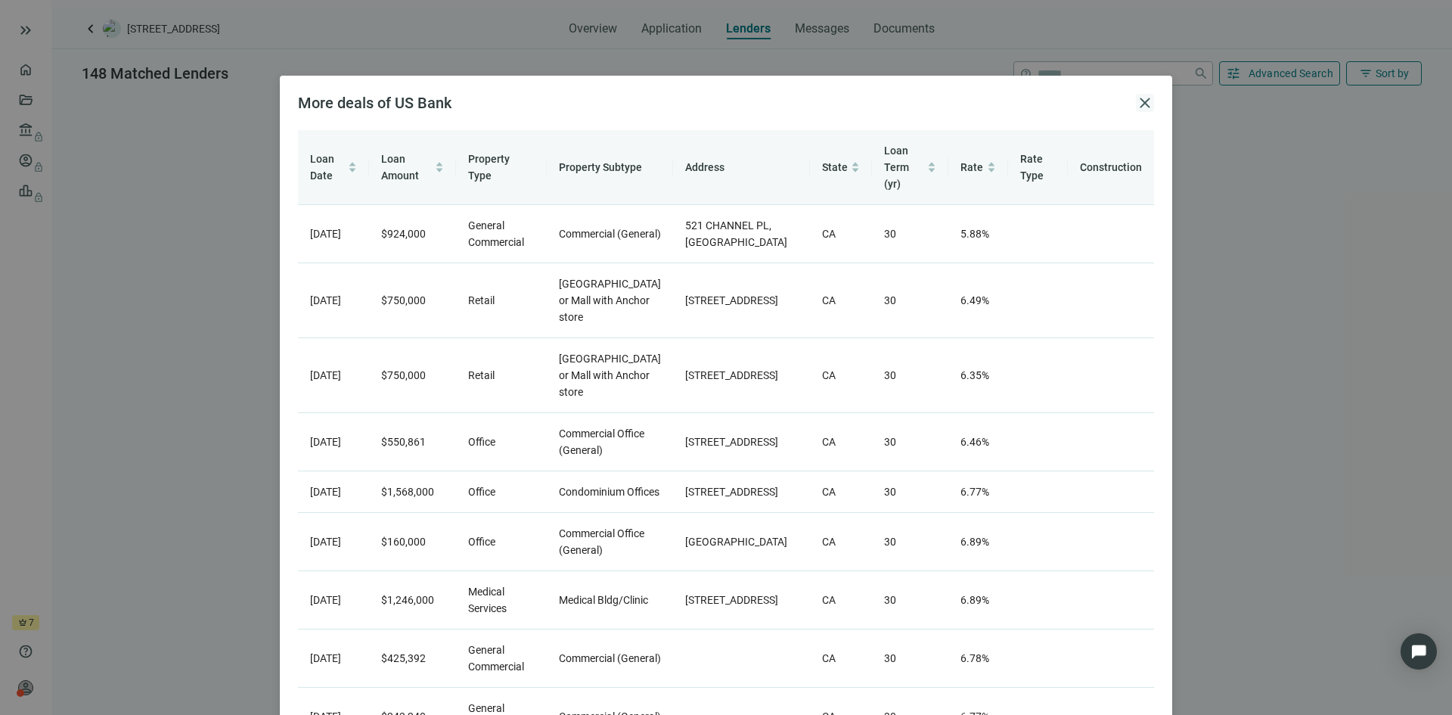
click at [1142, 95] on span "close" at bounding box center [1145, 103] width 18 height 18
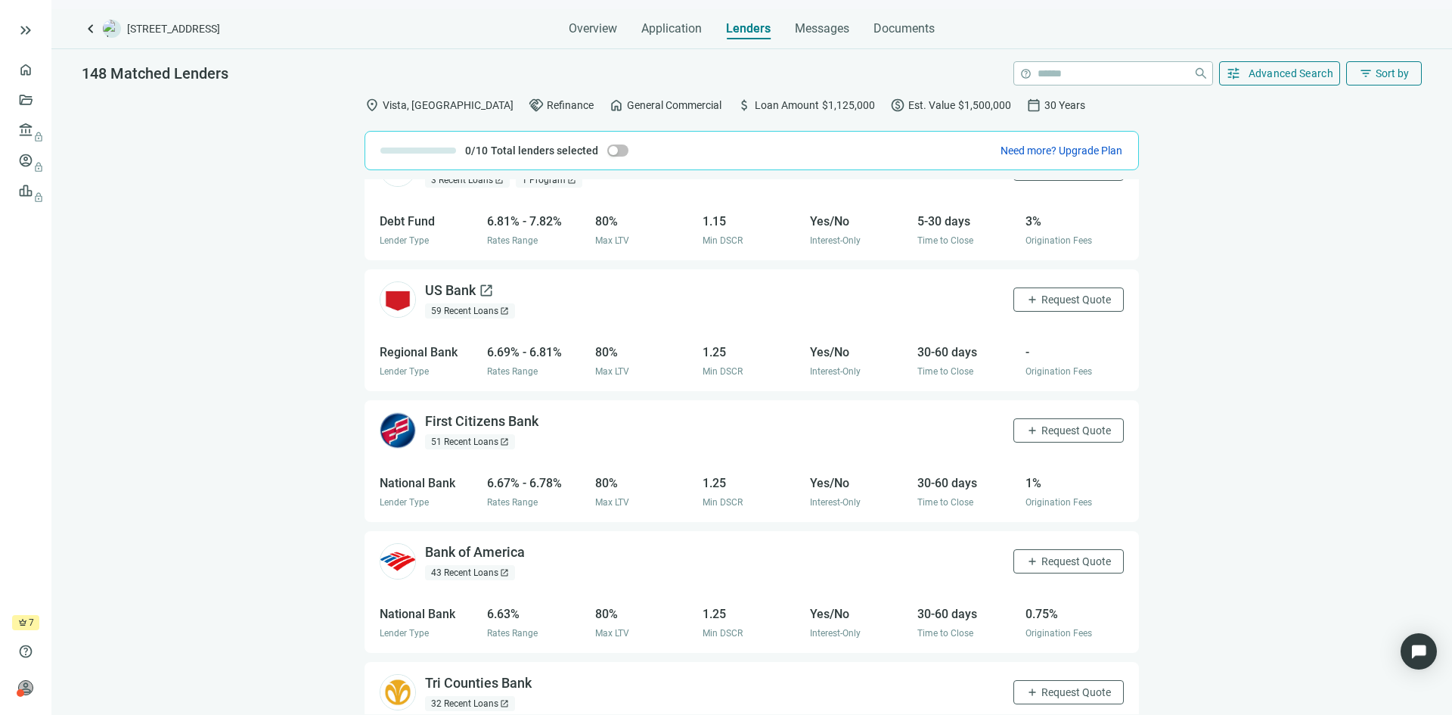
click at [446, 286] on div "US Bank open_in_new" at bounding box center [459, 290] width 69 height 19
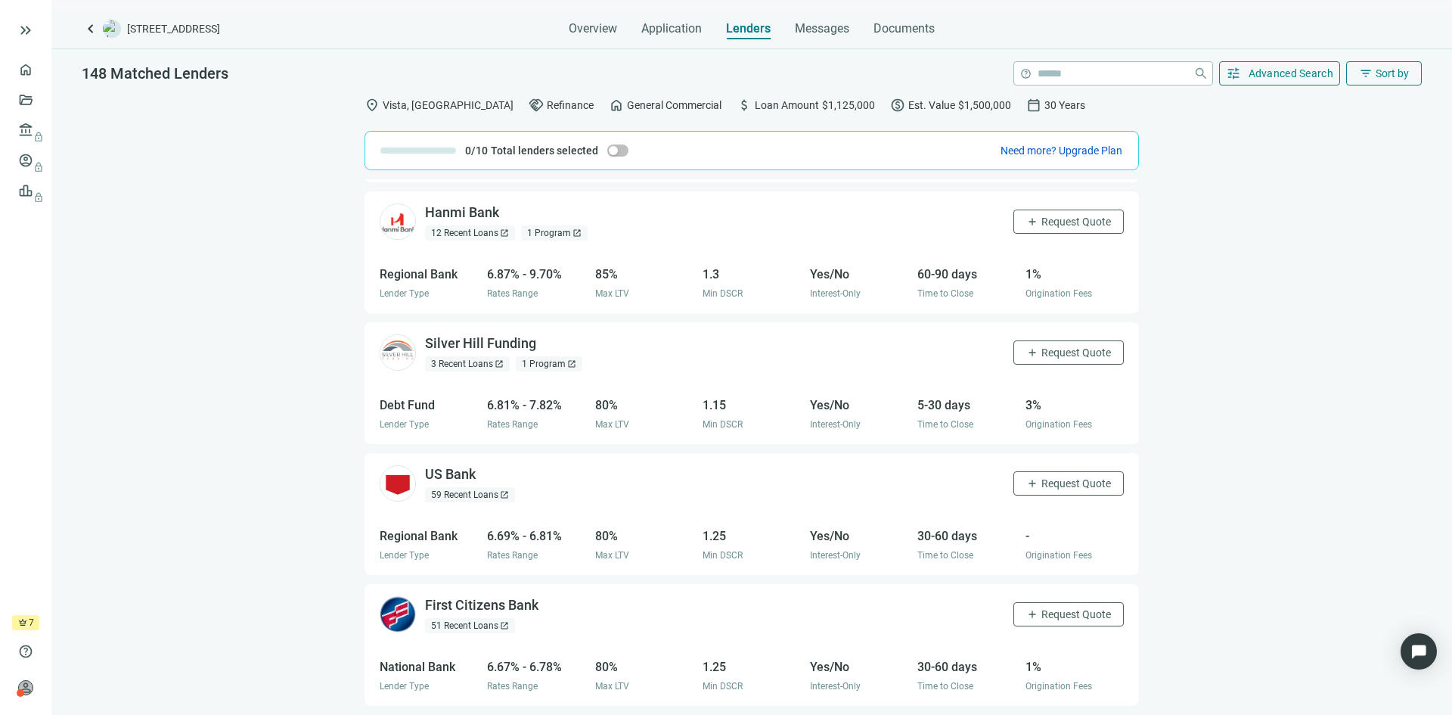
scroll to position [76, 0]
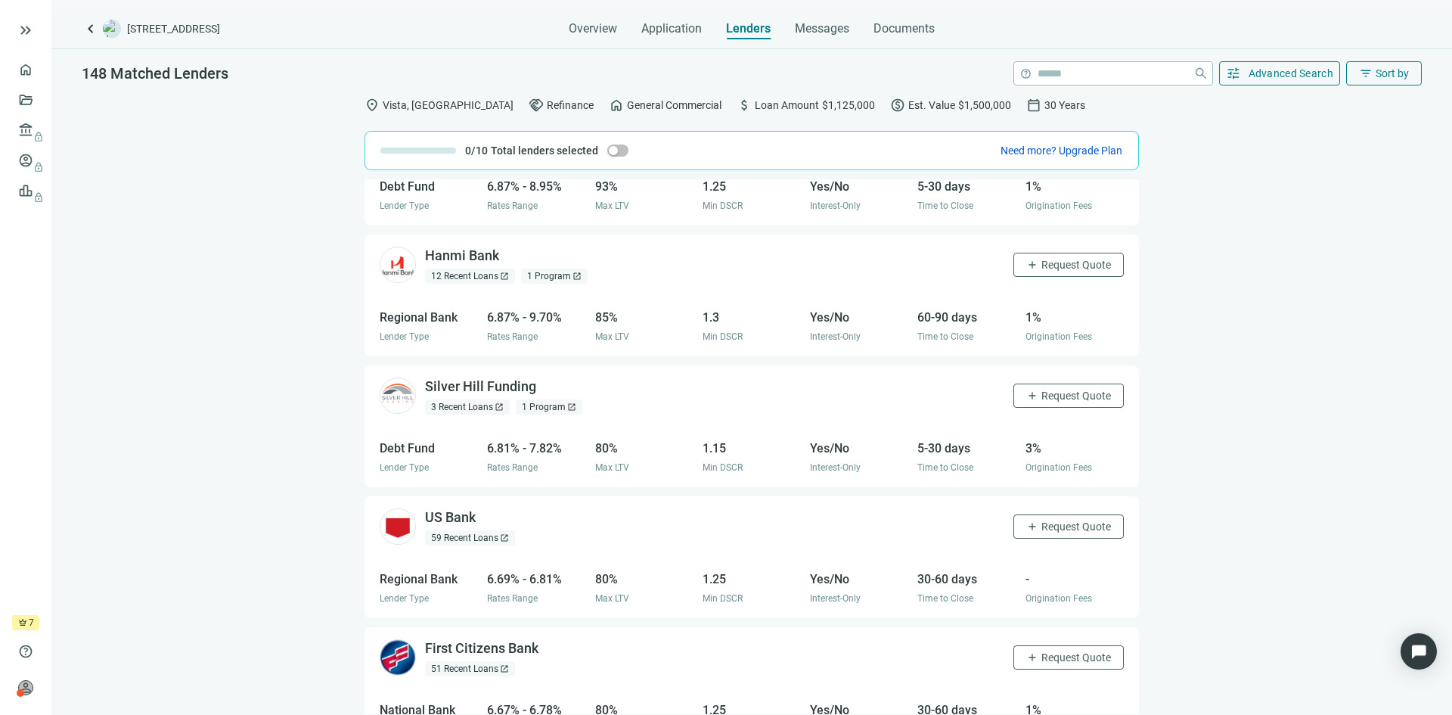
click at [1026, 470] on span "Origination Fees" at bounding box center [1059, 467] width 67 height 11
click at [542, 407] on div "1 Program open_in_new" at bounding box center [549, 406] width 67 height 15
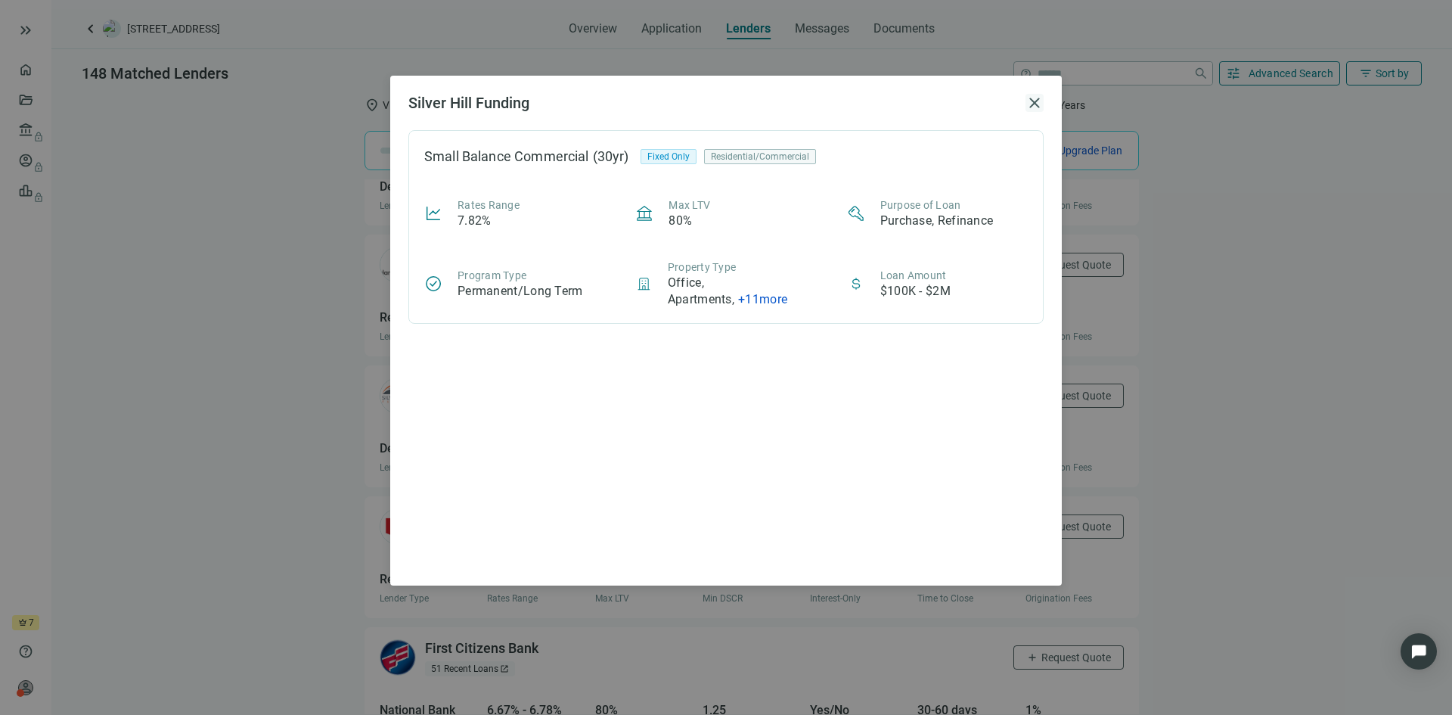
click at [1041, 101] on span "close" at bounding box center [1035, 103] width 18 height 18
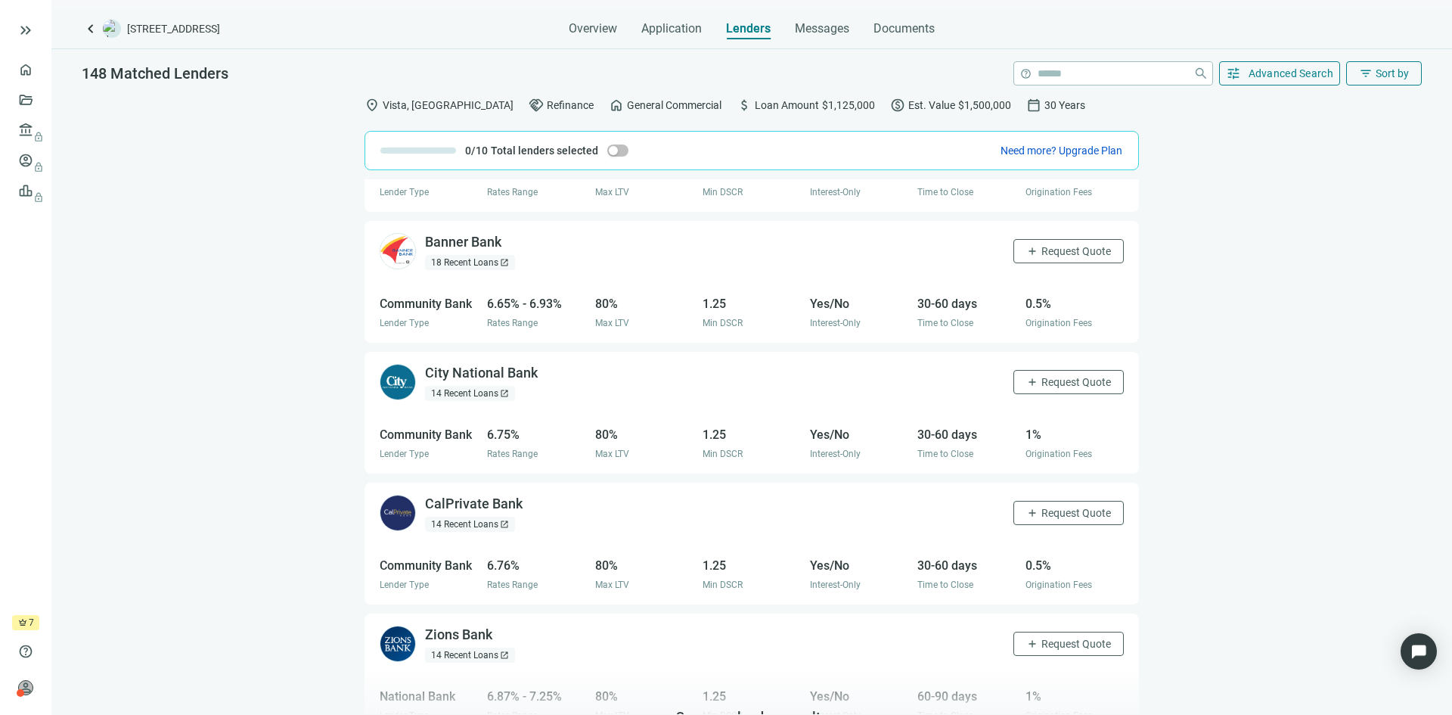
scroll to position [1437, 0]
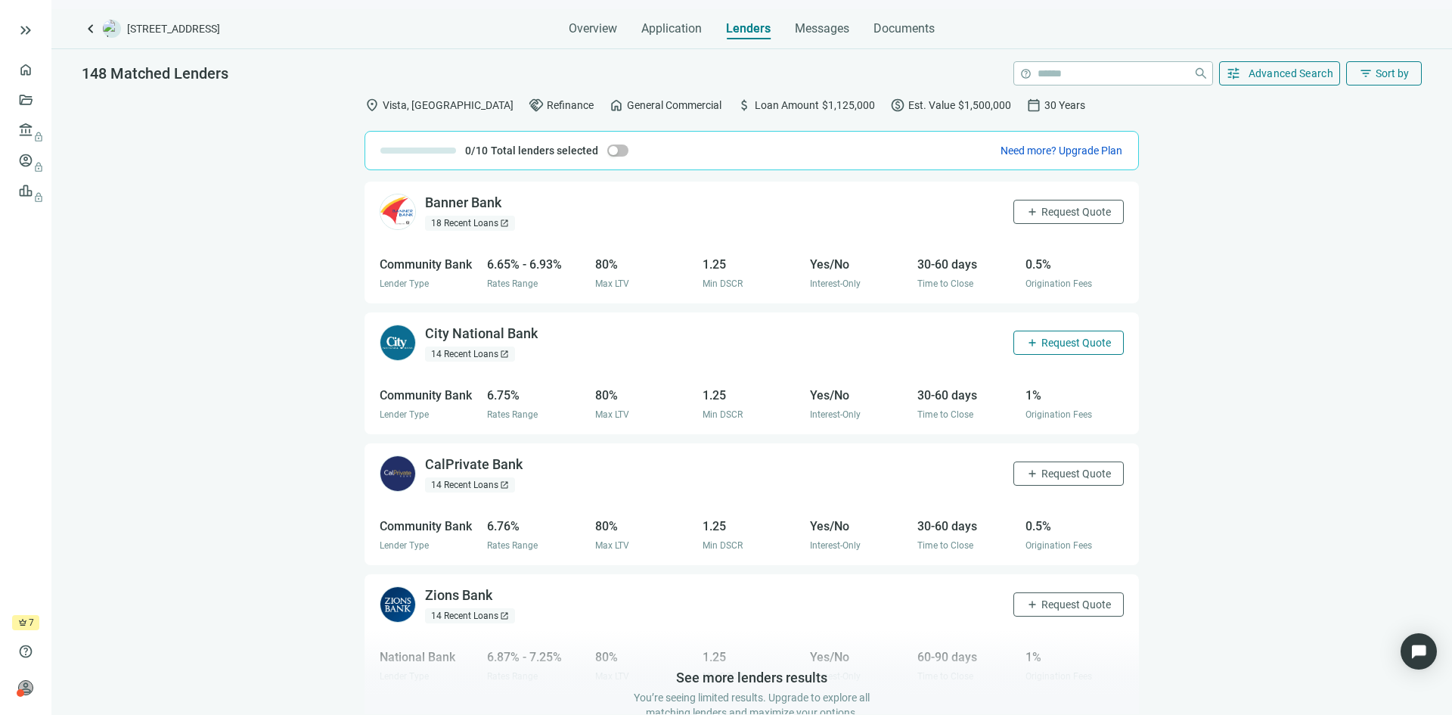
click at [1048, 334] on button "add Request Quote" at bounding box center [1069, 343] width 110 height 24
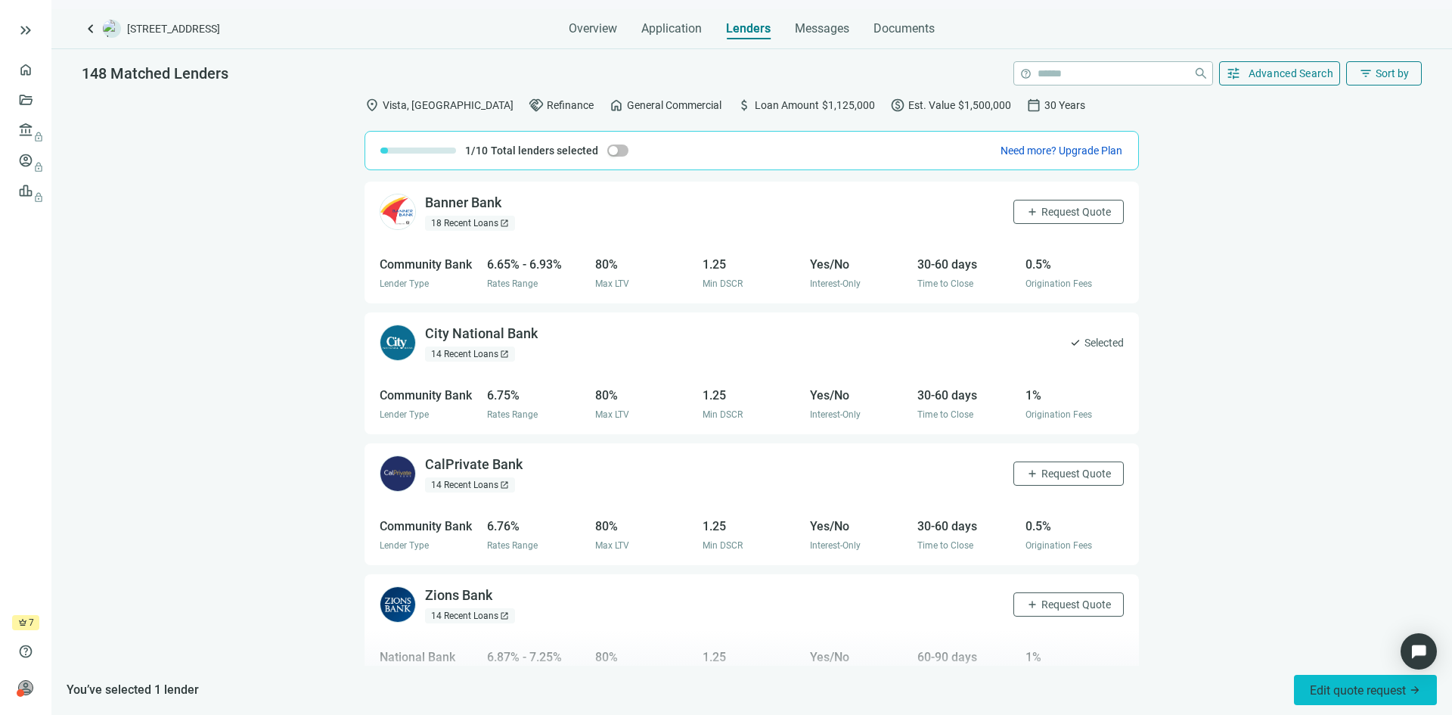
click at [1344, 695] on span "Edit quote request arrow_forward" at bounding box center [1365, 690] width 111 height 14
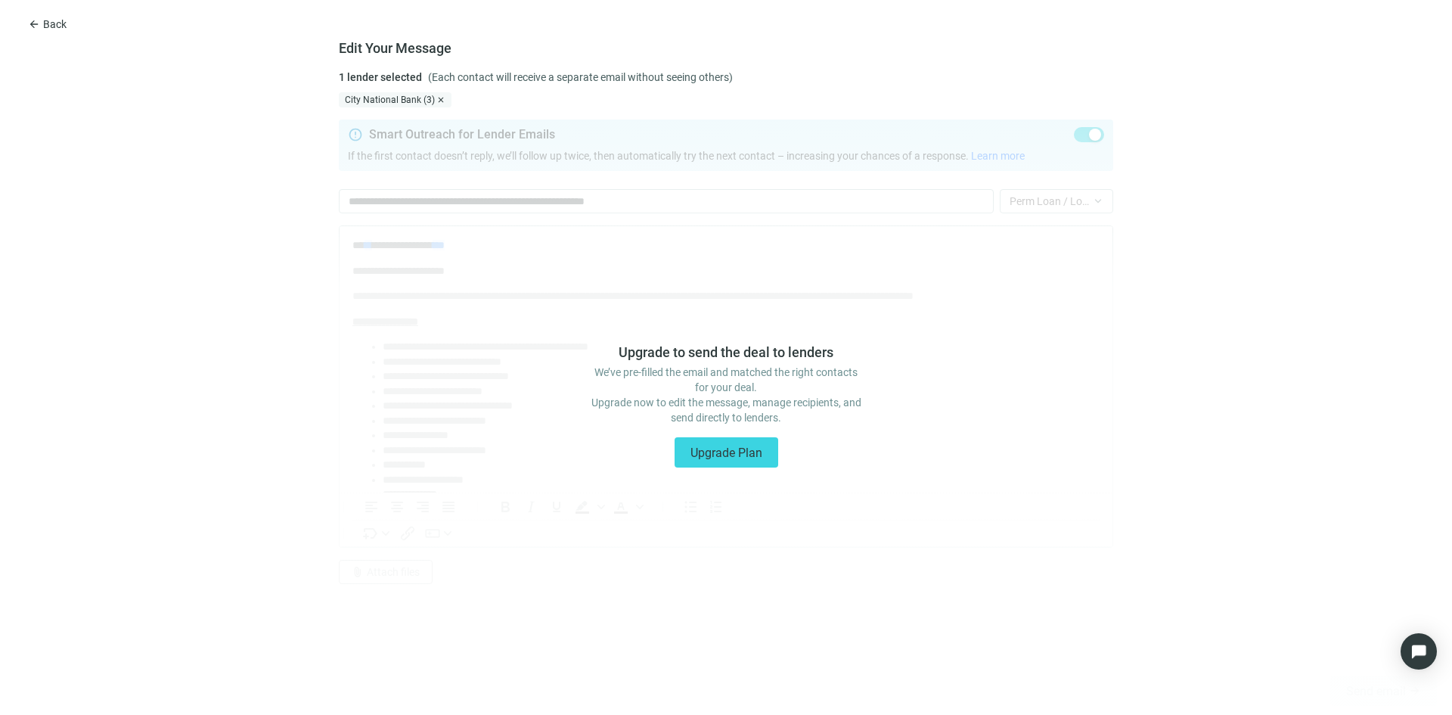
scroll to position [0, 0]
click at [51, 22] on span "Back" at bounding box center [54, 24] width 23 height 12
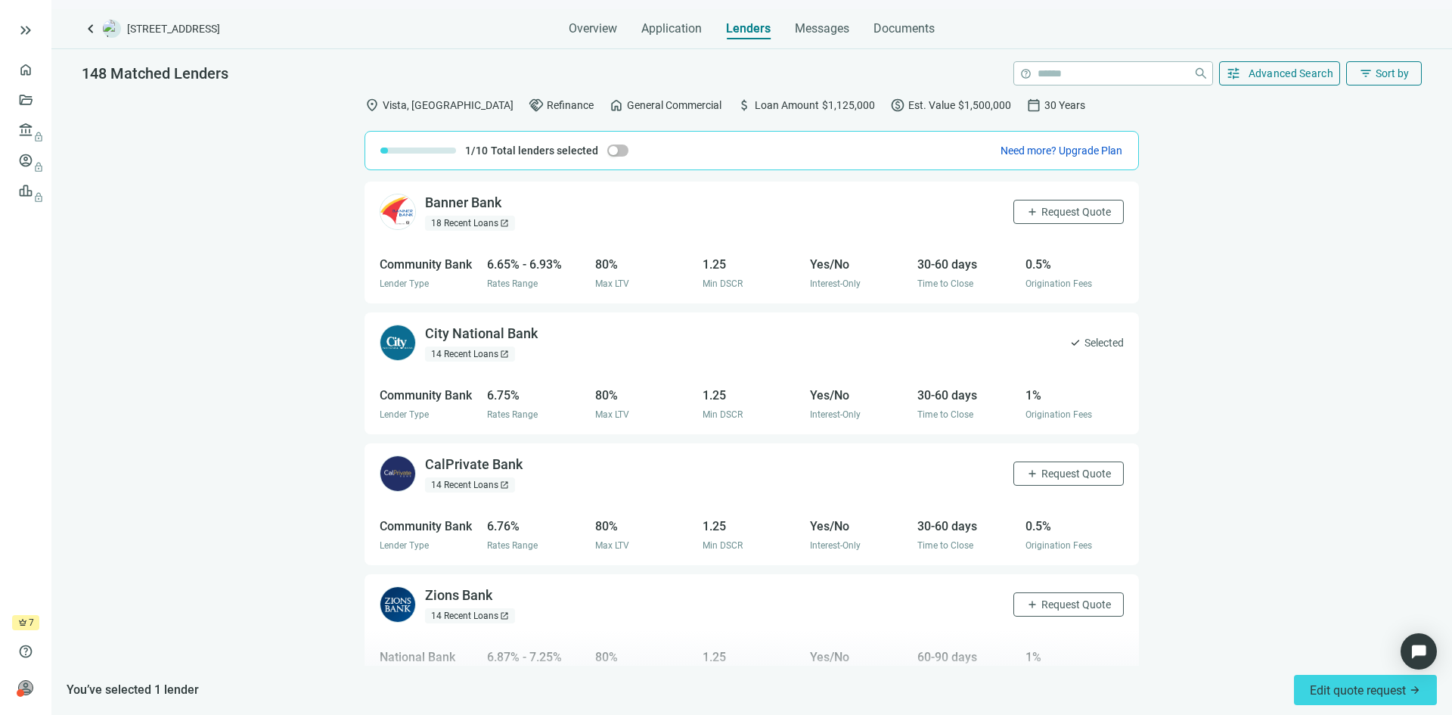
click at [1026, 409] on span "Origination Fees" at bounding box center [1059, 414] width 67 height 11
click at [1419, 644] on img "Open Intercom Messenger" at bounding box center [1419, 651] width 20 height 20
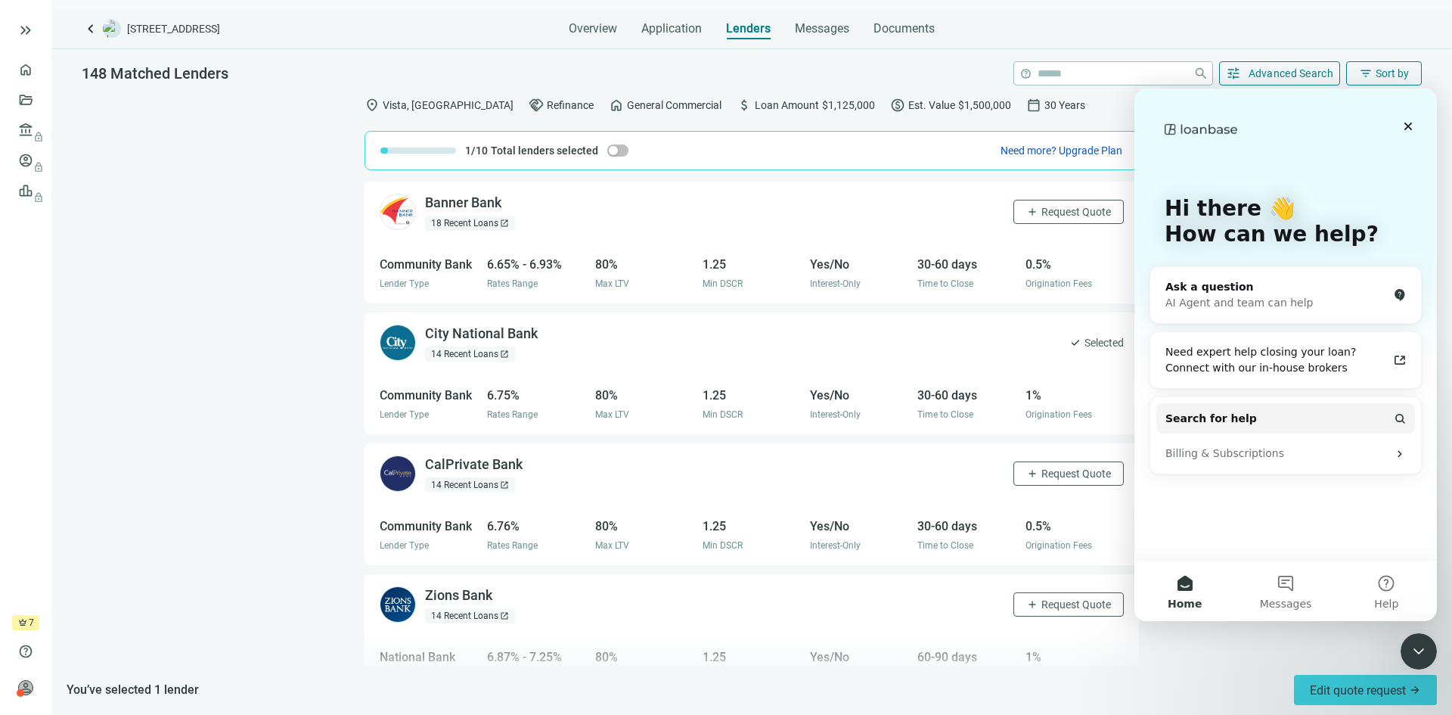
drag, startPoint x: 160, startPoint y: 590, endPoint x: 126, endPoint y: 589, distance: 34.8
click at [160, 590] on div "Harvest Small Business Finance (Owner-user only) open_in_new 22 Recent Loans op…" at bounding box center [751, 422] width 1401 height 486
click at [26, 651] on span "help" at bounding box center [25, 651] width 15 height 15
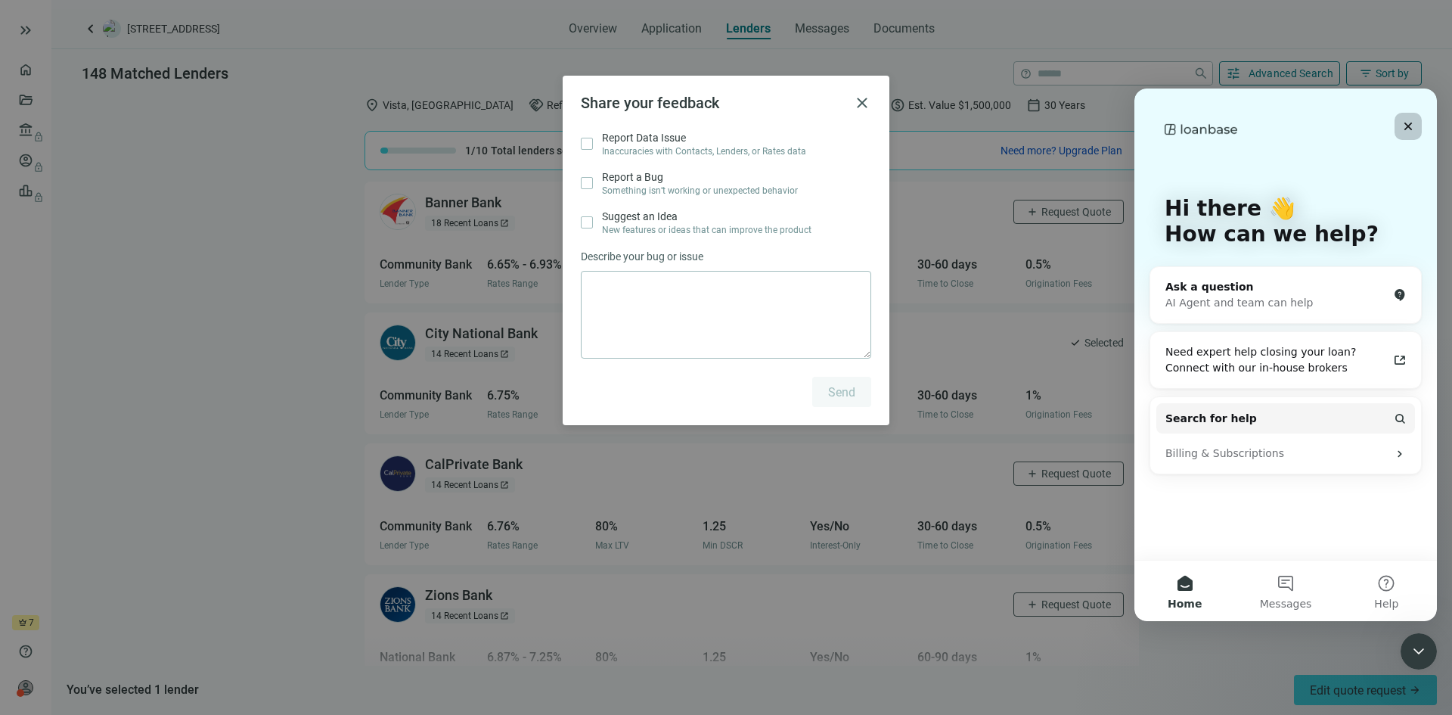
click at [1417, 120] on div "Close" at bounding box center [1408, 126] width 27 height 27
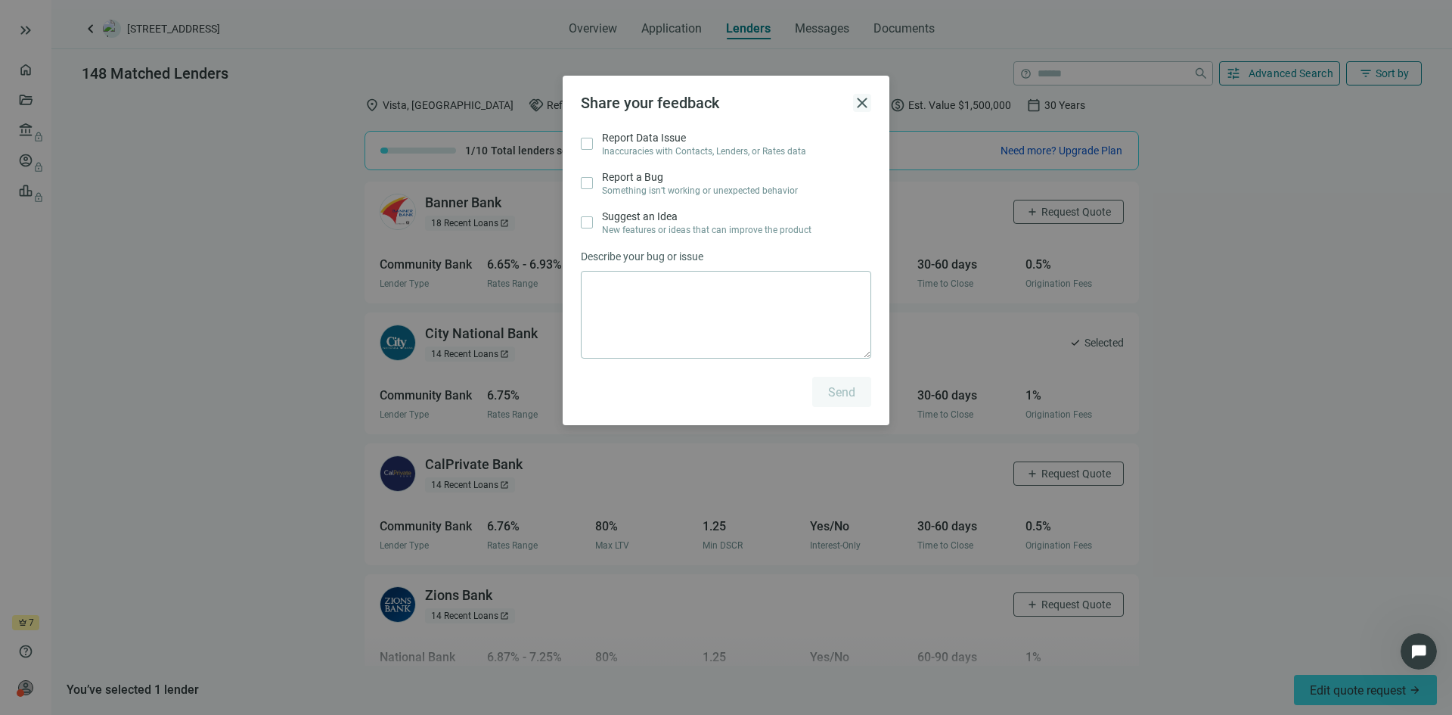
click at [858, 100] on span "close" at bounding box center [862, 103] width 18 height 18
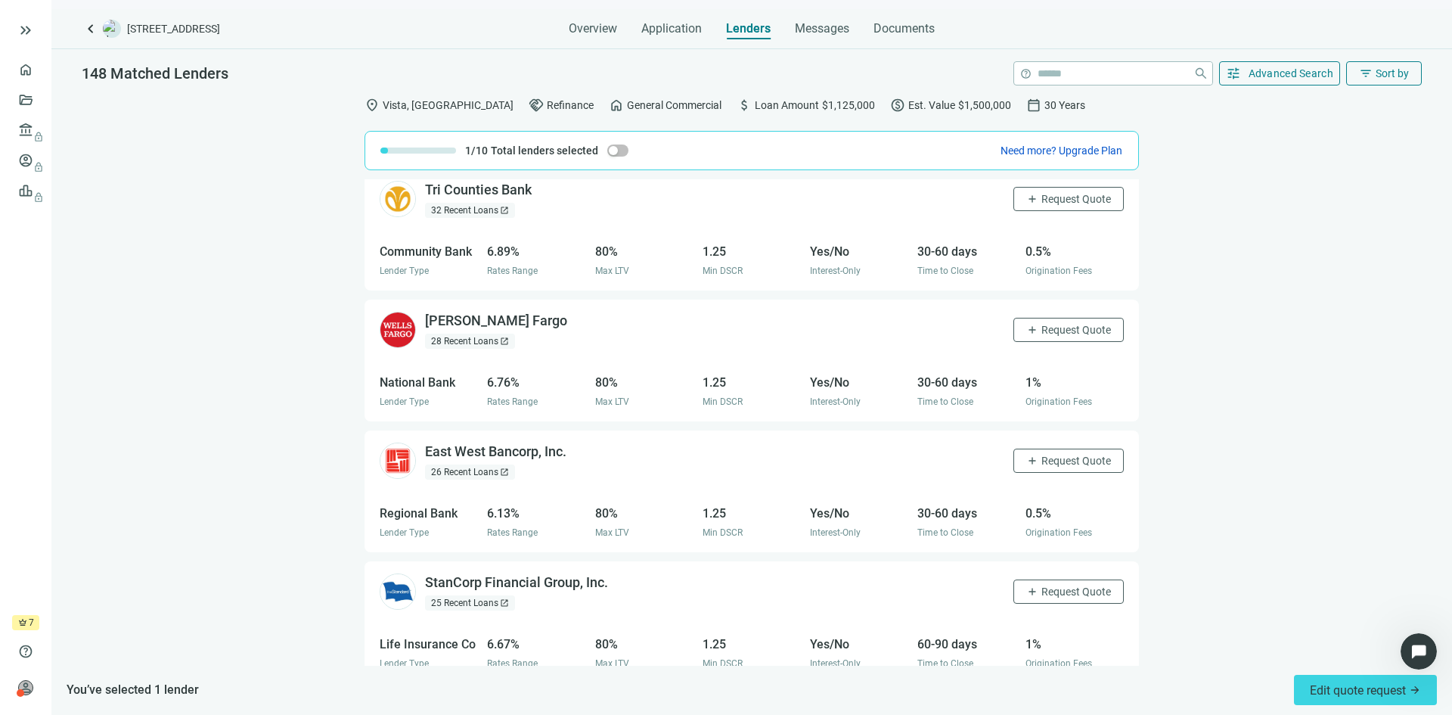
scroll to position [772, 0]
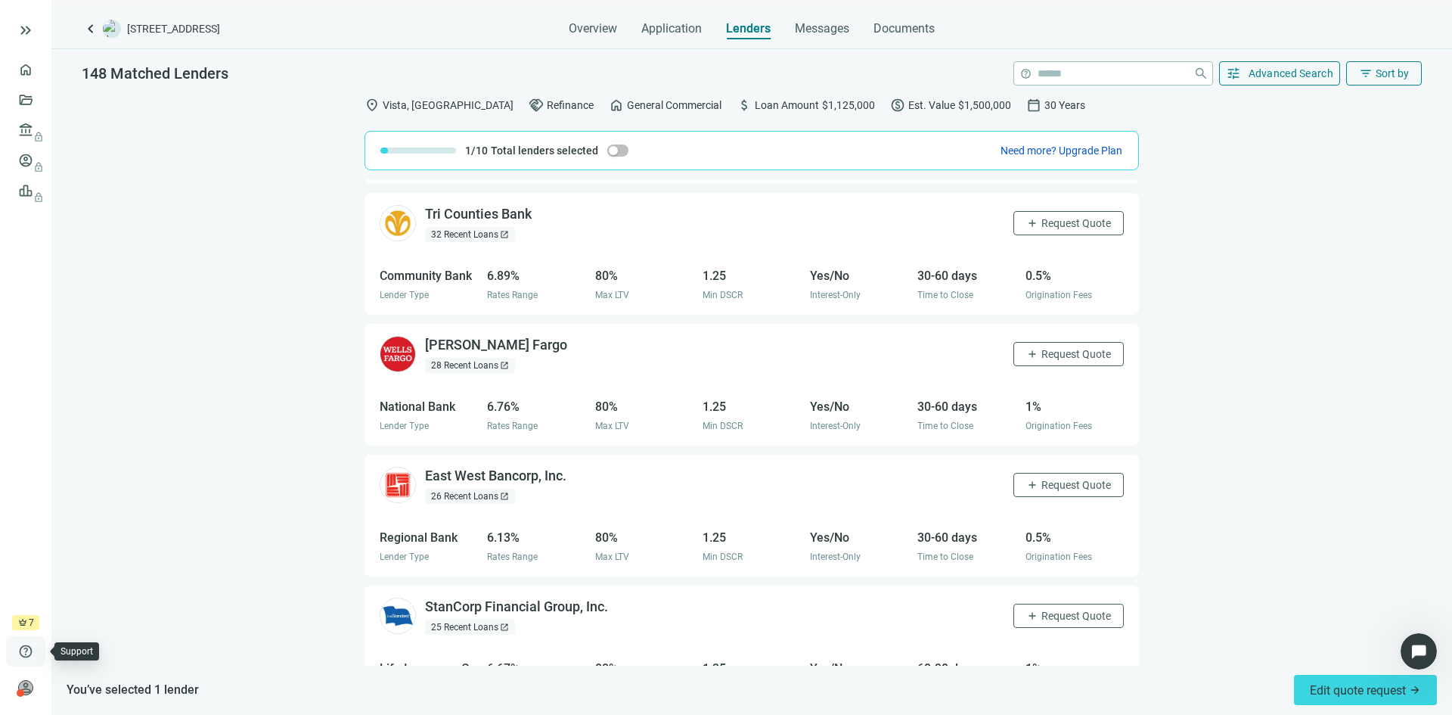
click at [21, 644] on span "help" at bounding box center [25, 651] width 15 height 15
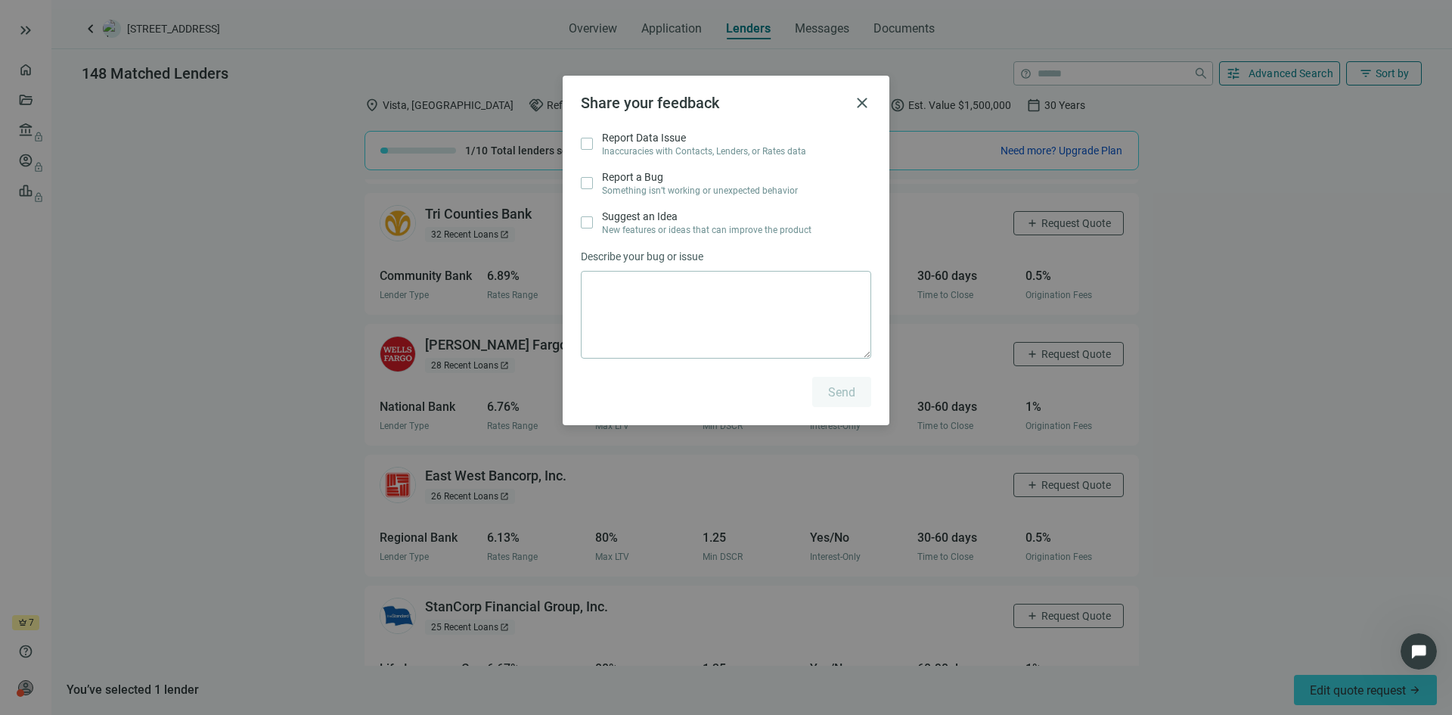
click at [856, 86] on div "Share your feedback close Report Data Issue Inaccuracies with Contacts, Lenders…" at bounding box center [726, 250] width 327 height 349
click at [864, 96] on span "close" at bounding box center [862, 103] width 18 height 18
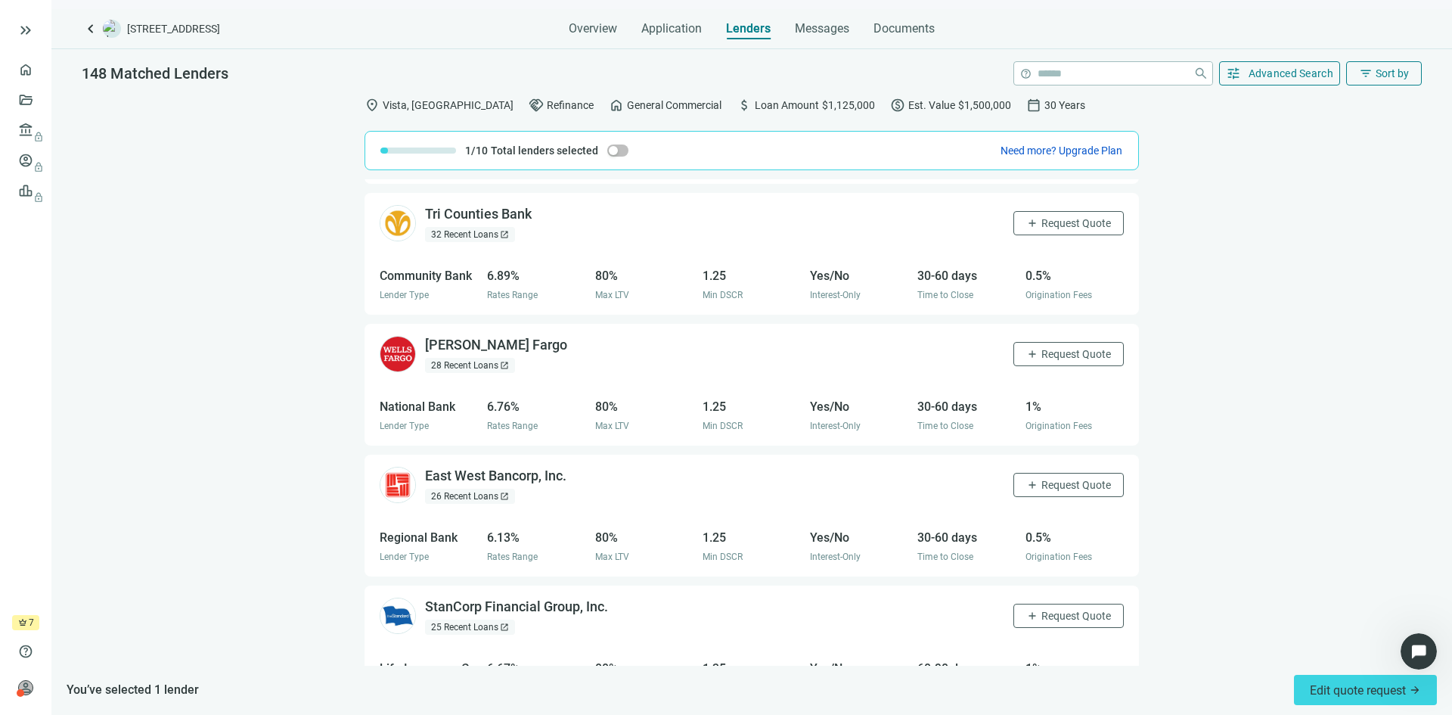
click at [1026, 280] on div "0.5%" at bounding box center [1075, 275] width 98 height 19
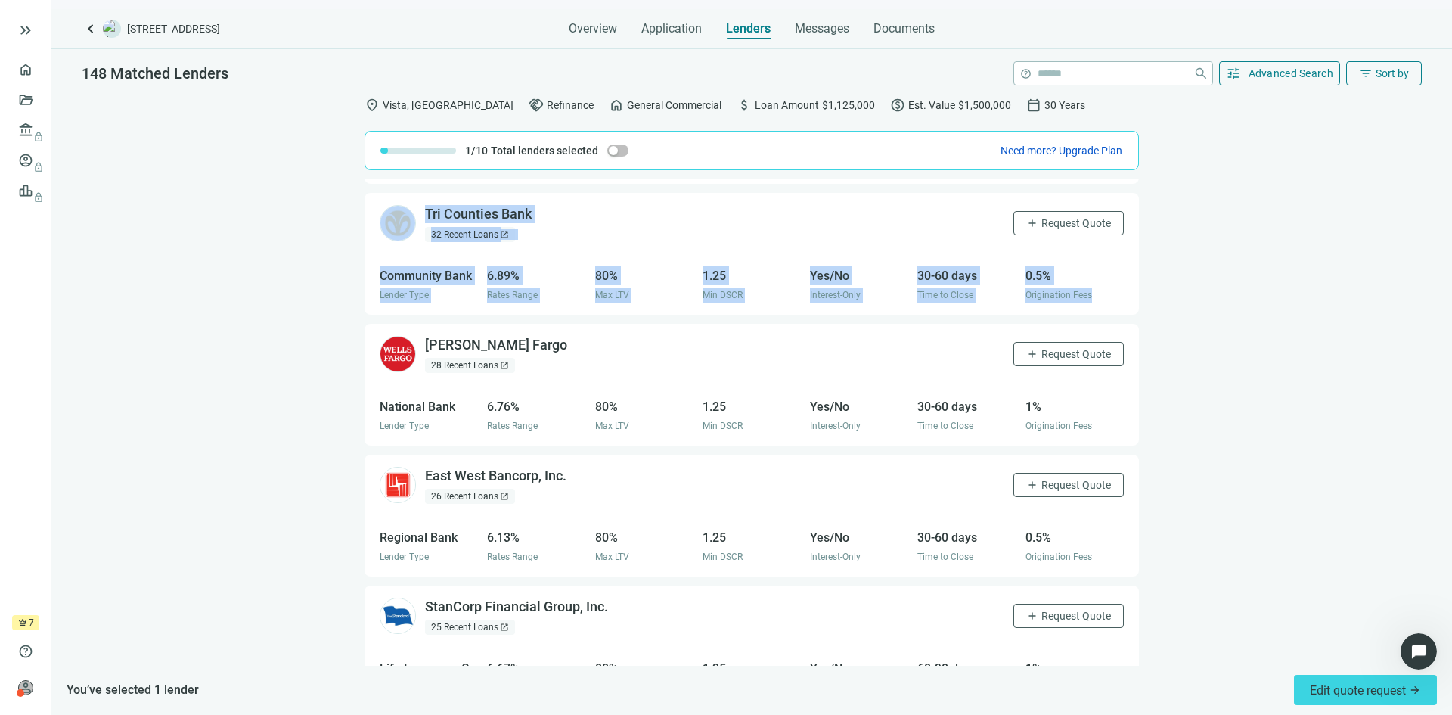
drag, startPoint x: 384, startPoint y: 195, endPoint x: 1084, endPoint y: 302, distance: 708.6
click at [1084, 302] on div "Tri Counties Bank open_in_new 32 Recent Loans open_in_new add Request Quote Com…" at bounding box center [752, 254] width 775 height 122
copy div "Tri Counties Bank open_in_new 32 Recent Loans open_in_new add Request Quote Com…"
click at [778, 216] on div "Tri Counties Bank open_in_new 32 Recent Loans open_in_new add Request Quote" at bounding box center [752, 223] width 775 height 61
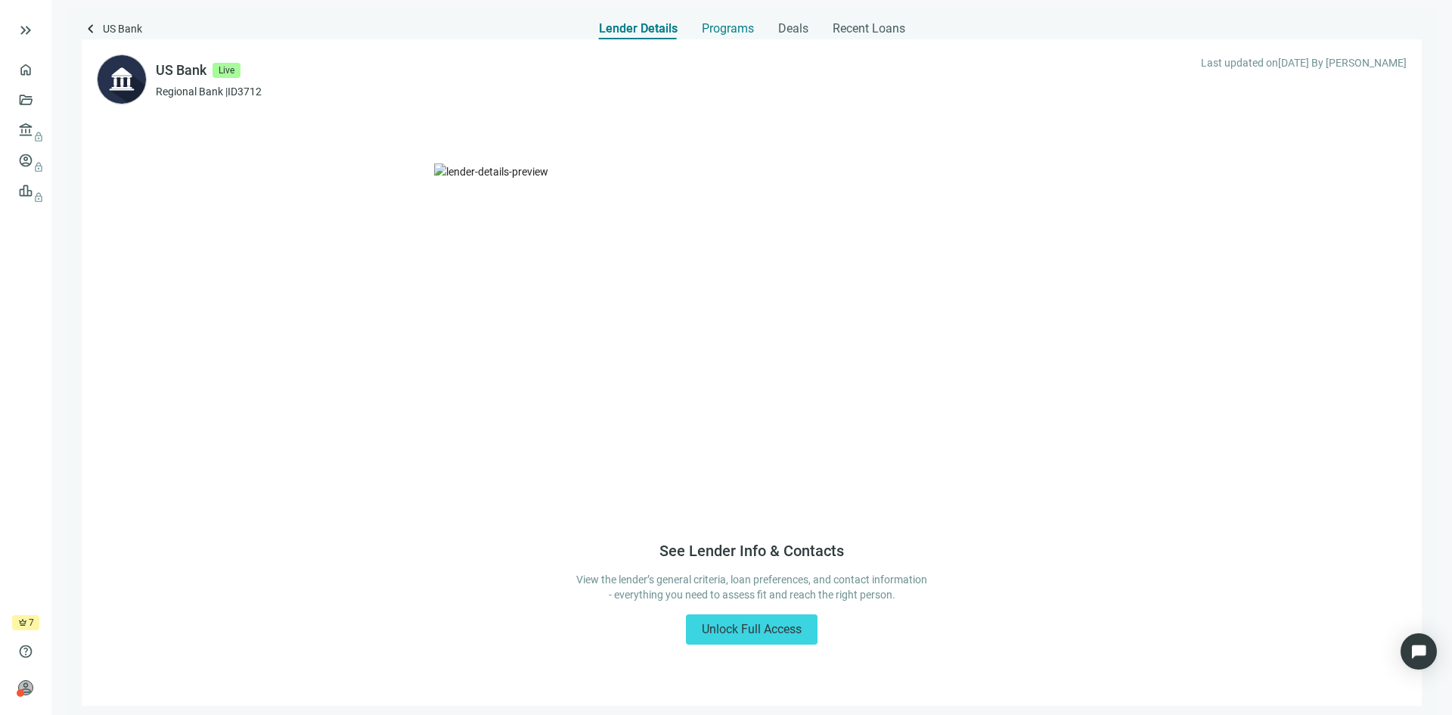
click at [729, 33] on span "Programs" at bounding box center [728, 28] width 52 height 15
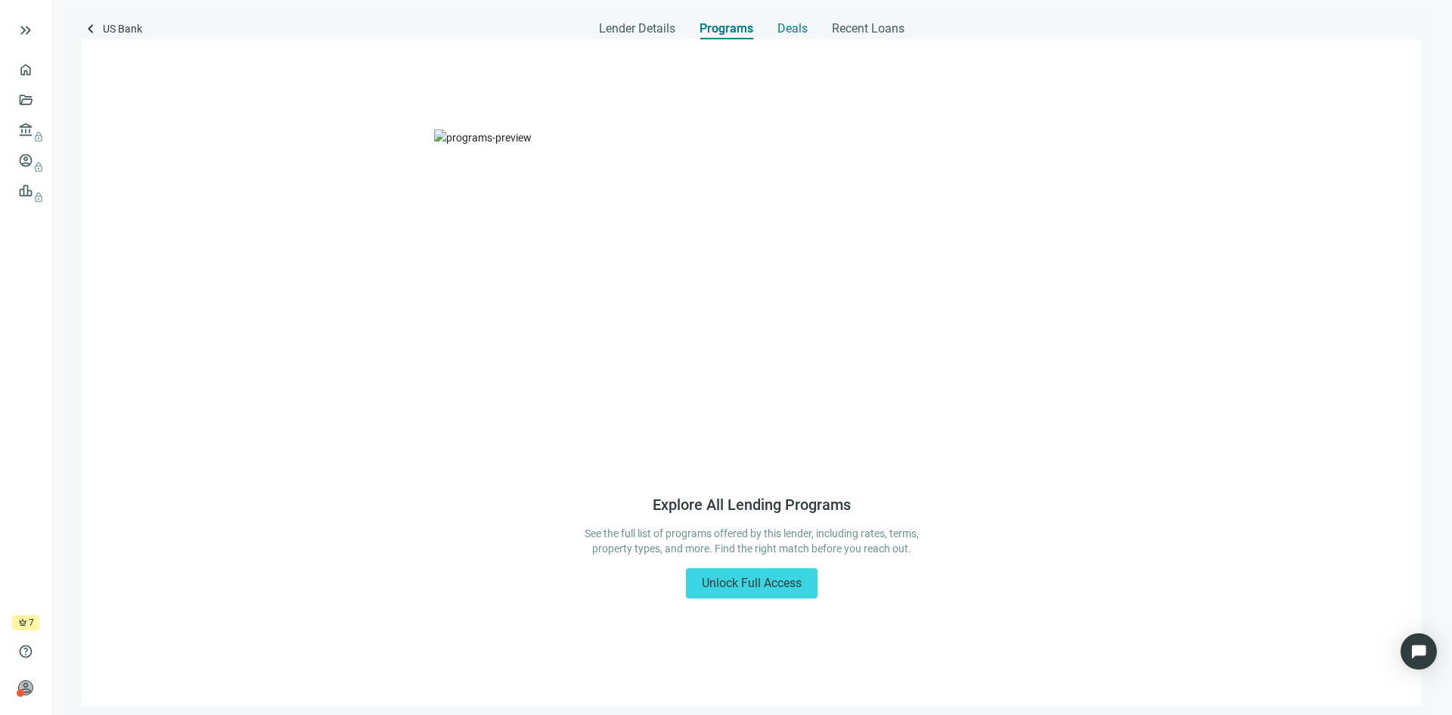
click at [798, 21] on span "Deals" at bounding box center [793, 28] width 30 height 15
click at [877, 23] on span "Recent Loans" at bounding box center [867, 28] width 73 height 15
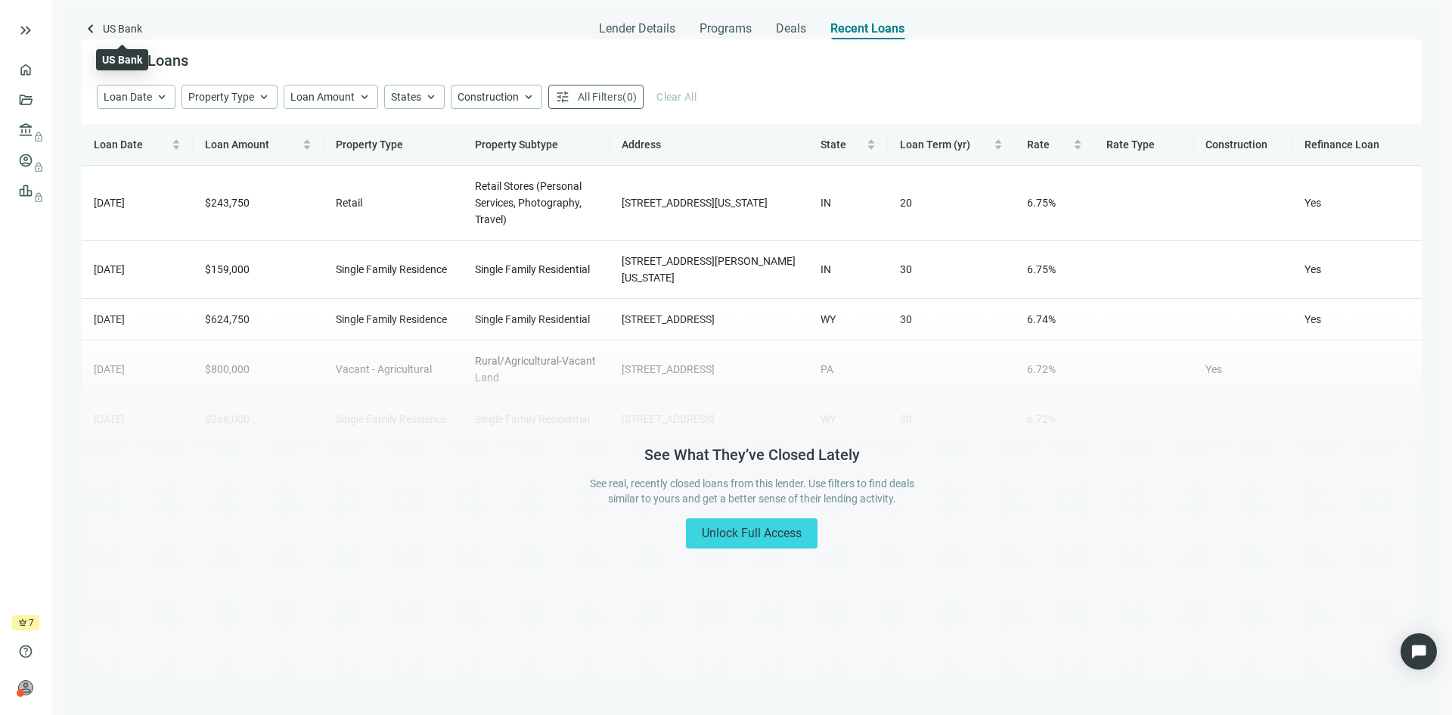
click at [114, 28] on span "US Bank" at bounding box center [122, 30] width 39 height 20
